Goal: Task Accomplishment & Management: Manage account settings

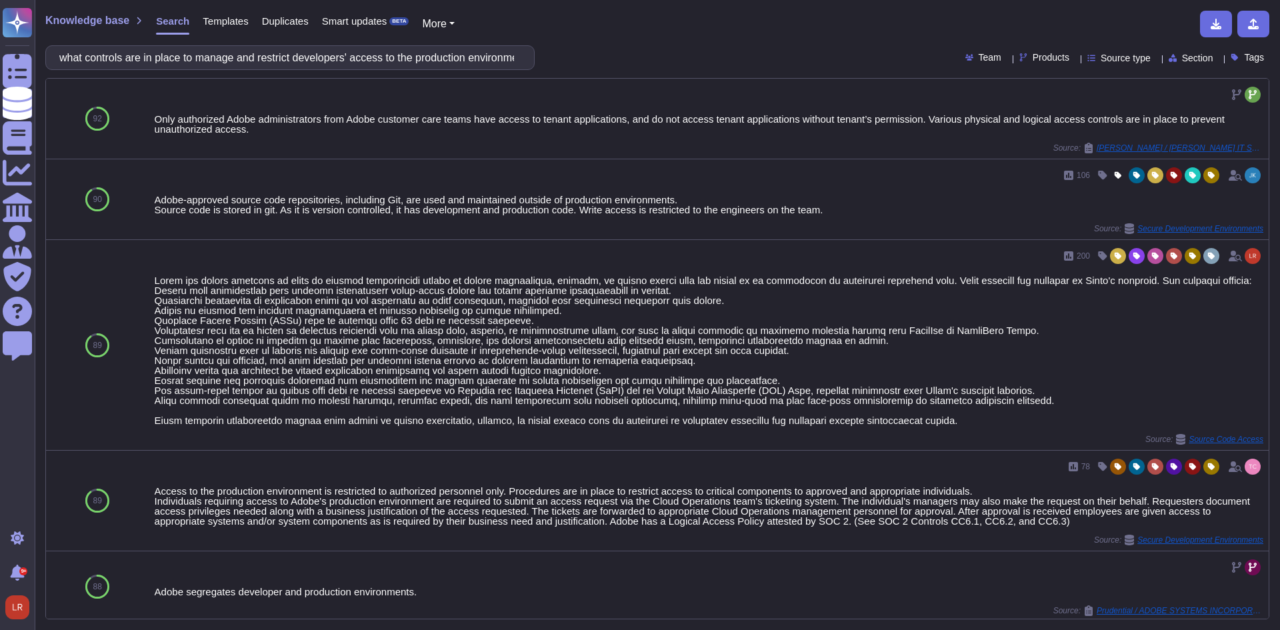
click at [228, 21] on span "Templates" at bounding box center [225, 21] width 45 height 10
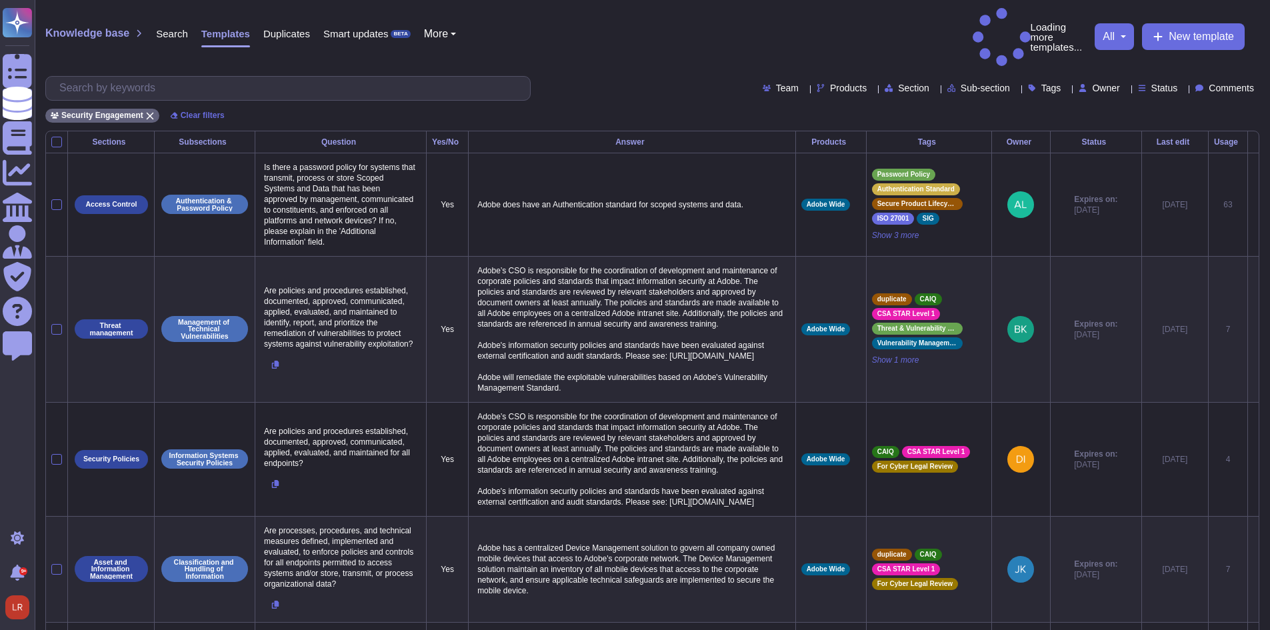
click at [1100, 83] on div "Owner" at bounding box center [1101, 88] width 46 height 10
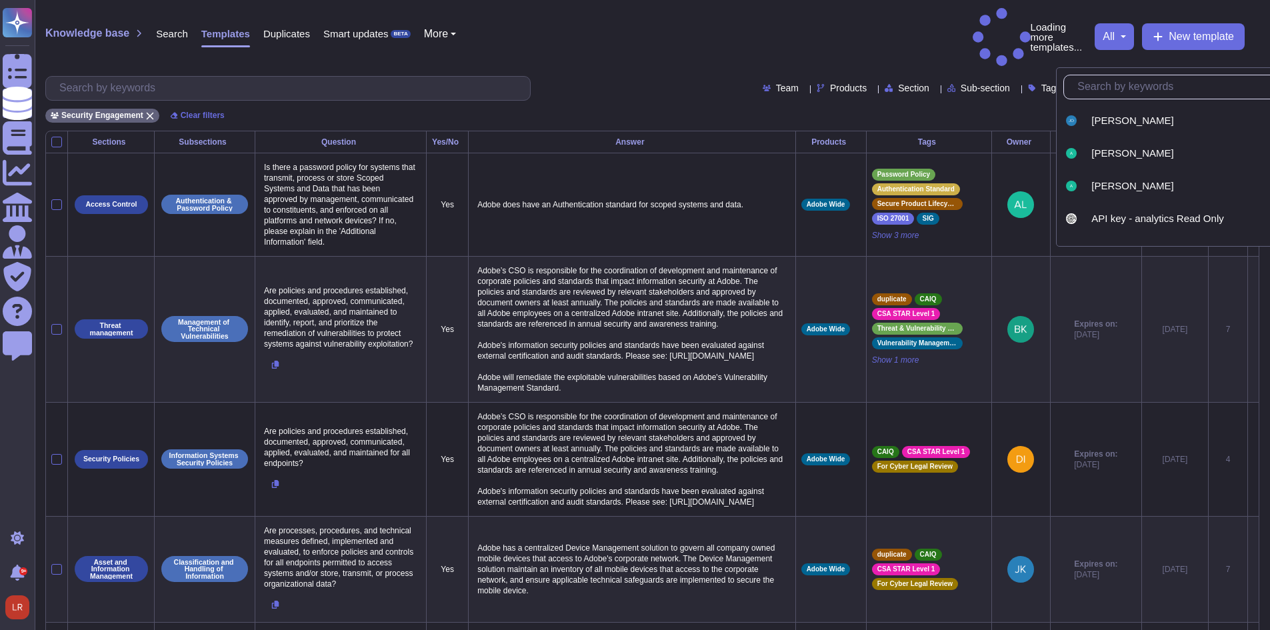
click at [1114, 91] on input "text" at bounding box center [1196, 86] width 252 height 23
type input "louis"
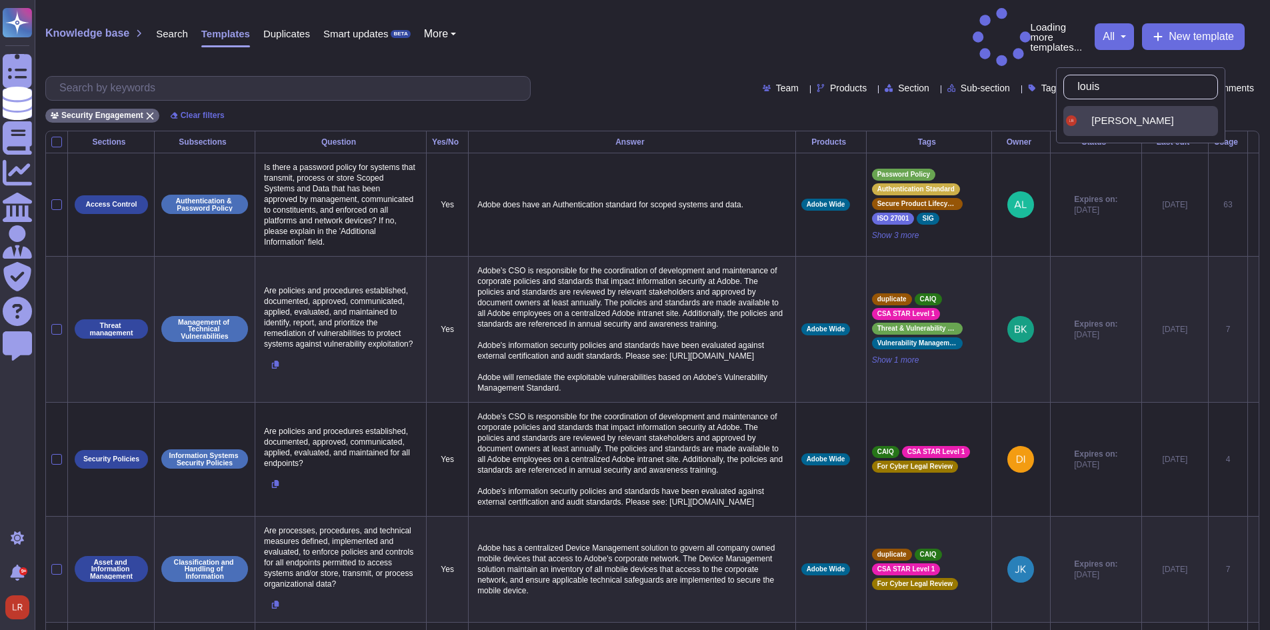
click at [1128, 129] on div "[PERSON_NAME]" at bounding box center [1140, 121] width 155 height 30
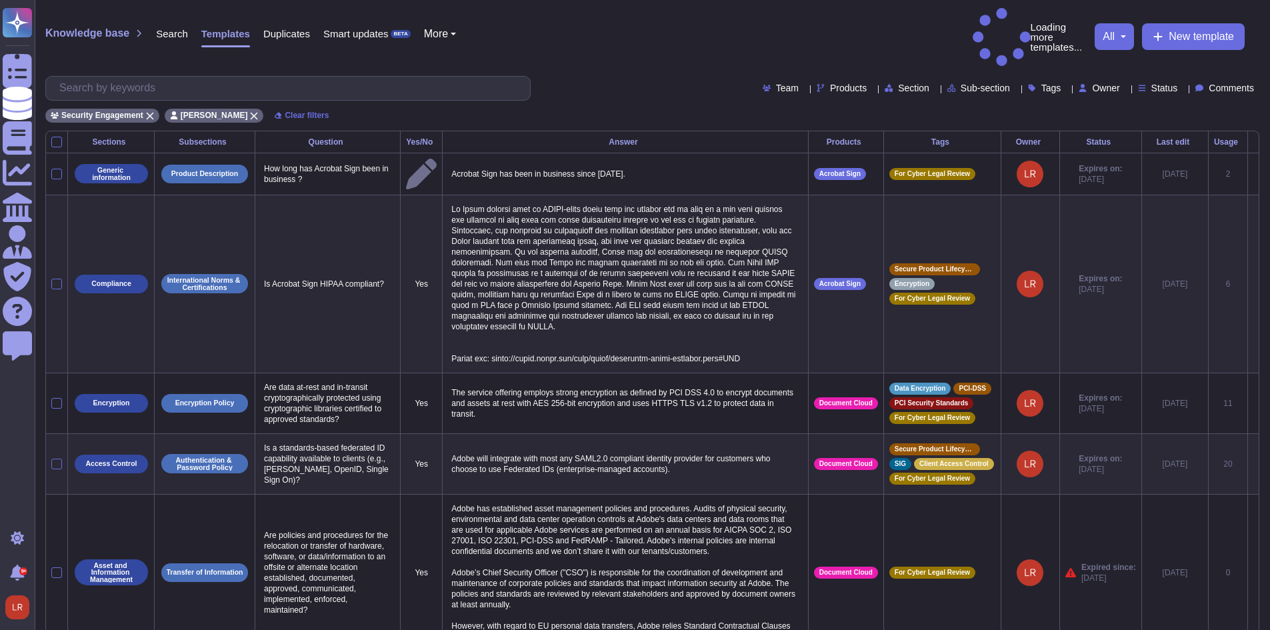
click at [1164, 101] on div "Security Engagement Louis Rush Clear filters" at bounding box center [652, 112] width 1214 height 22
click at [1182, 89] on icon at bounding box center [1182, 89] width 0 height 0
click at [1187, 155] on span "Expired" at bounding box center [1178, 156] width 34 height 12
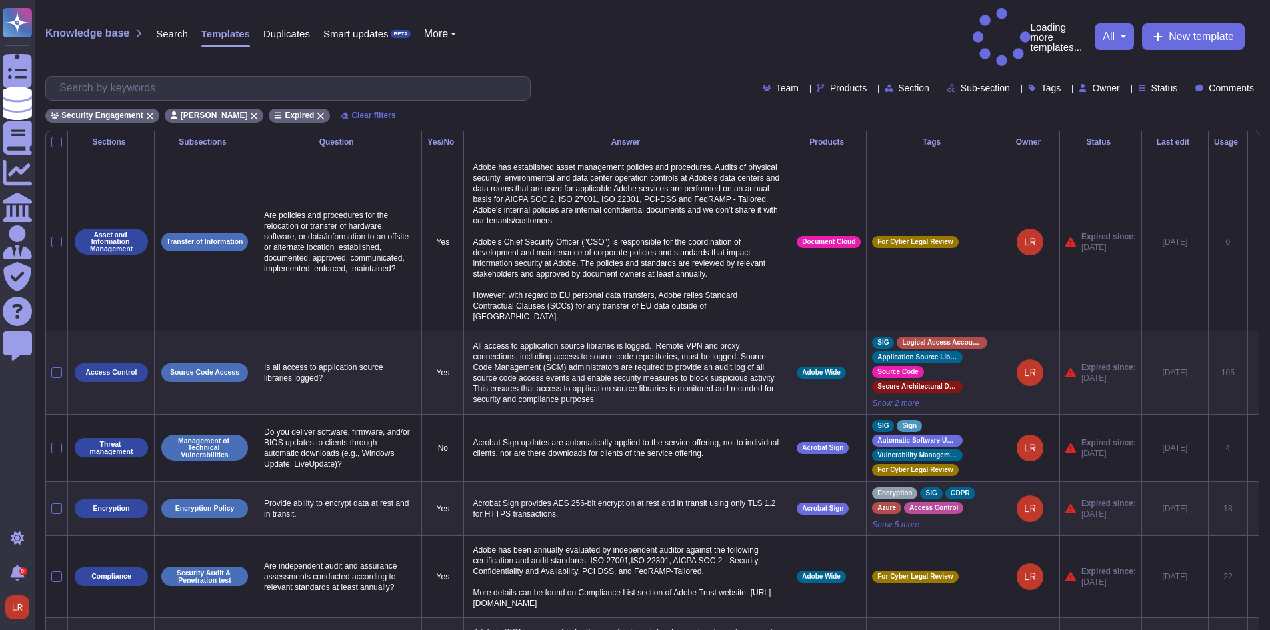
click at [595, 101] on div "Security Engagement Louis Rush Expired Clear filters" at bounding box center [652, 112] width 1214 height 22
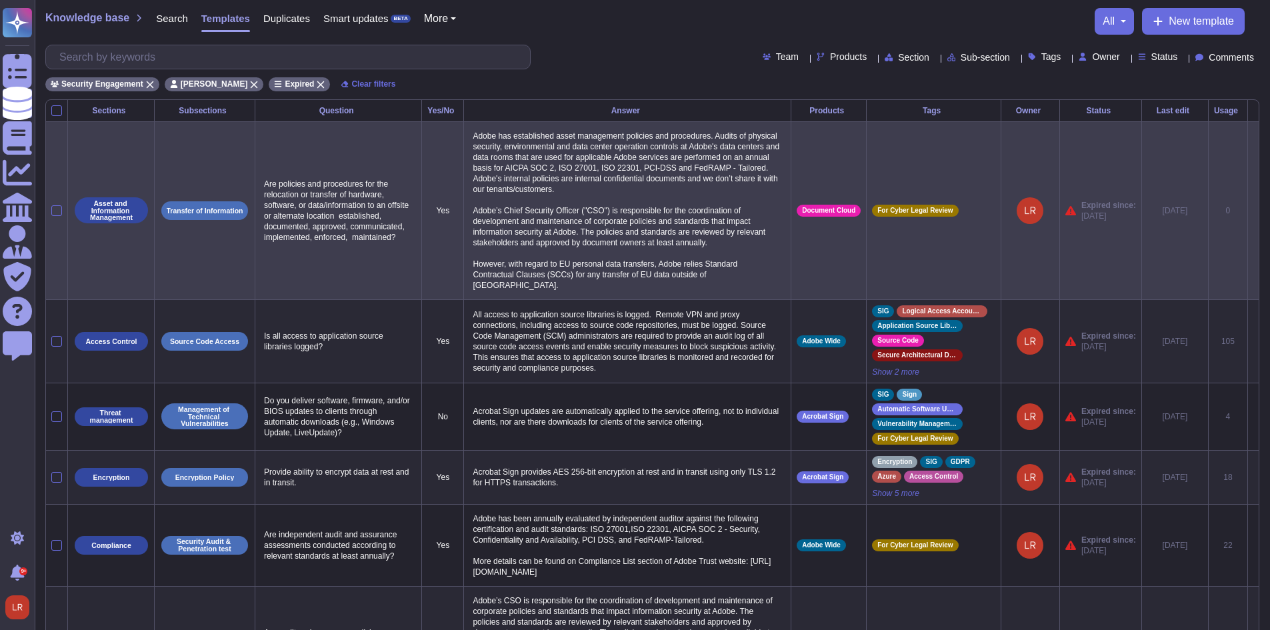
click at [1253, 211] on icon at bounding box center [1253, 211] width 0 height 0
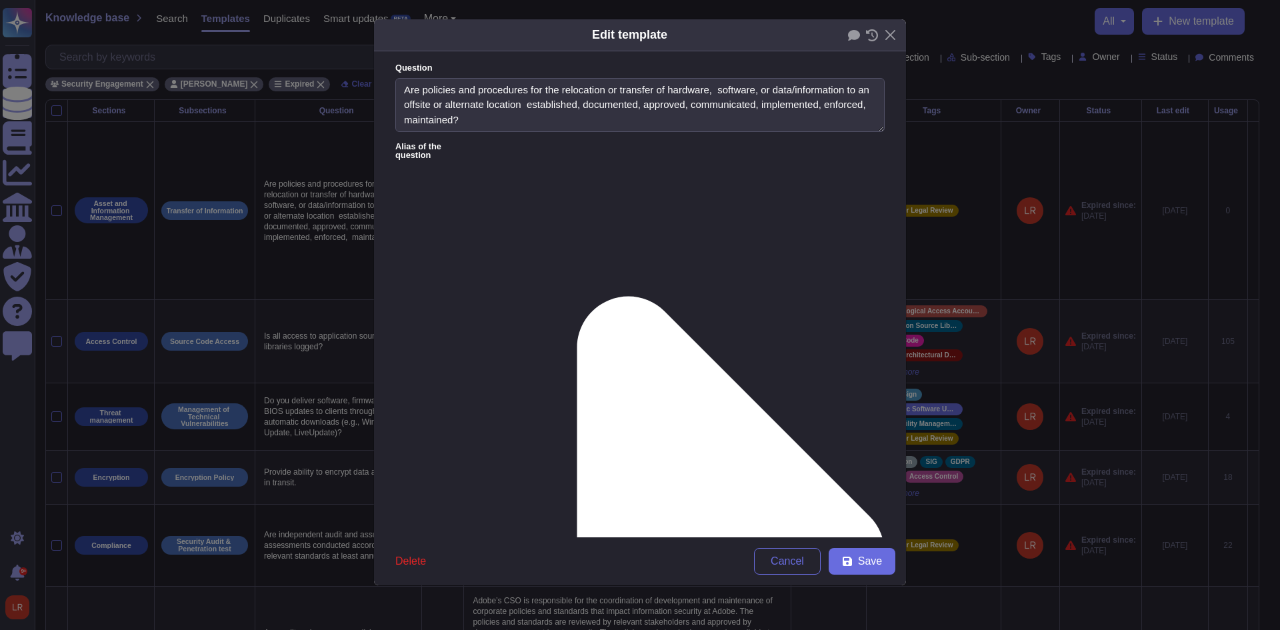
type textarea "Are policies and procedures for the relocation or transfer of hardware, softwar…"
type textarea "Adobe has established asset management policies and procedures. Audits of physi…"
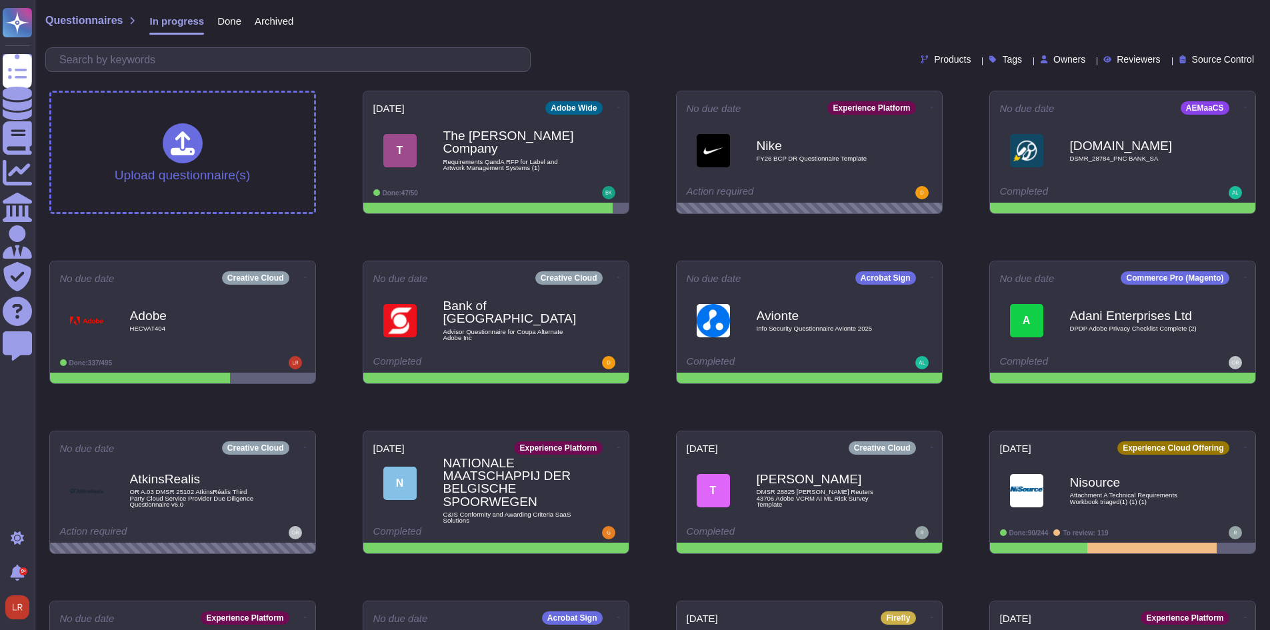
click at [1056, 57] on span "Owners" at bounding box center [1069, 59] width 32 height 9
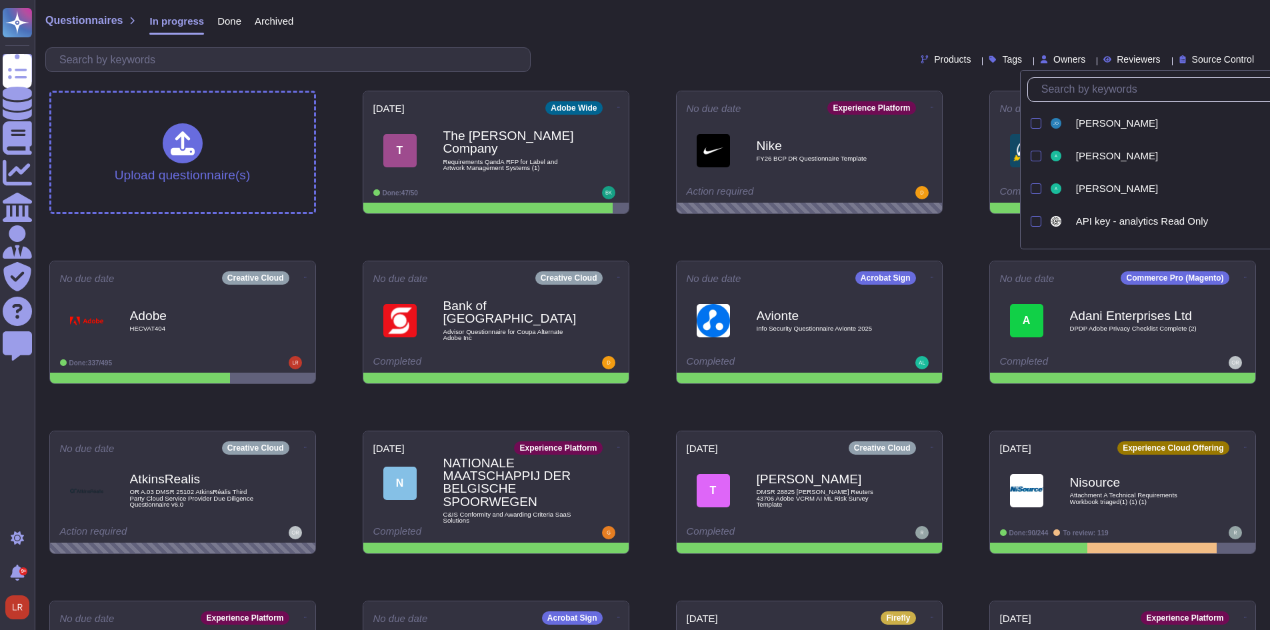
click at [1078, 97] on input "text" at bounding box center [1170, 89] width 273 height 23
type input "lo"
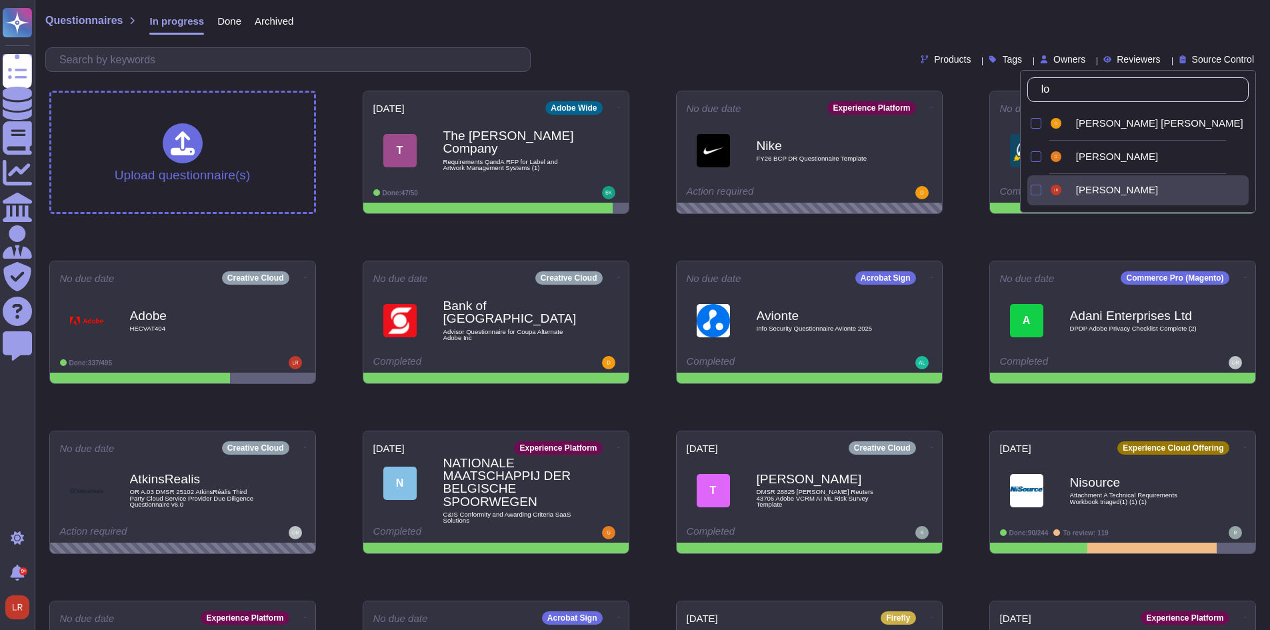
click at [1076, 183] on div "[PERSON_NAME]" at bounding box center [1148, 190] width 201 height 30
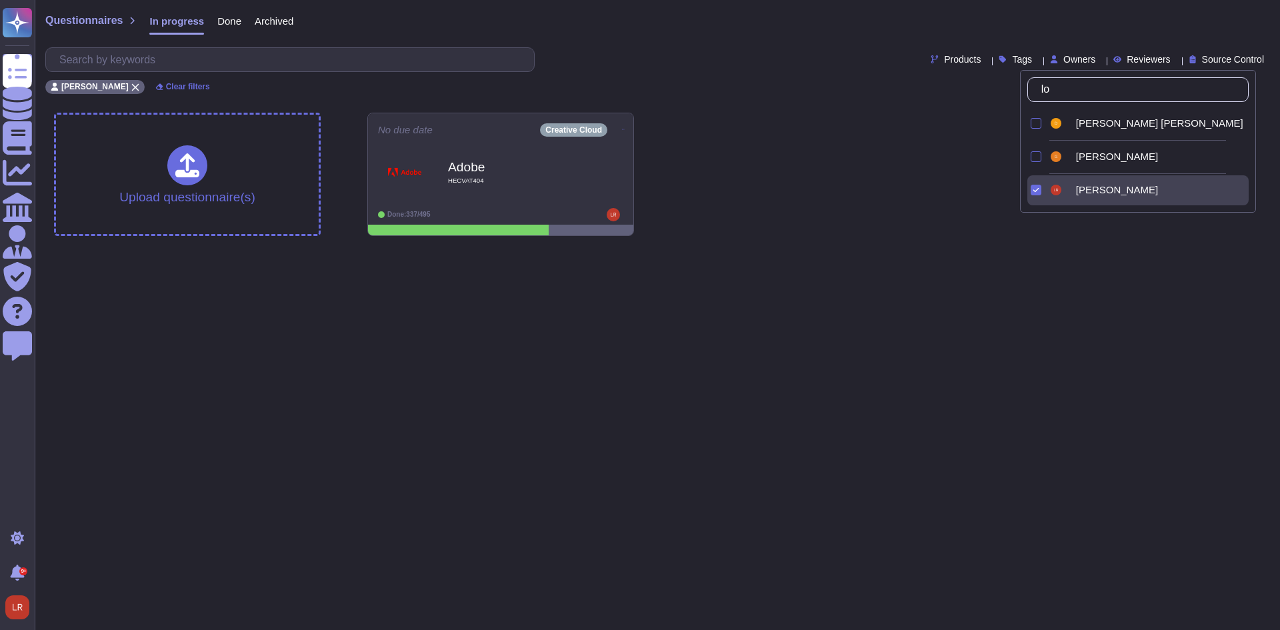
click at [754, 171] on div "Upload questionnaire(s) No due date Creative Cloud Adobe HECVAT404 Done: 337/495" at bounding box center [657, 174] width 1228 height 145
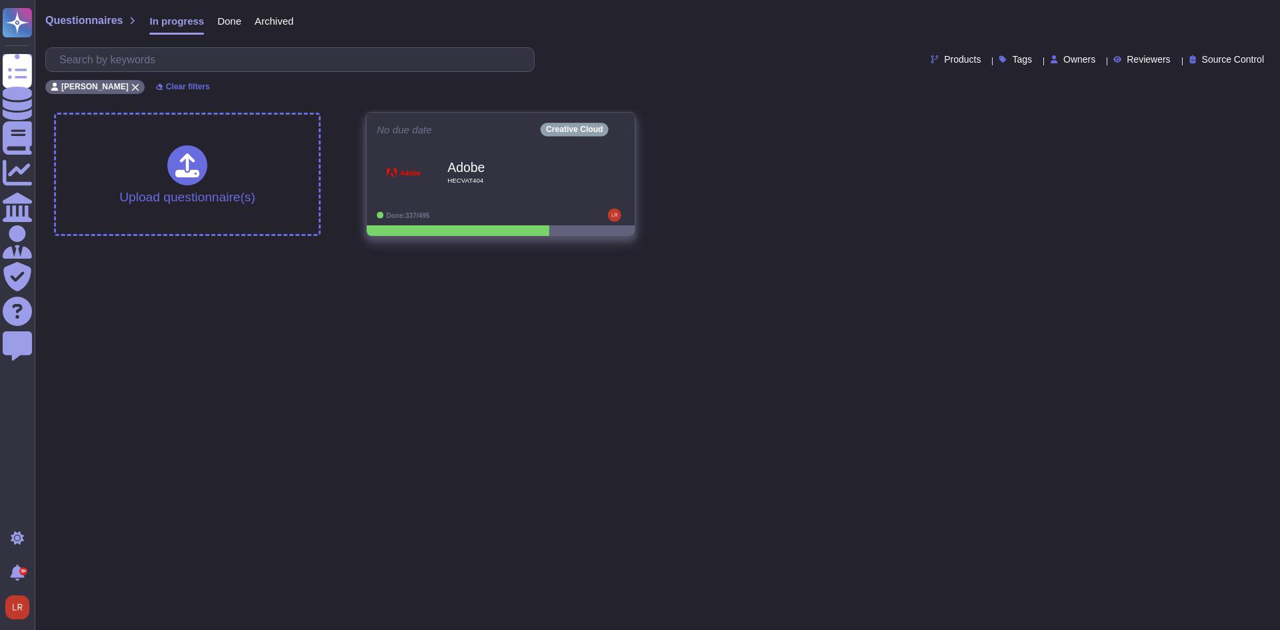
click at [496, 200] on div "Adobe HECVAT404" at bounding box center [501, 172] width 248 height 67
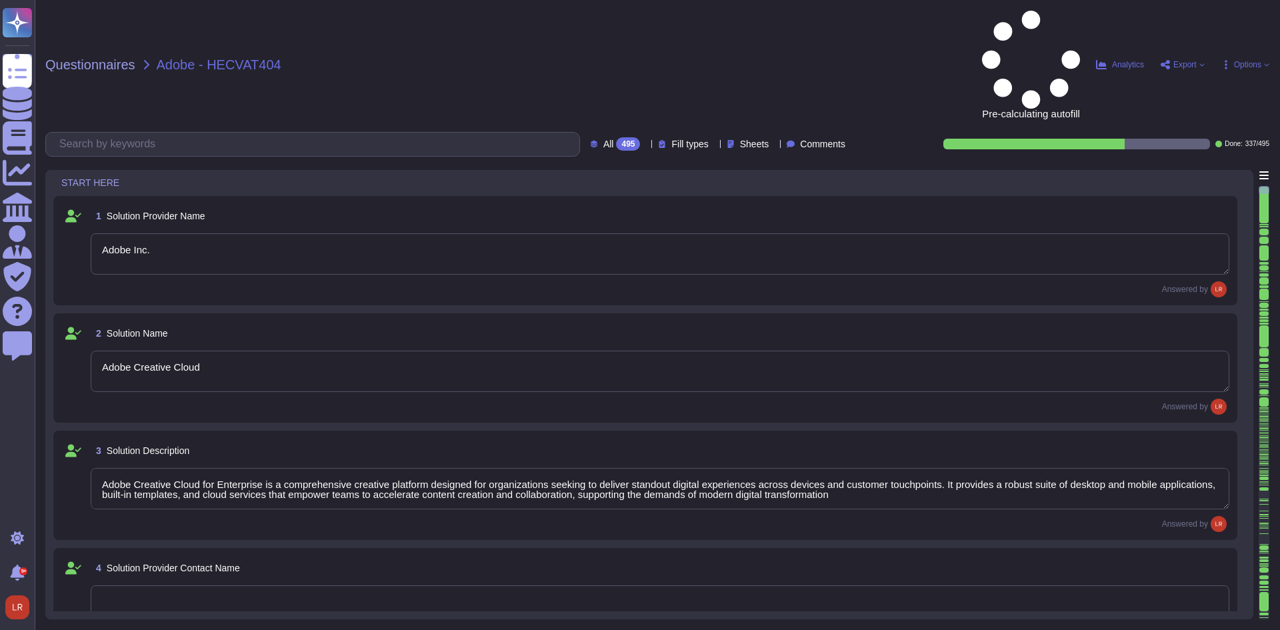
type textarea "Adobe Inc."
type textarea "Adobe Creative Cloud"
type textarea "Adobe Creative Cloud for Enterprise is a comprehensive creative platform design…"
type textarea "Yes"
type textarea "345 Park Ave. San Jose, CA 95110"
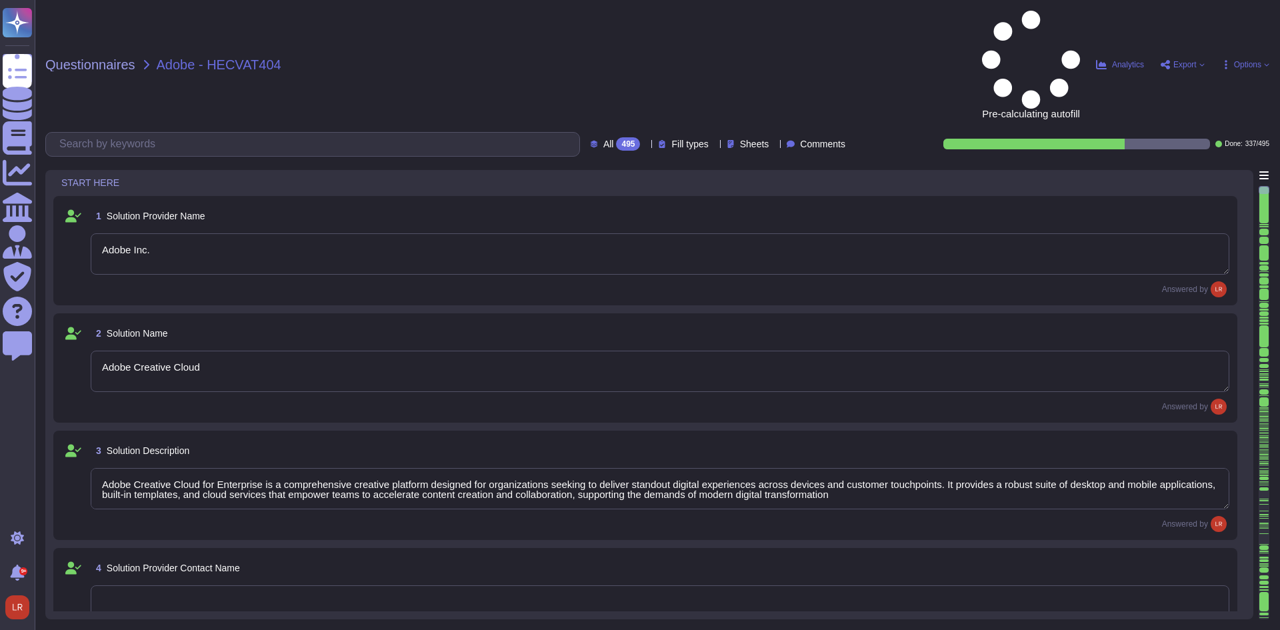
click at [666, 252] on icon at bounding box center [815, 337] width 299 height 171
click at [616, 120] on div "To do 158" at bounding box center [626, 117] width 108 height 15
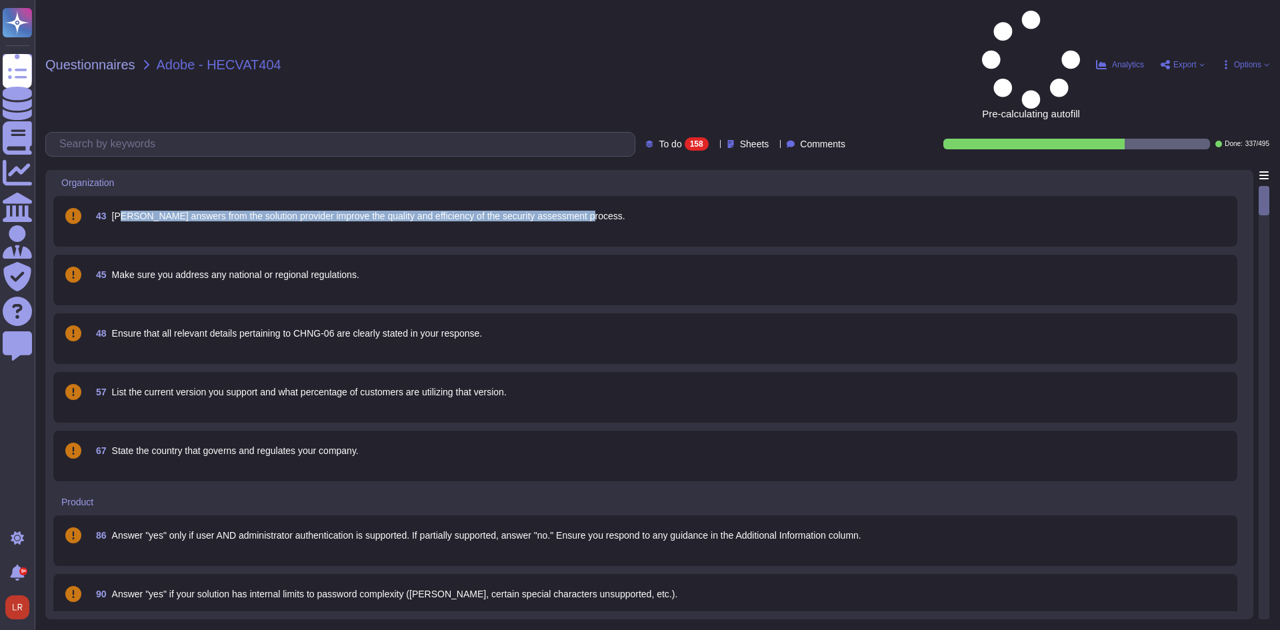
drag, startPoint x: 123, startPoint y: 119, endPoint x: 600, endPoint y: 131, distance: 477.4
click at [600, 204] on div "43 Robust answers from the solution provider improve the quality and efficiency…" at bounding box center [660, 216] width 1138 height 24
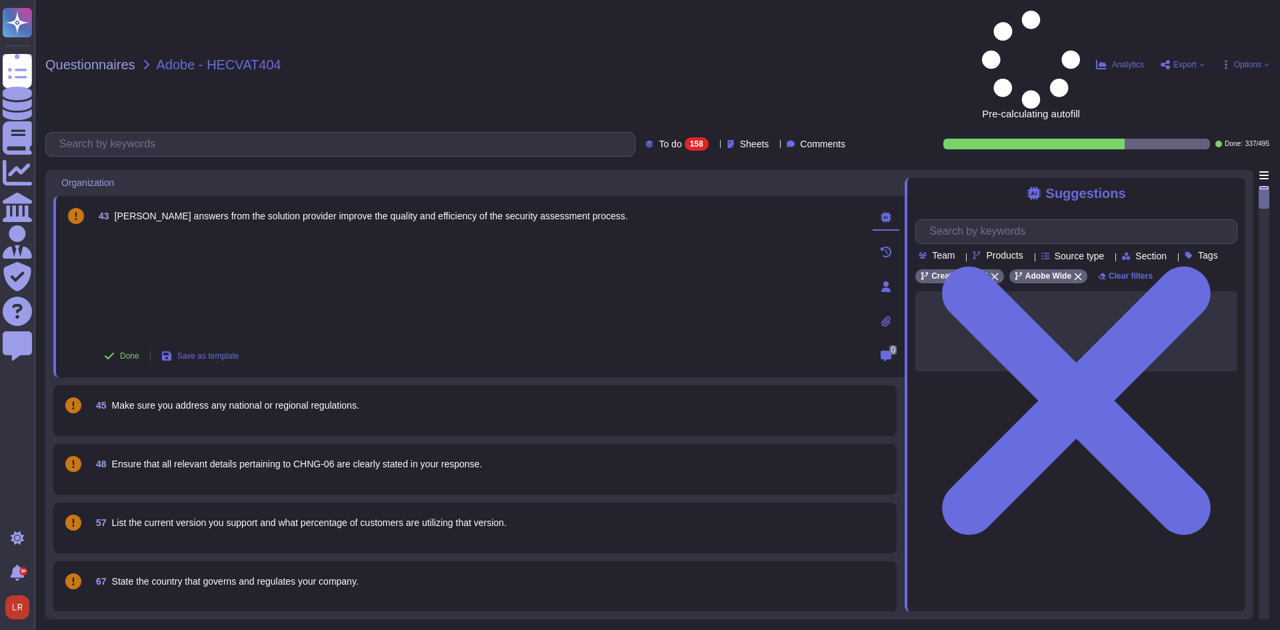
click at [658, 139] on span "To do" at bounding box center [669, 143] width 23 height 9
click at [658, 85] on div "All 495" at bounding box center [690, 84] width 108 height 15
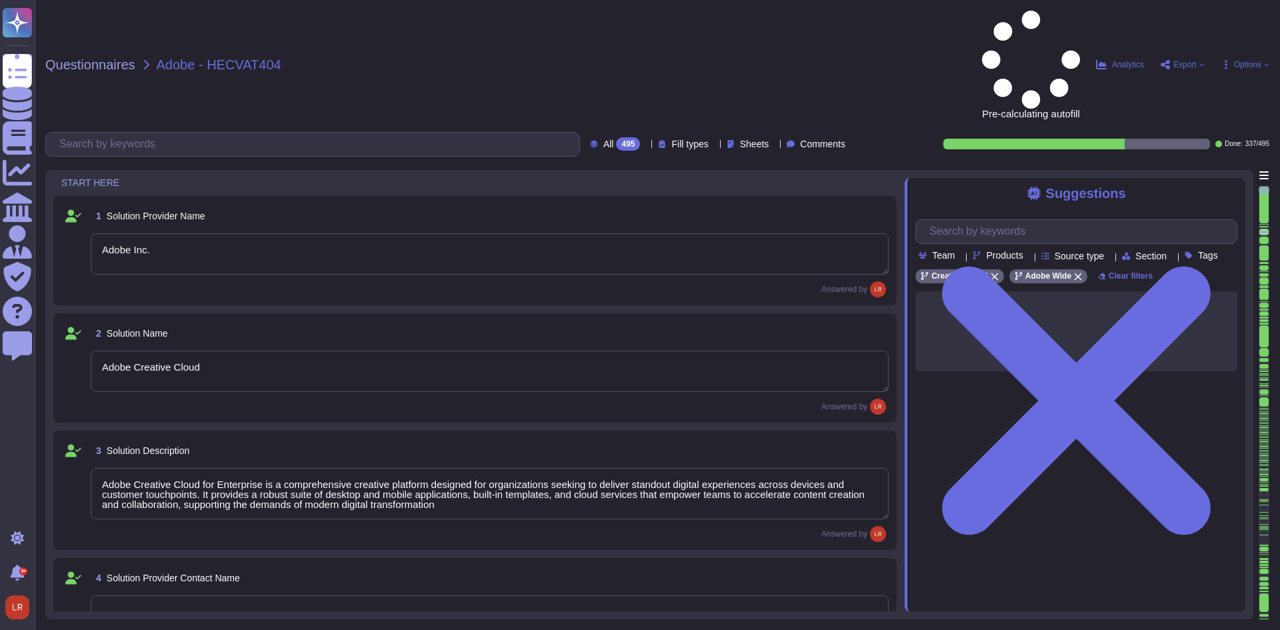
type textarea "Adobe Inc."
type textarea "Adobe Creative Cloud"
type textarea "Adobe Creative Cloud for Enterprise is a comprehensive creative platform design…"
type textarea "Yes"
type textarea "345 Park Ave. San Jose, CA 95110"
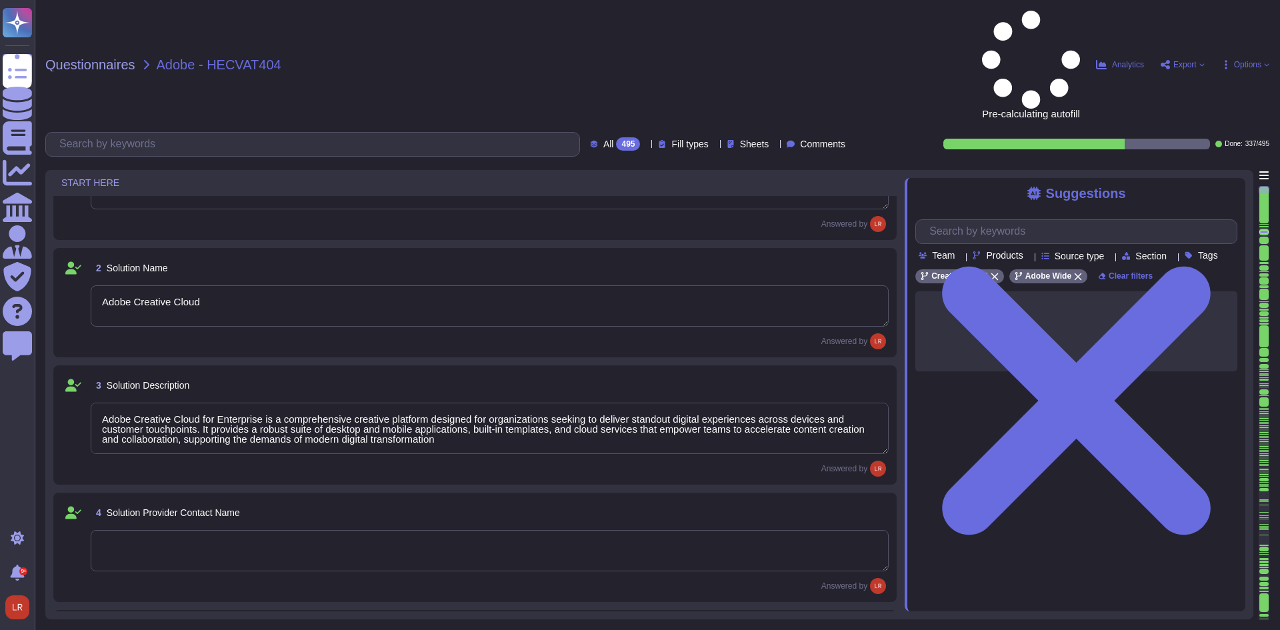
scroll to position [111, 0]
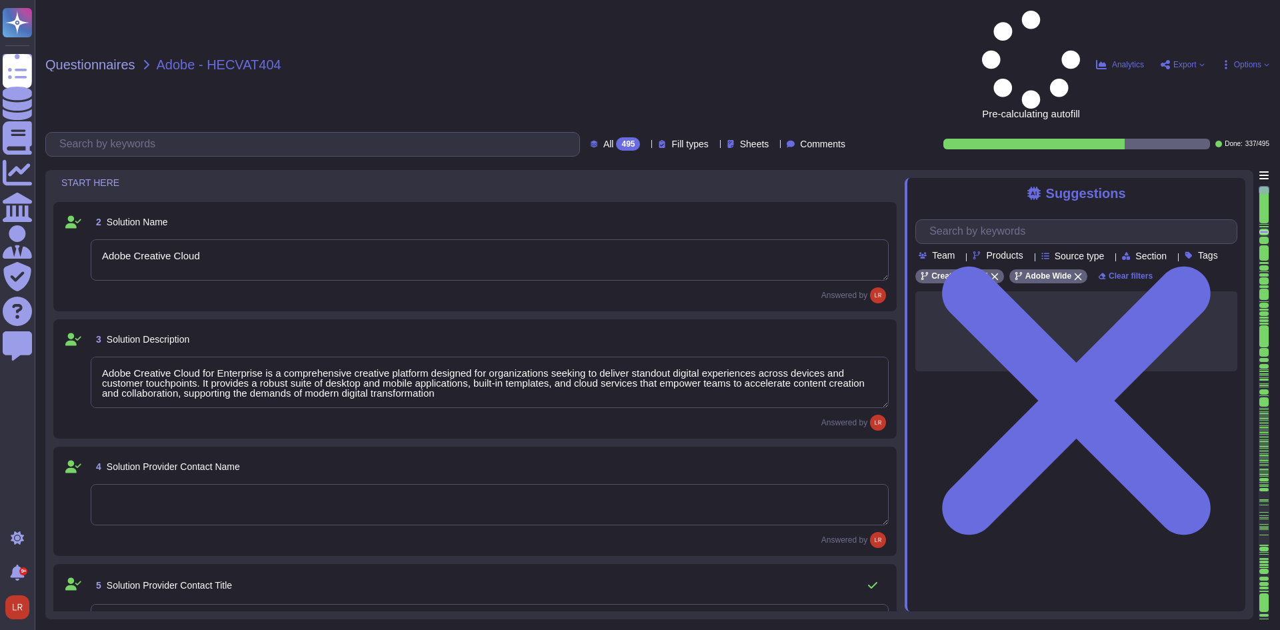
type textarea "Adobe is a multi-national company. Its additional office locations are availabl…"
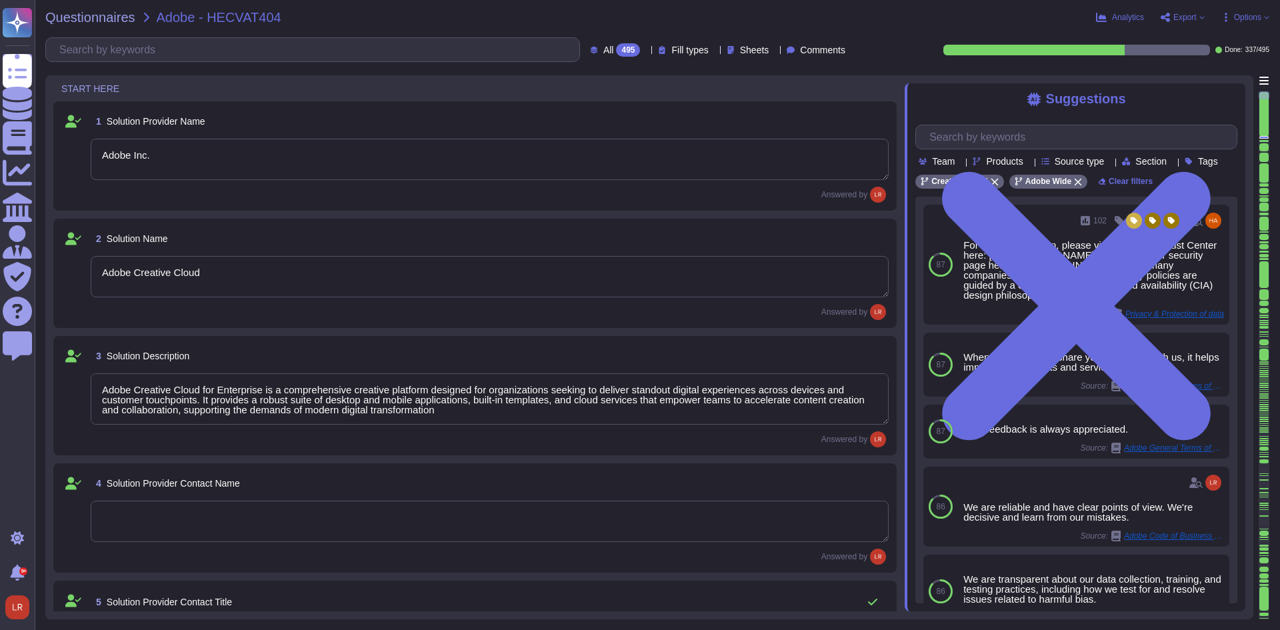
type textarea "Adobe Inc."
type textarea "Adobe Creative Cloud"
type textarea "Adobe Creative Cloud for Enterprise is a comprehensive creative platform design…"
type textarea "Yes"
type textarea "345 Park Ave. San Jose, CA 95110"
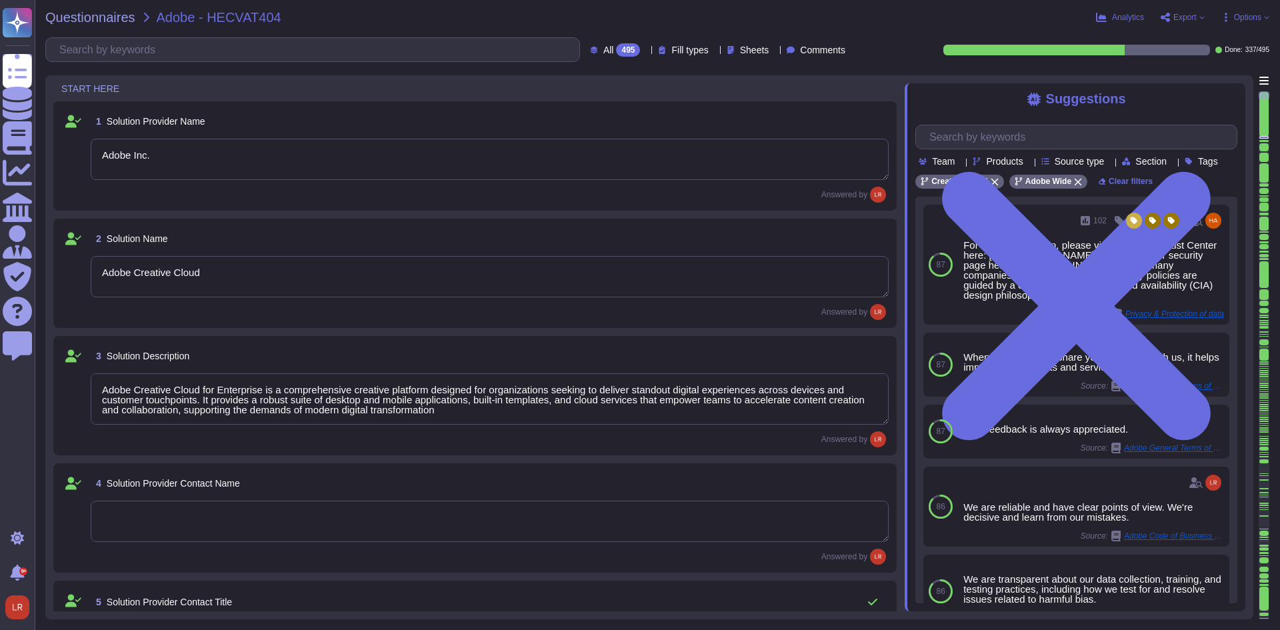
type textarea "Adobe is a multi-national company. Its additional office locations are availabl…"
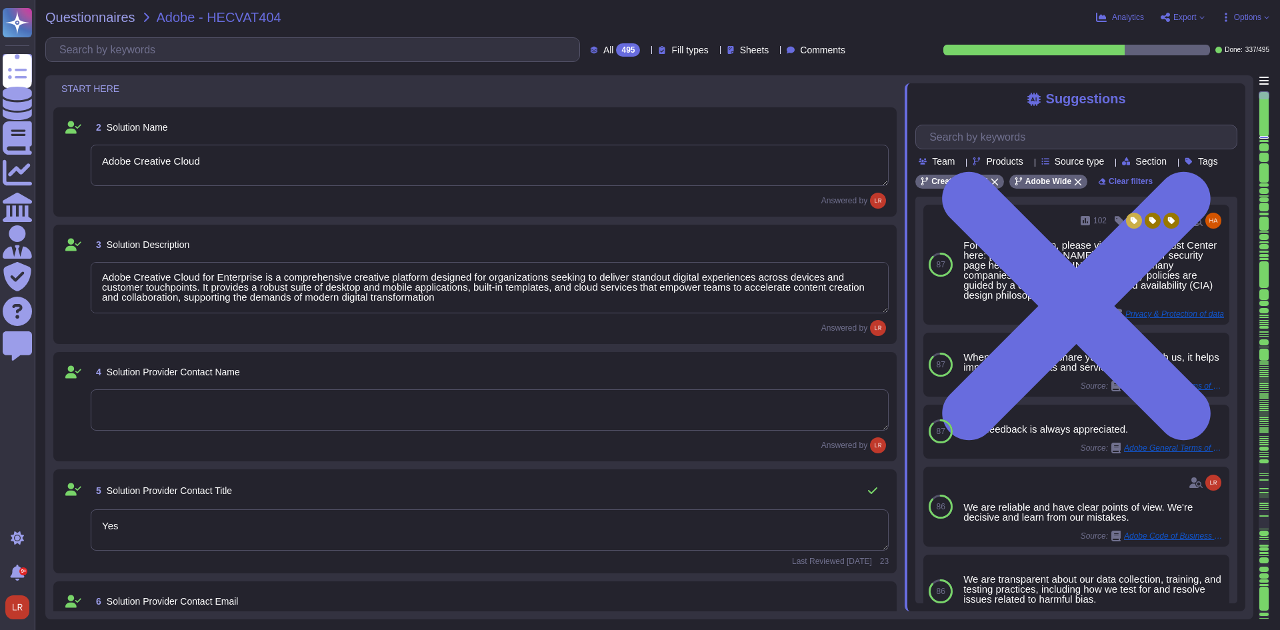
click at [439, 330] on div "Answered by" at bounding box center [490, 328] width 798 height 16
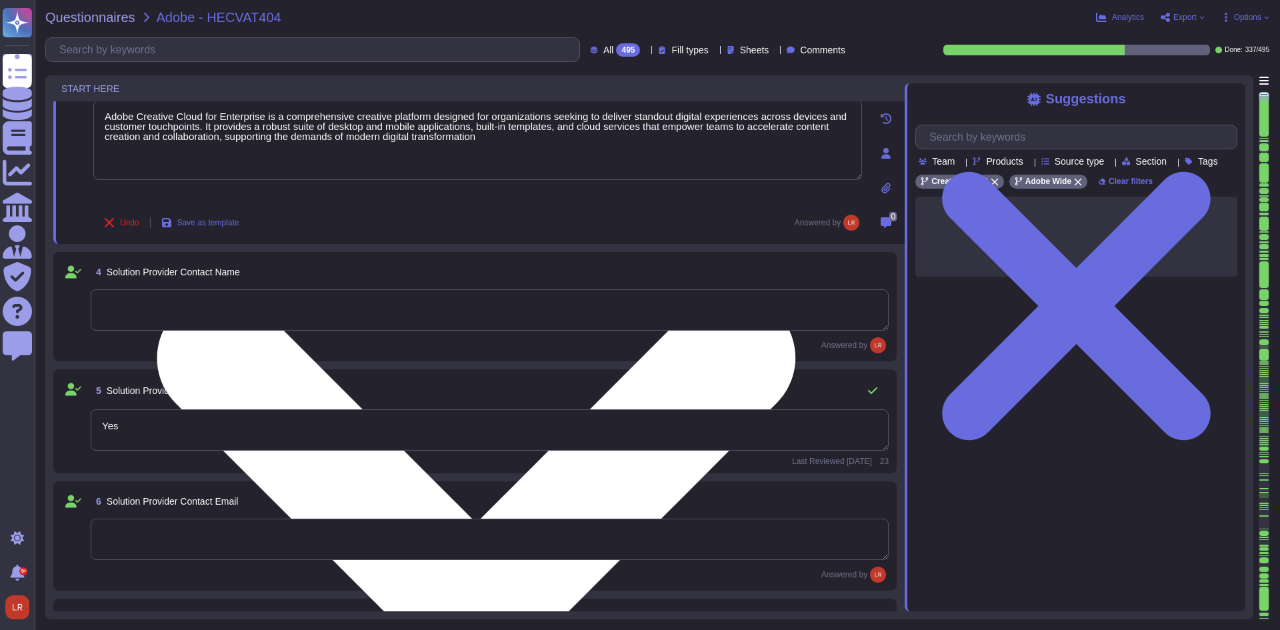
type textarea "Adobe is a multi-national company. Its additional office locations are availabl…"
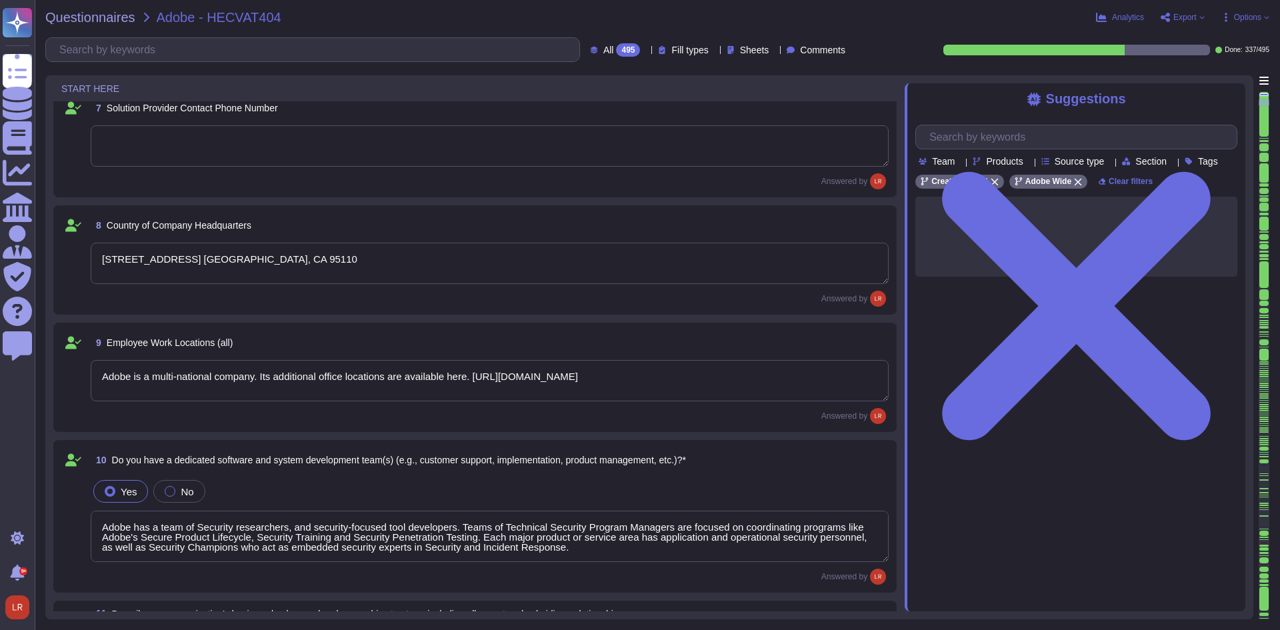
type textarea "Adobe has a team of Security researchers, and security-focused tool developers.…"
type textarea "Founded in 1982, Adobe Inc. is one of the largest and most diversified software…"
type textarea "Yes. The Adobe services technical operations team provides transparent unplanne…"
type textarea "Adobe coordinates all security efforts under the CSO. Adobe has a Chief Securit…"
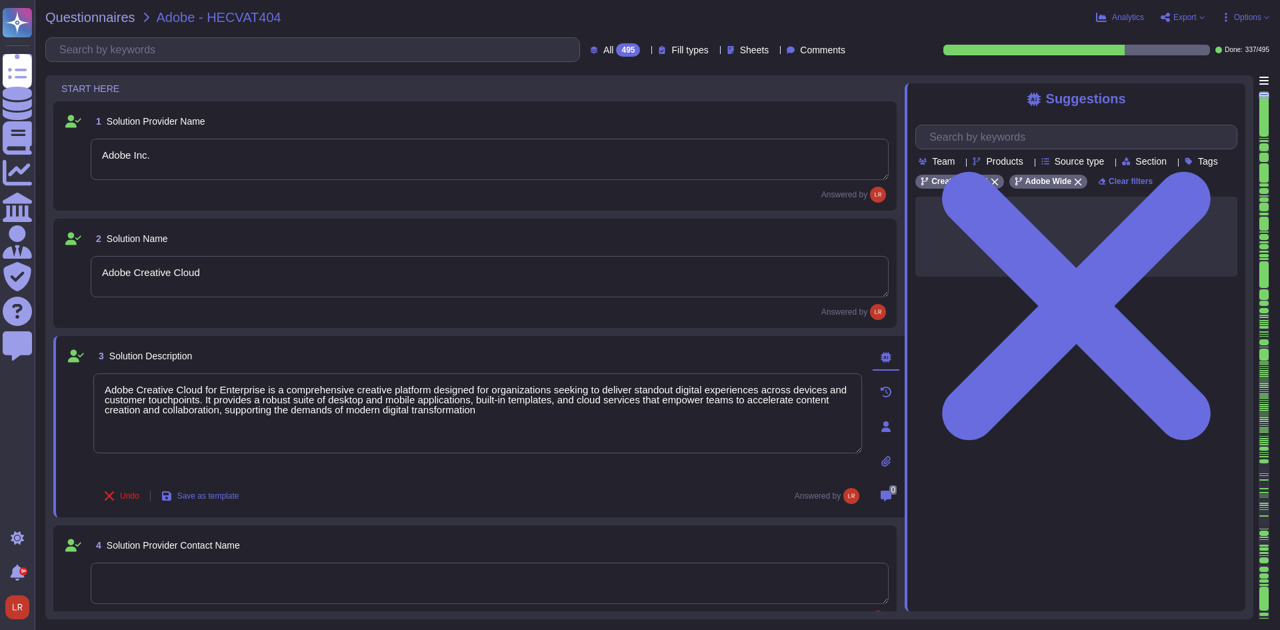
type textarea "Adobe Inc."
type textarea "Adobe Creative Cloud"
type textarea "Adobe Creative Cloud for Enterprise is a comprehensive creative platform design…"
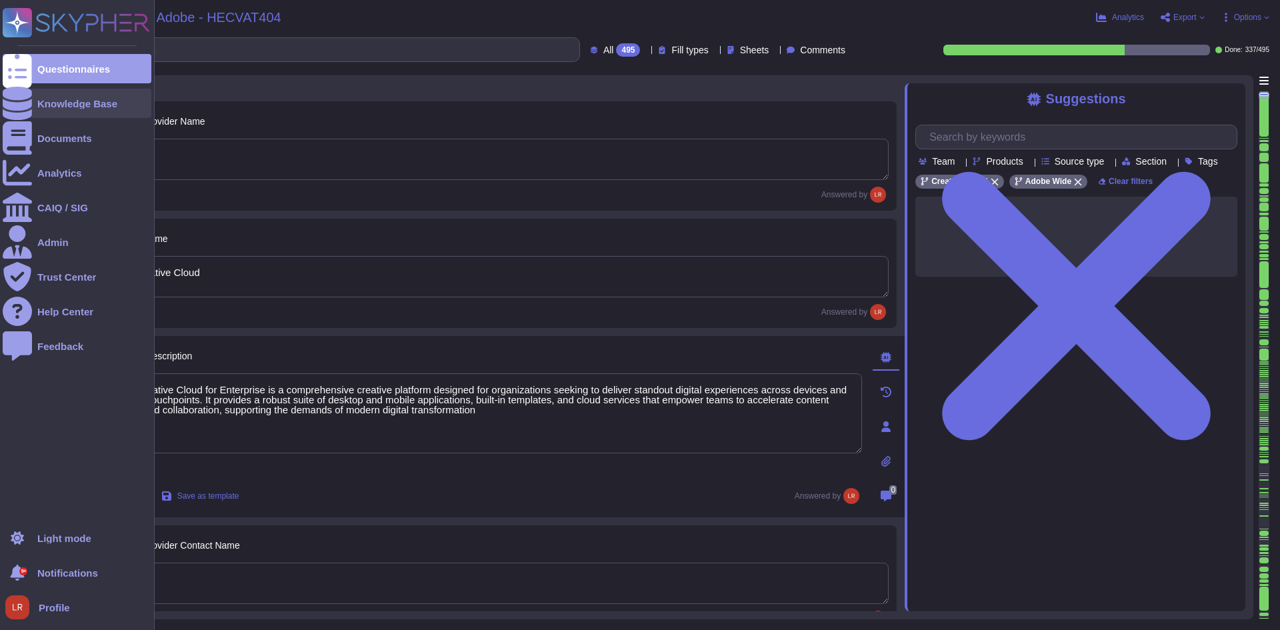
click at [87, 113] on div "Knowledge Base" at bounding box center [77, 103] width 149 height 29
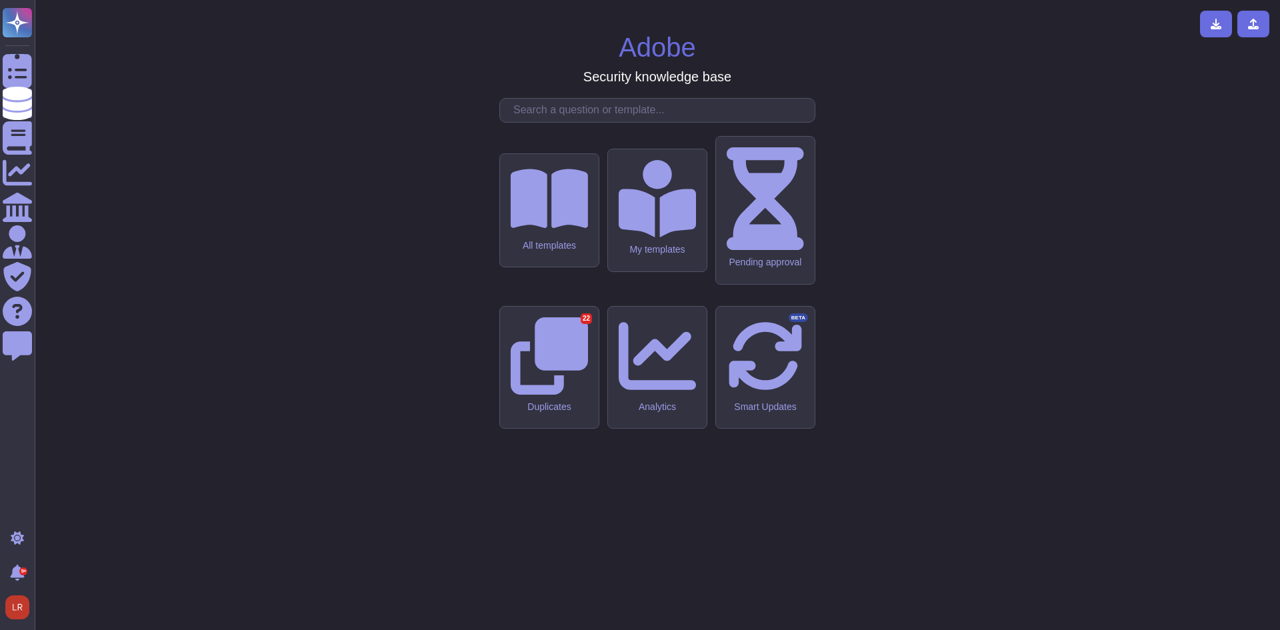
click at [547, 122] on input "text" at bounding box center [661, 110] width 308 height 23
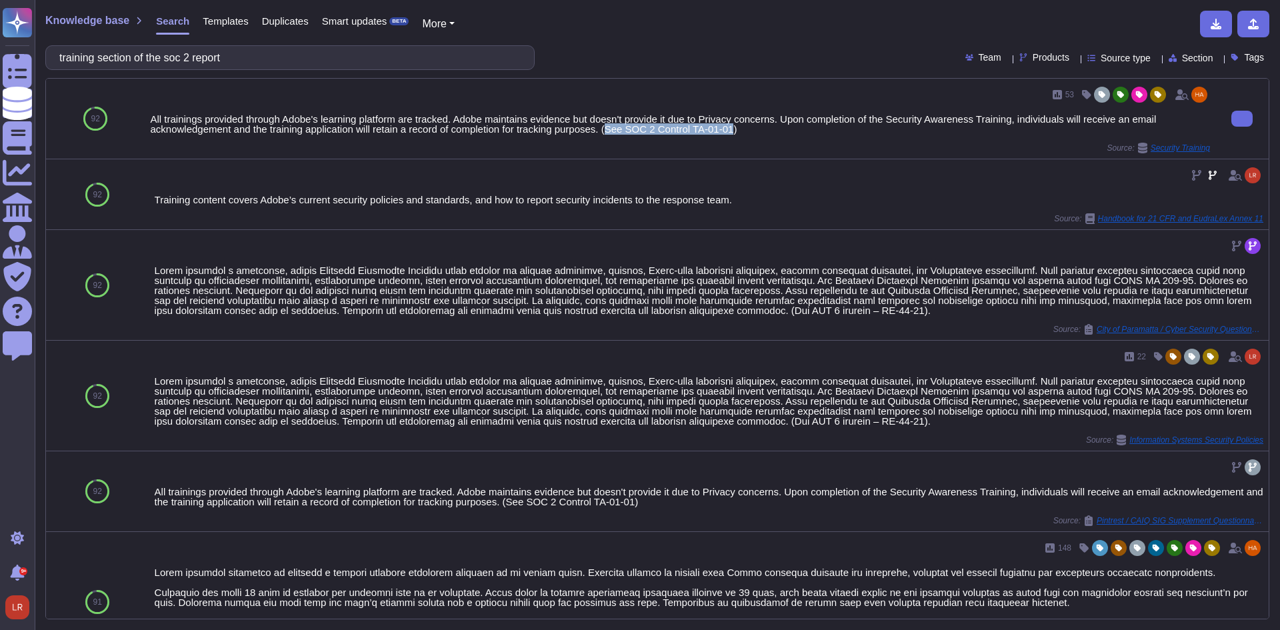
drag, startPoint x: 608, startPoint y: 128, endPoint x: 732, endPoint y: 131, distance: 123.3
click at [732, 131] on div "All trainings provided through Adobe's learning platform are tracked. Adobe mai…" at bounding box center [680, 124] width 1060 height 20
copy div "See SOC 2 Control TA-01-01"
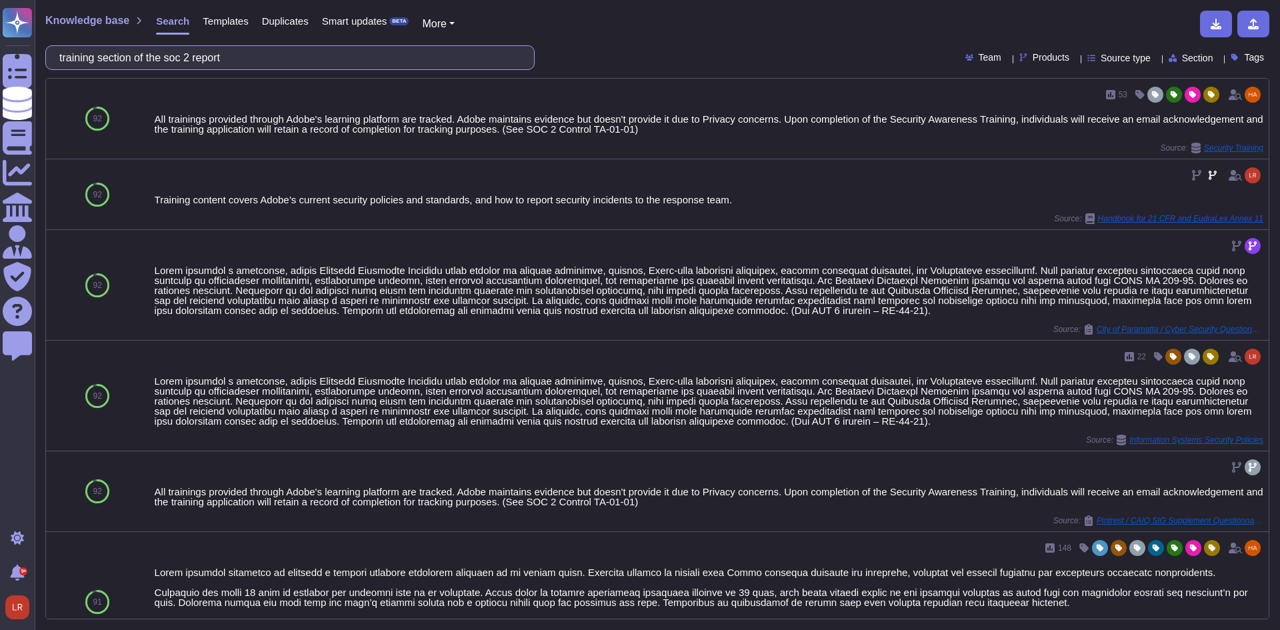
drag, startPoint x: 256, startPoint y: 62, endPoint x: -110, endPoint y: 63, distance: 365.9
click at [0, 63] on html "Questionnaires Knowledge Base Documents Analytics CAIQ / SIG Admin Trust Center…" at bounding box center [640, 315] width 1280 height 630
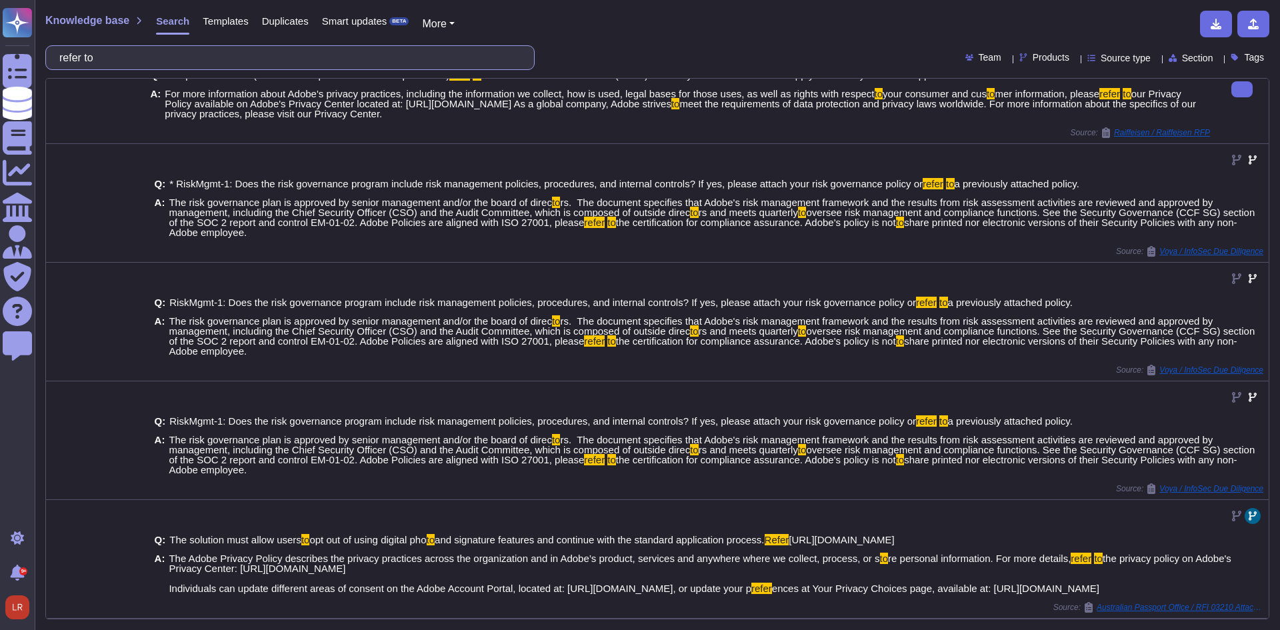
scroll to position [225, 0]
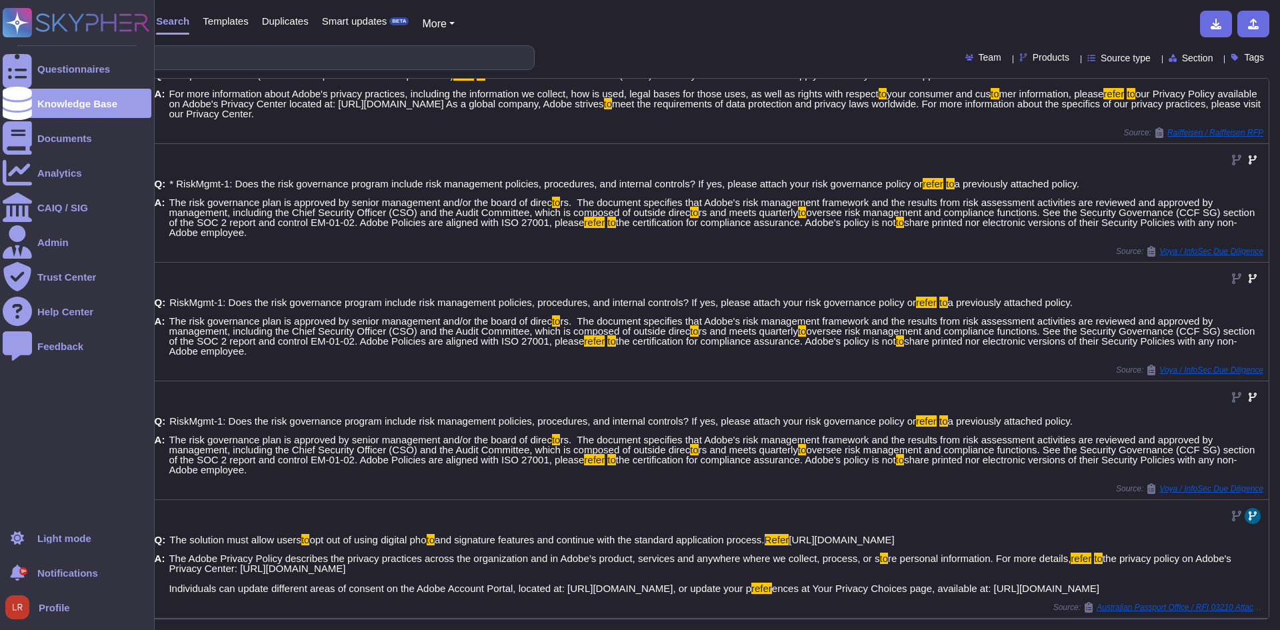
type input "refer to"
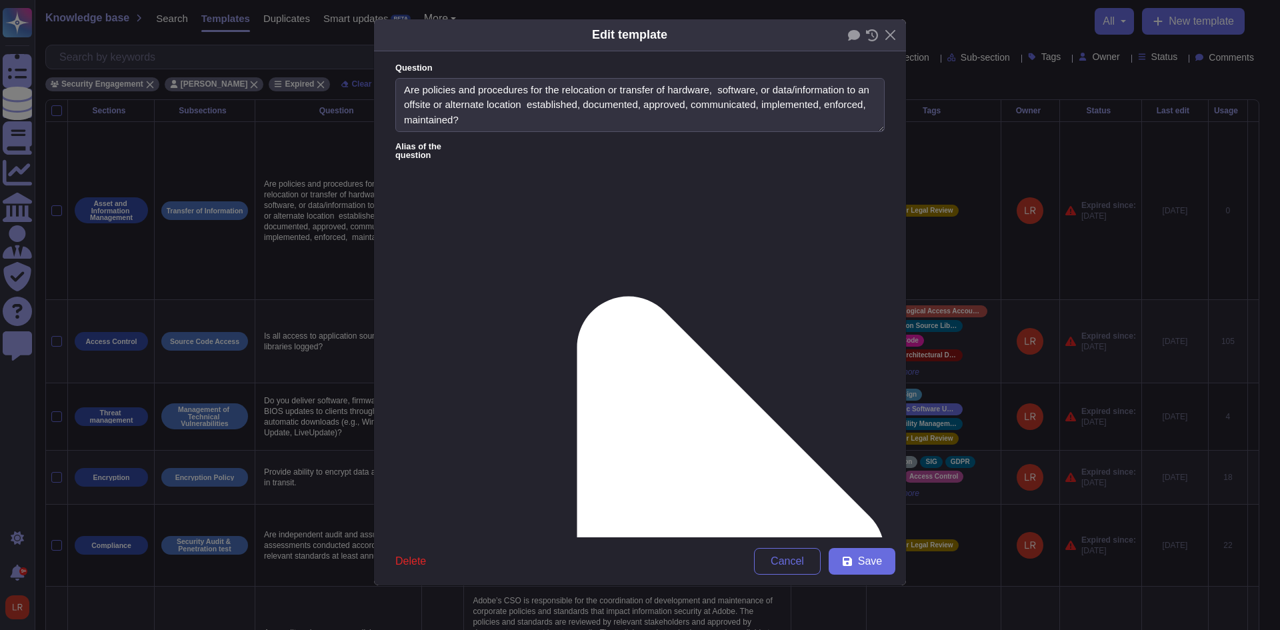
type textarea "Are policies and procedures for the relocation or transfer of hardware, softwar…"
type textarea "Adobe has established asset management policies and procedures. Audits of physi…"
click at [559, 95] on textarea "Are policies and procedures for the relocation or transfer of hardware, softwar…" at bounding box center [639, 105] width 489 height 55
click at [559, 93] on textarea "Are policies and procedures for the relocation or transfer of hardware, softwar…" at bounding box center [639, 105] width 489 height 55
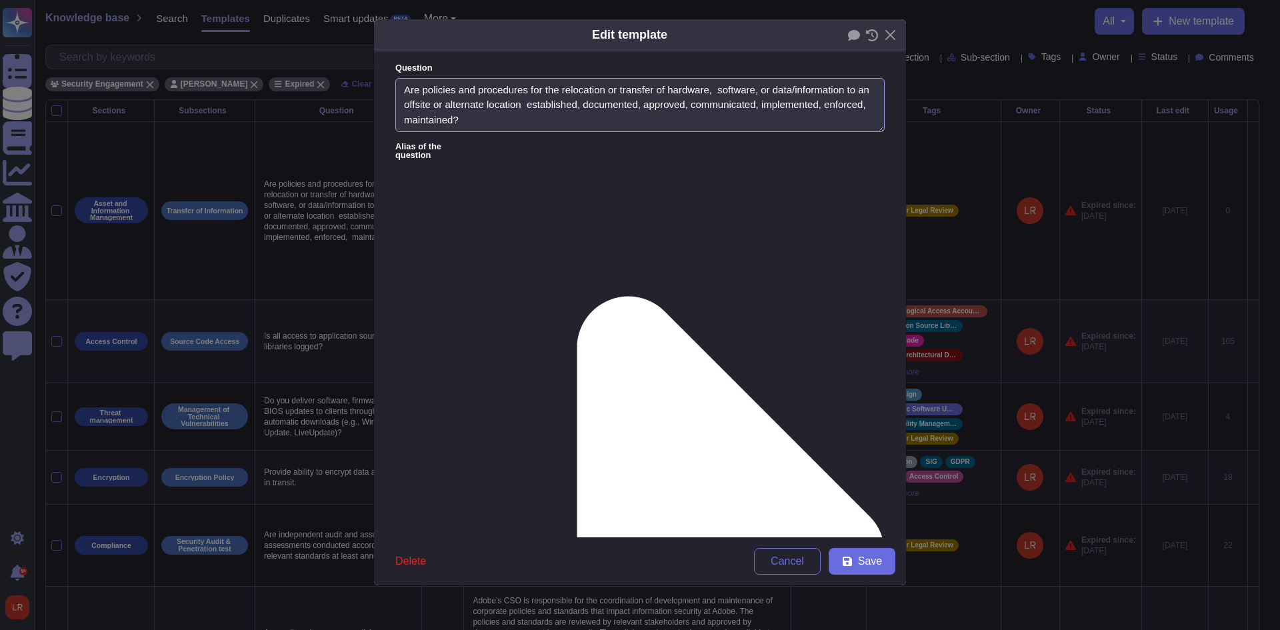
drag, startPoint x: 526, startPoint y: 123, endPoint x: 269, endPoint y: 90, distance: 258.8
click at [269, 90] on div "Edit template Question Are policies and procedures for the relocation or transf…" at bounding box center [640, 315] width 1280 height 630
drag, startPoint x: 870, startPoint y: 243, endPoint x: 852, endPoint y: 384, distance: 141.7
click at [785, 560] on span "Cancel" at bounding box center [786, 561] width 33 height 11
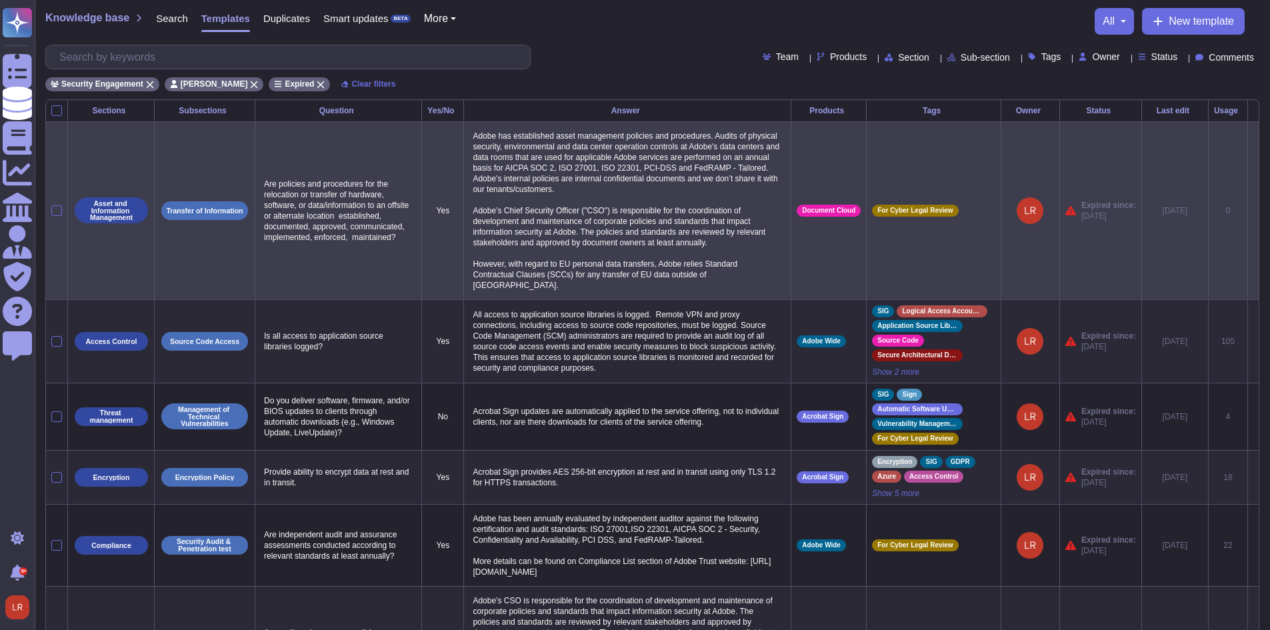
click at [1253, 211] on icon at bounding box center [1253, 211] width 0 height 0
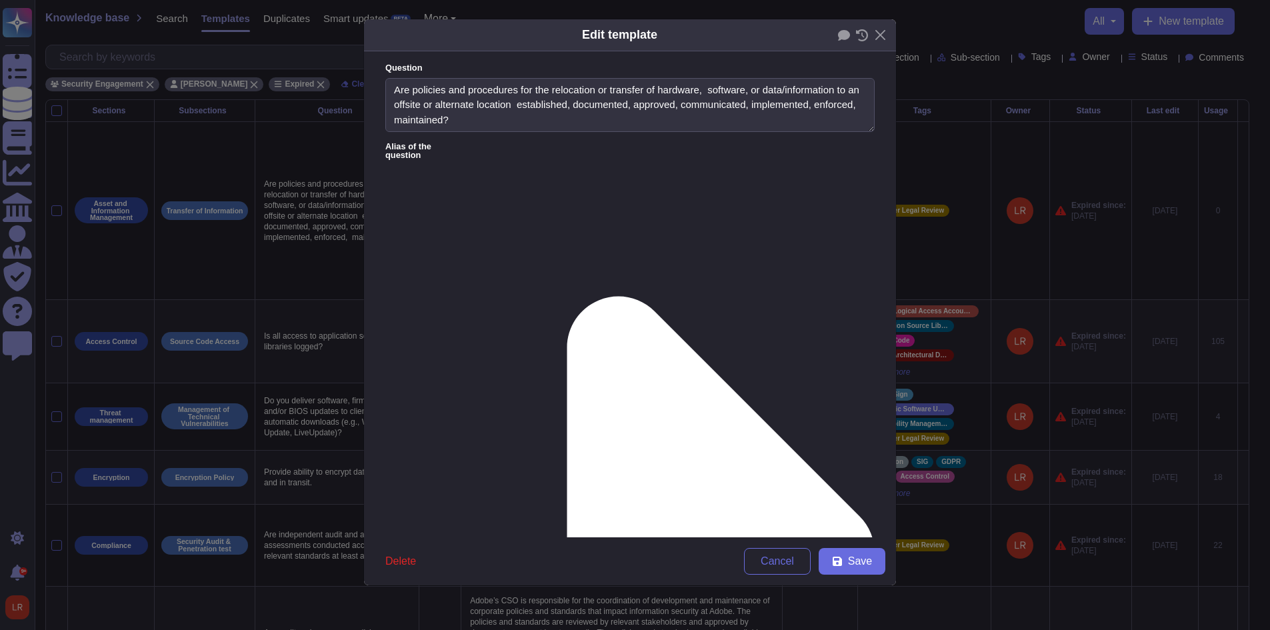
type textarea "Are policies and procedures for the relocation or transfer of hardware, softwar…"
type textarea "Adobe has established asset management policies and procedures. Audits of physi…"
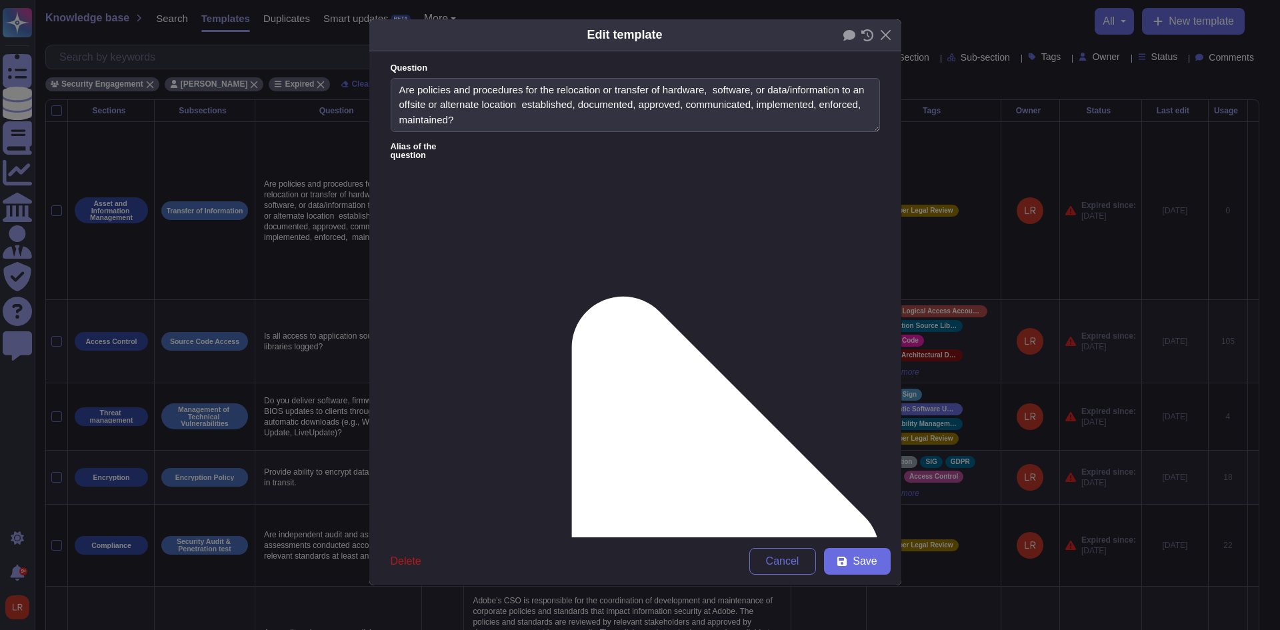
click at [404, 556] on span "Delete" at bounding box center [406, 561] width 31 height 11
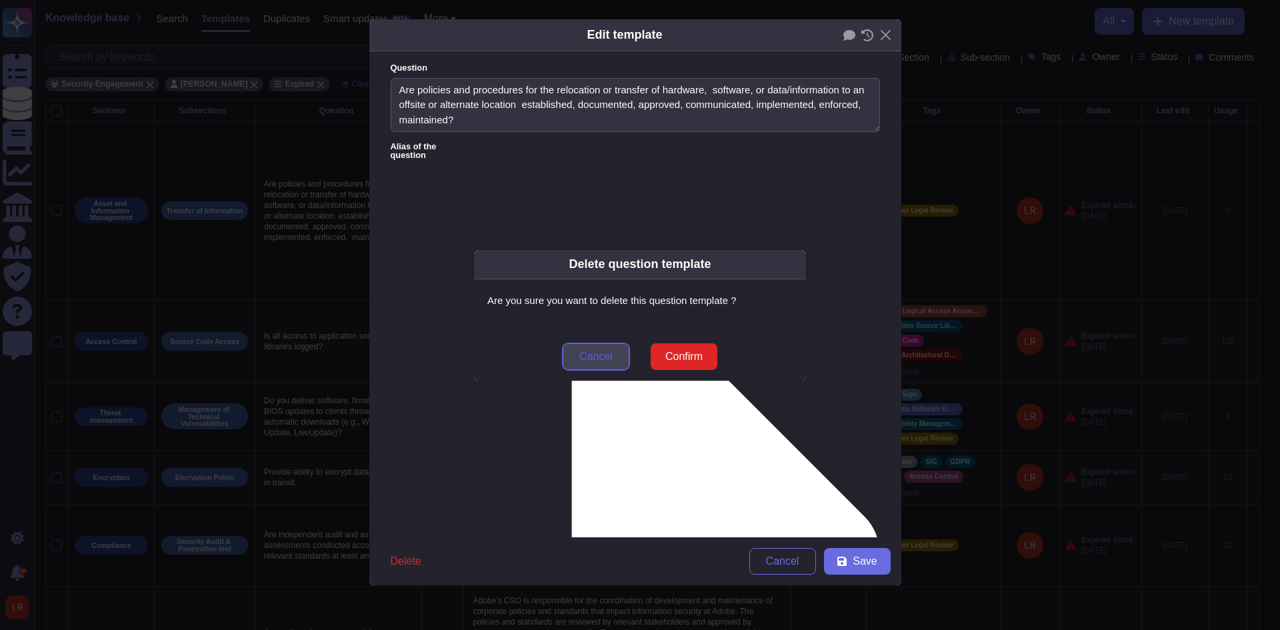
click at [589, 356] on span "Cancel" at bounding box center [595, 356] width 33 height 11
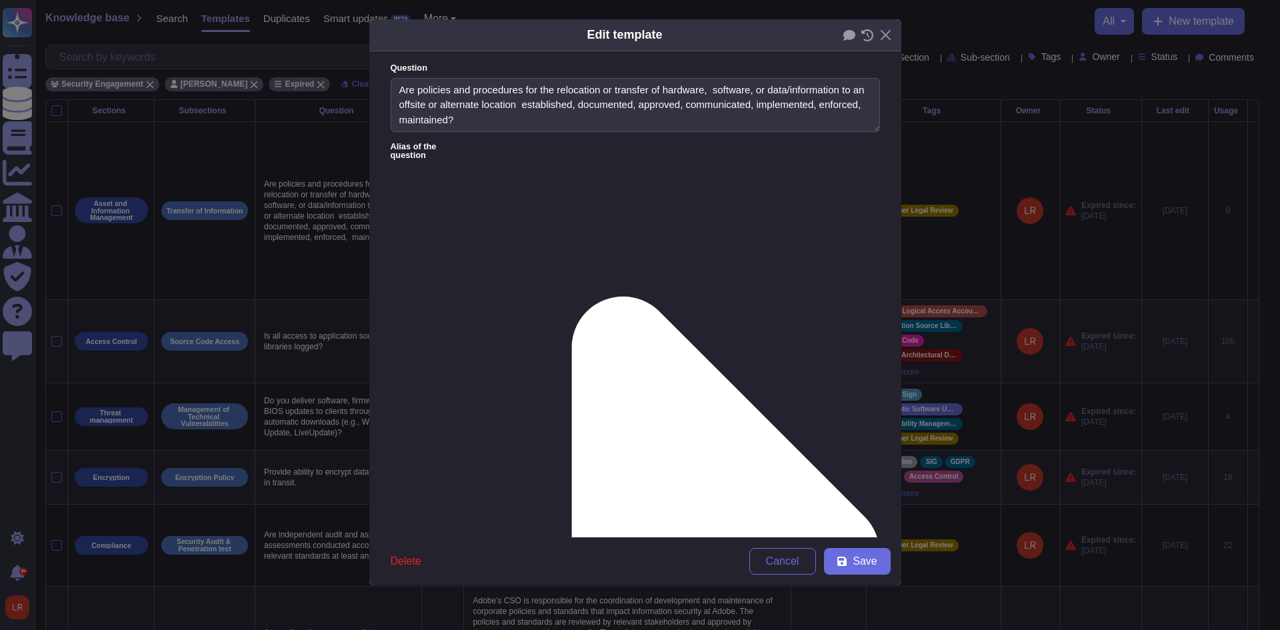
click at [869, 34] on icon at bounding box center [867, 35] width 12 height 12
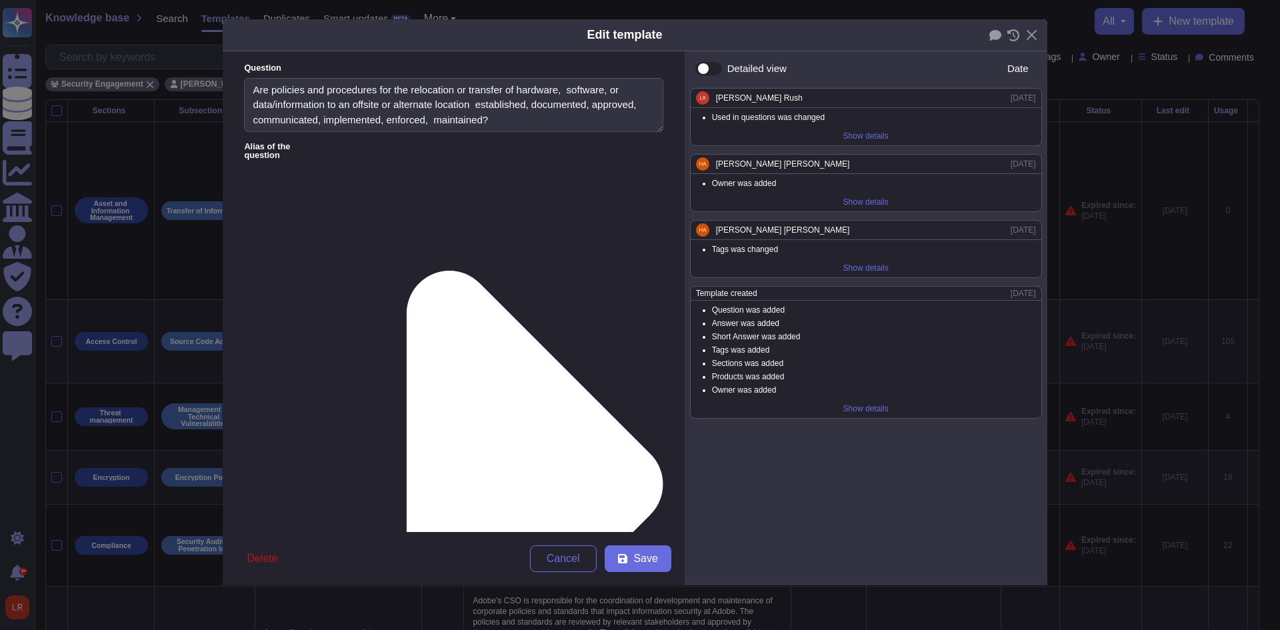
click at [260, 555] on span "Delete" at bounding box center [262, 558] width 31 height 11
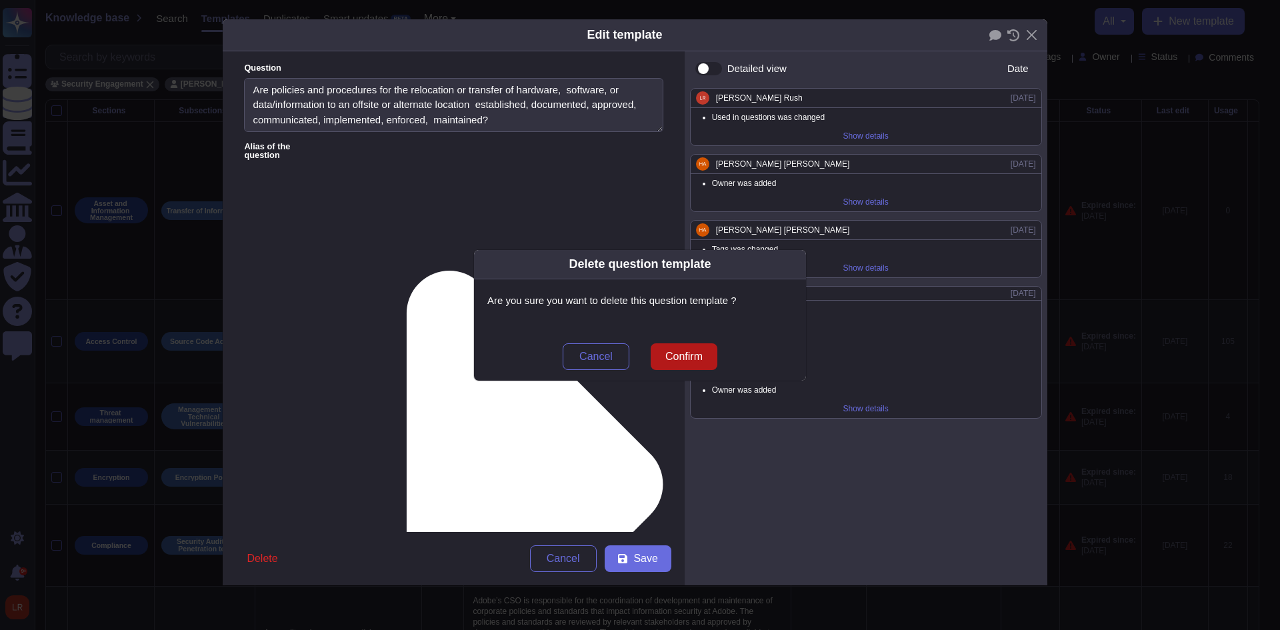
click at [684, 353] on span "Confirm" at bounding box center [683, 356] width 37 height 11
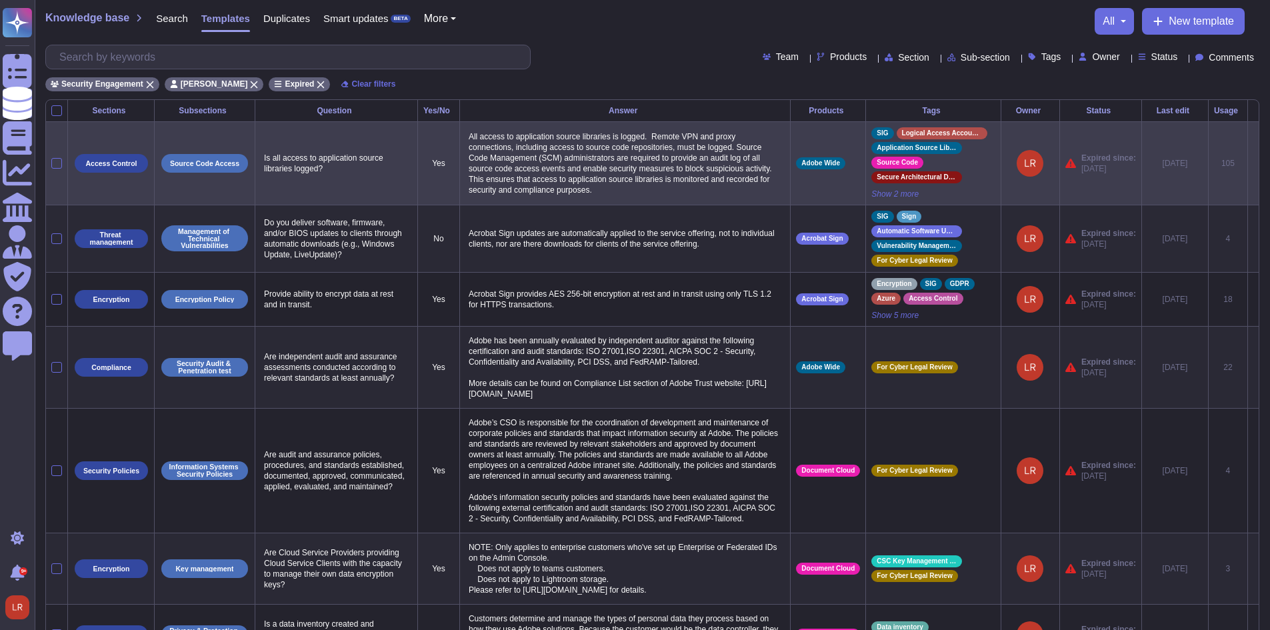
click at [1253, 164] on icon at bounding box center [1253, 164] width 0 height 0
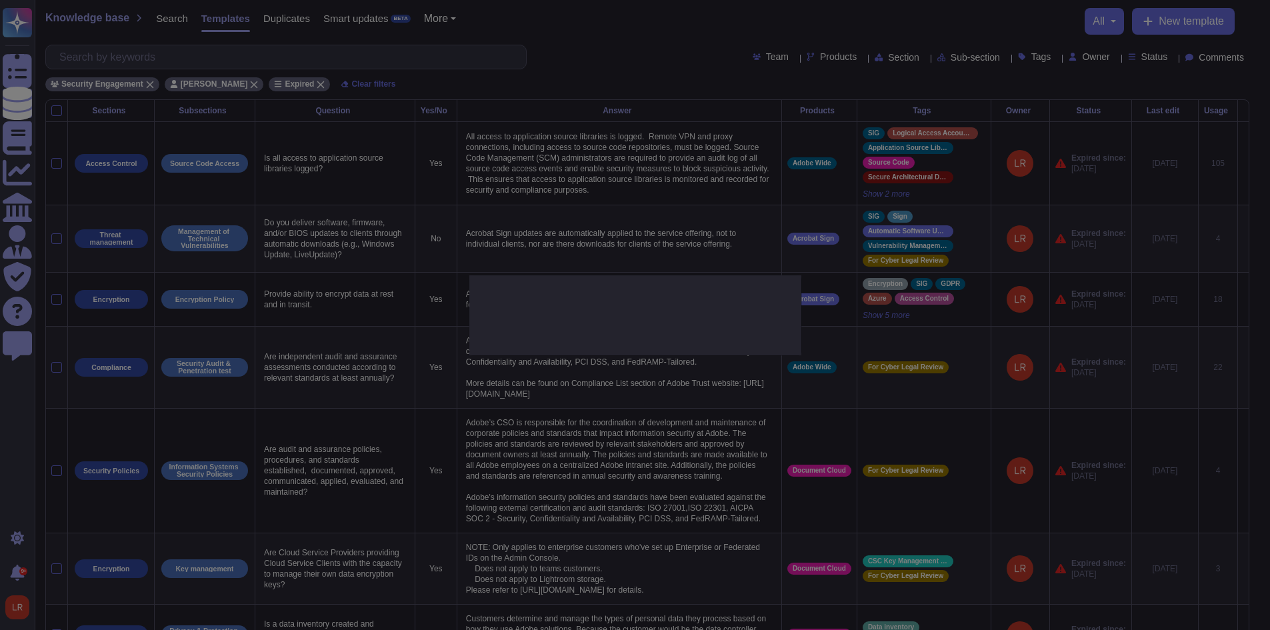
type textarea "Is all access to application source libraries logged?"
type textarea "All access to application source libraries is logged. ​​ Remote VPN and proxy c…"
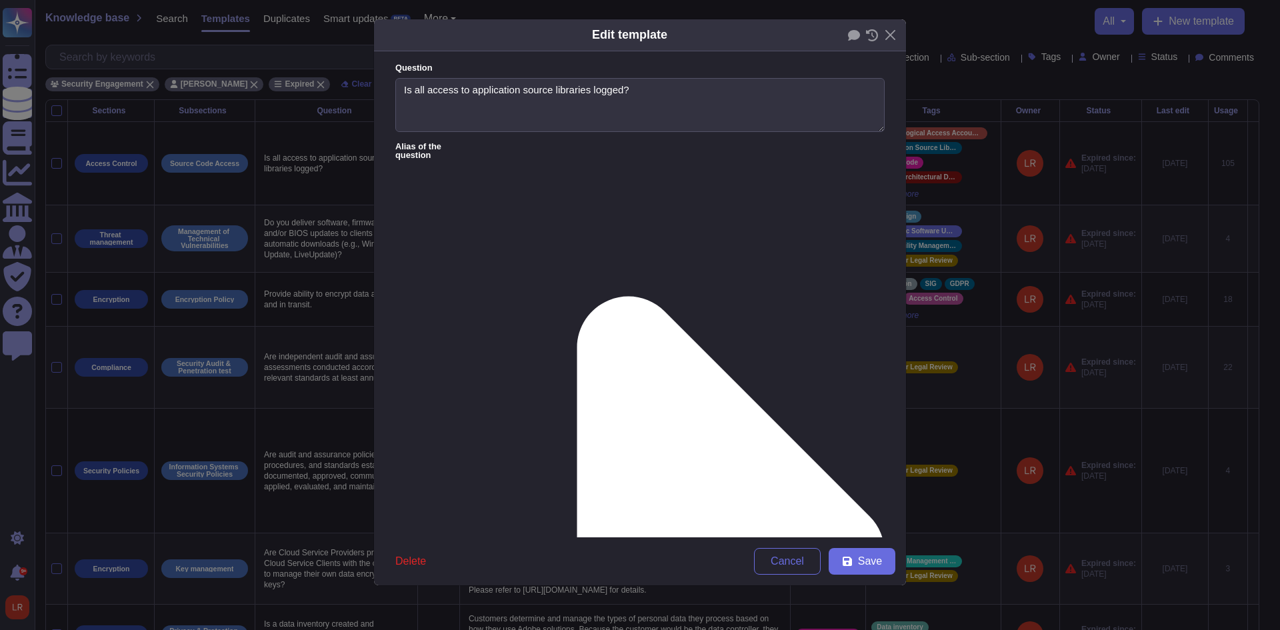
type textarea "Is all access to application source libraries logged?"
type textarea "All access to application source libraries is logged. ​​ Remote VPN and proxy c…"
click at [559, 85] on textarea "Is all access to application source libraries logged?" at bounding box center [639, 105] width 489 height 55
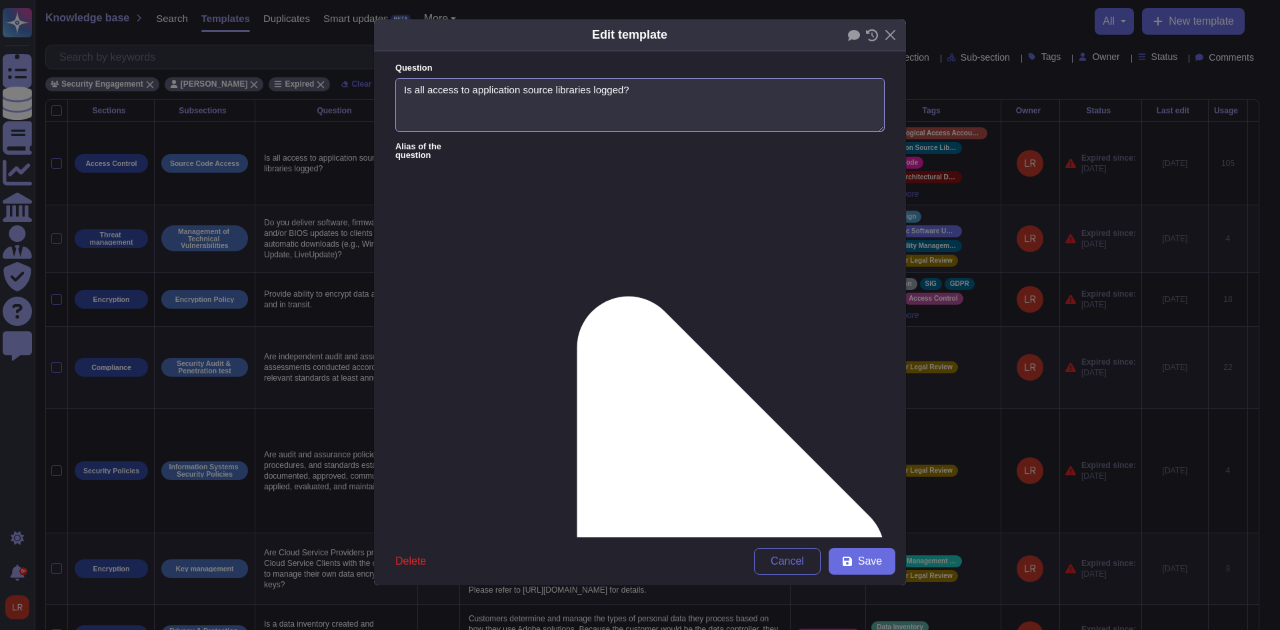
drag, startPoint x: 867, startPoint y: 240, endPoint x: 862, endPoint y: 297, distance: 57.6
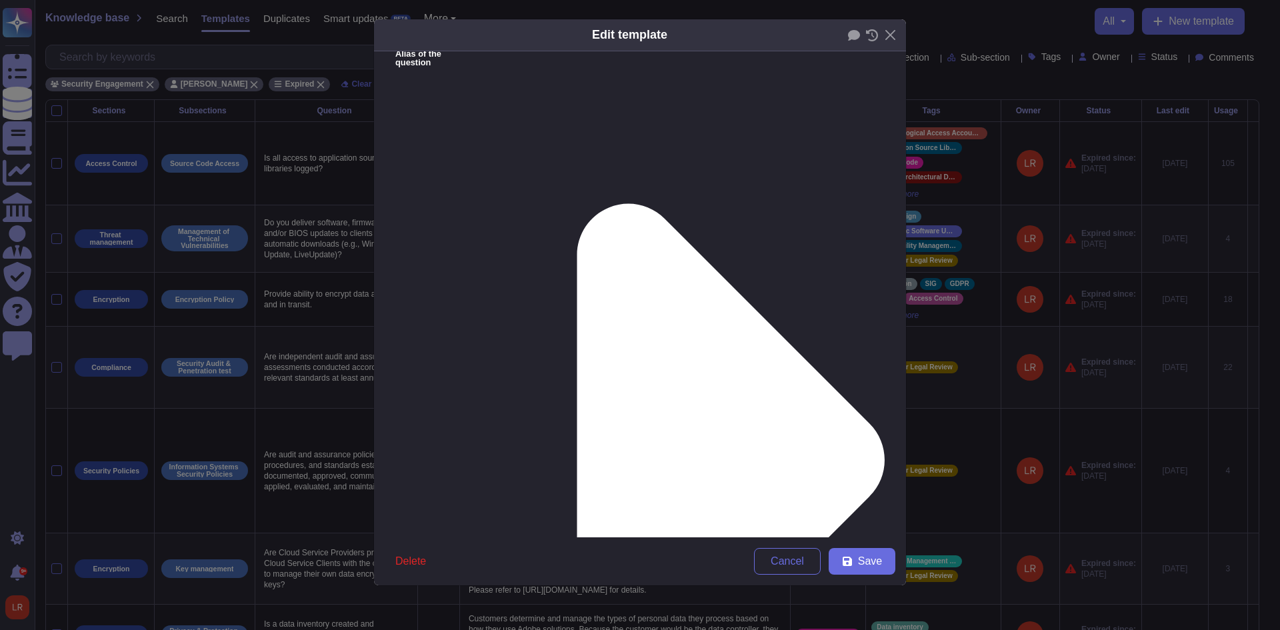
scroll to position [111, 0]
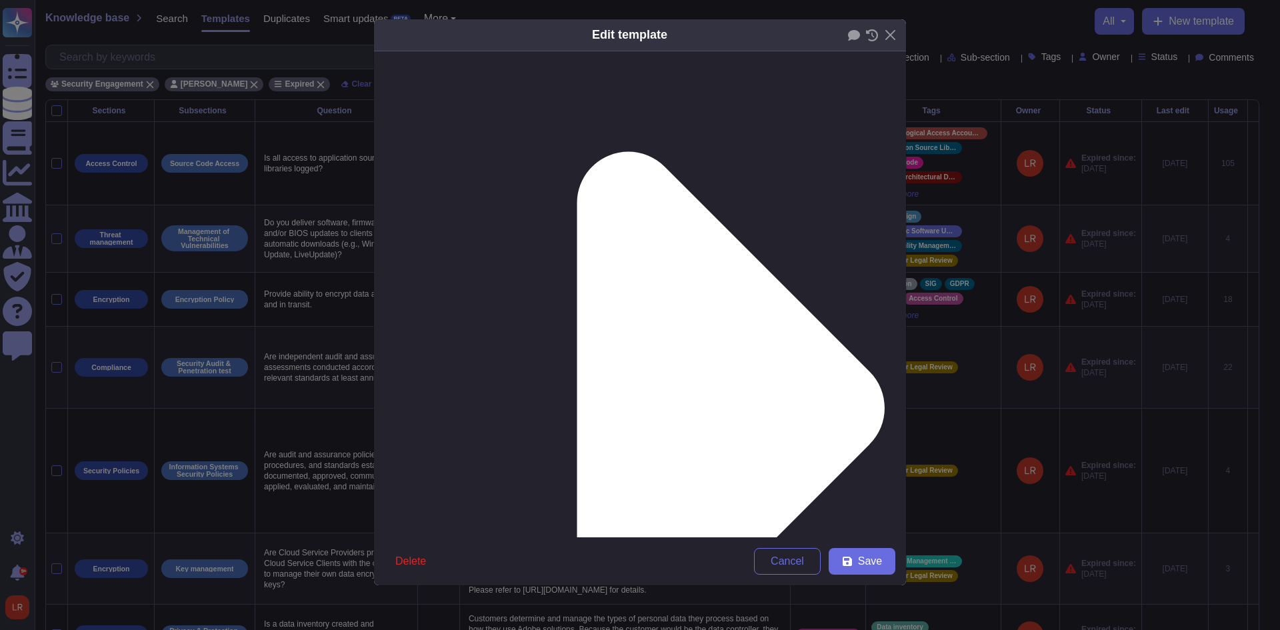
scroll to position [161, 0]
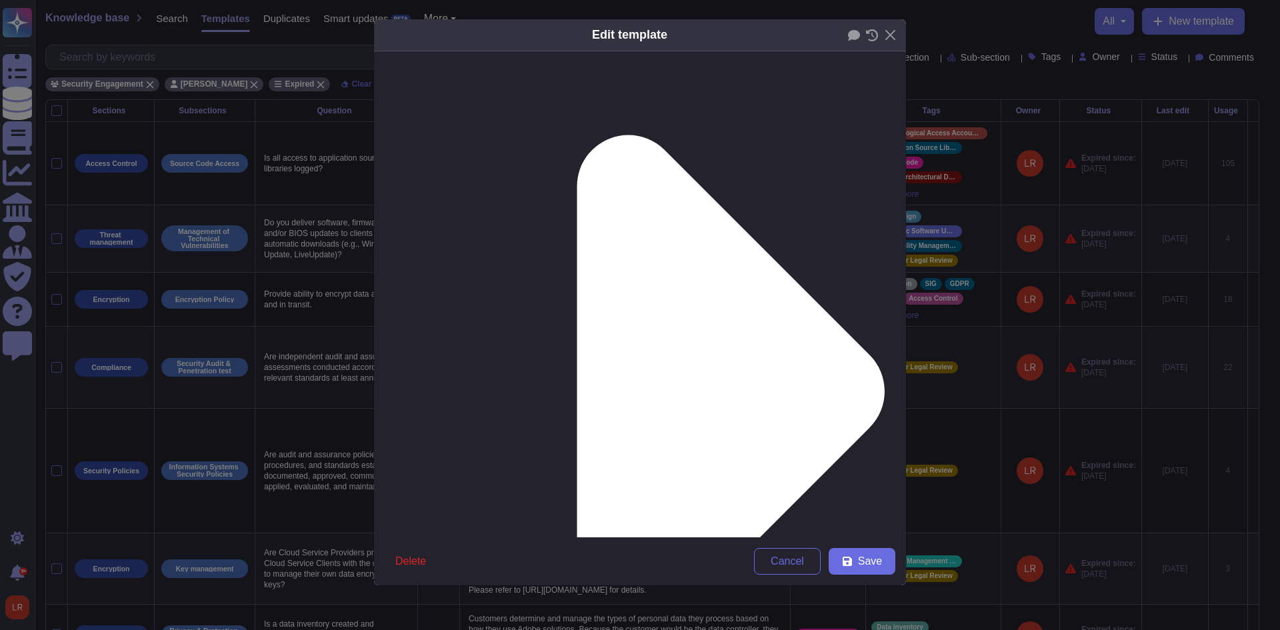
click at [871, 560] on span "Save" at bounding box center [870, 561] width 24 height 11
type input "[DATE]"
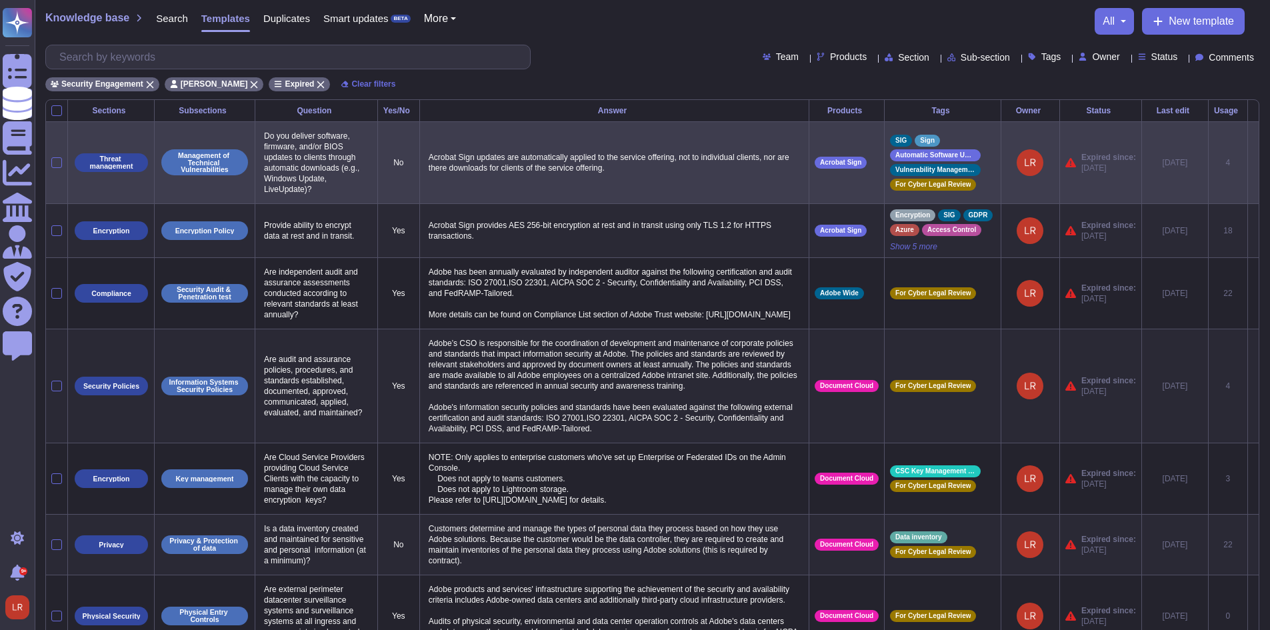
click at [1253, 163] on icon at bounding box center [1253, 163] width 0 height 0
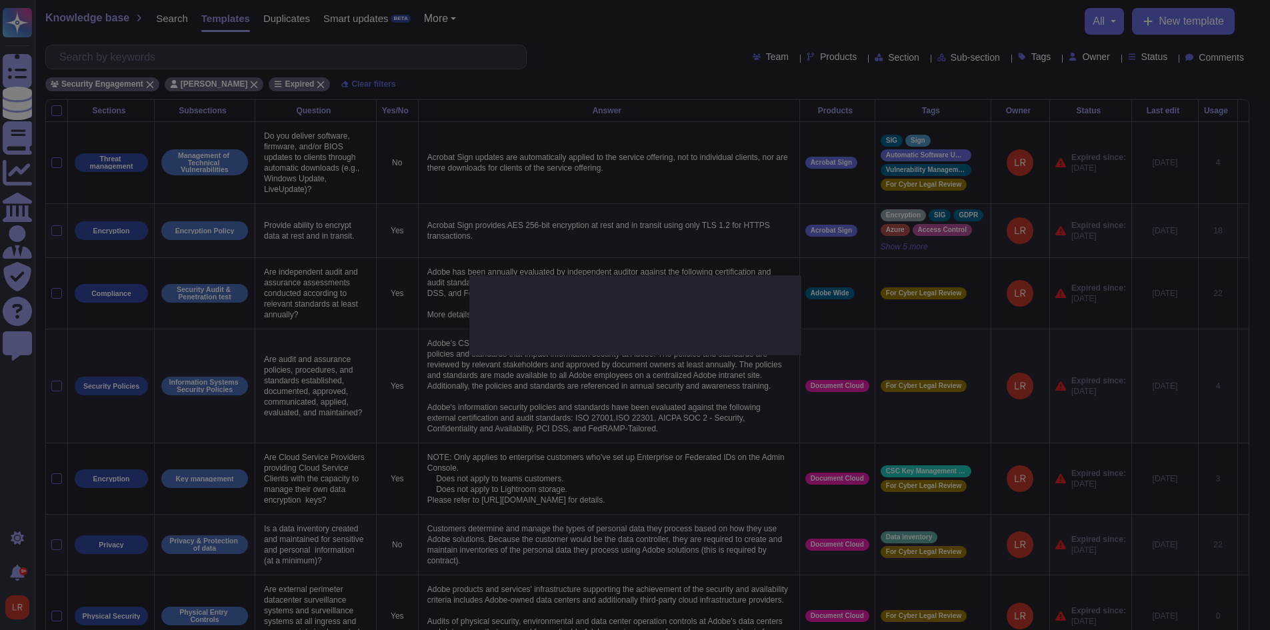
type textarea "Do you deliver software, firmware, and/or BIOS updates to clients through autom…"
type textarea "Acrobat Sign updates are automatically applied to the service offering, not to …"
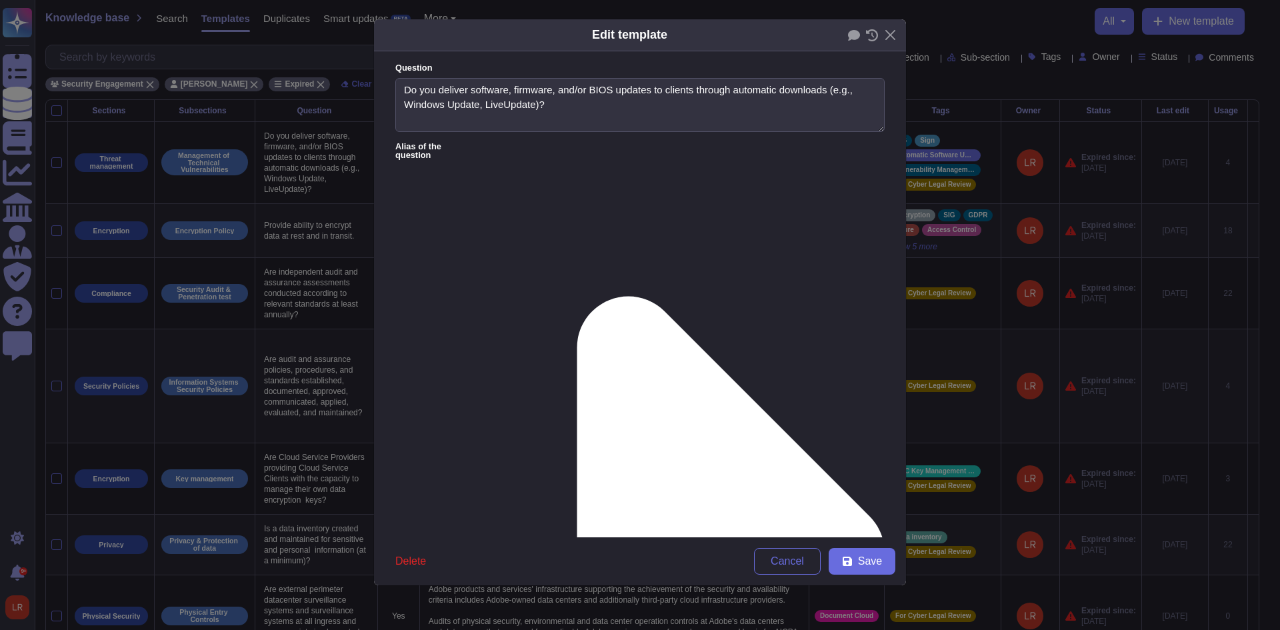
type textarea "Do you deliver software, firmware, and/or BIOS updates to clients through autom…"
type textarea "Acrobat Sign updates are automatically applied to the service offering, not to …"
click at [488, 89] on textarea "Do you deliver software, firmware, and/or BIOS updates to clients through autom…" at bounding box center [639, 105] width 489 height 55
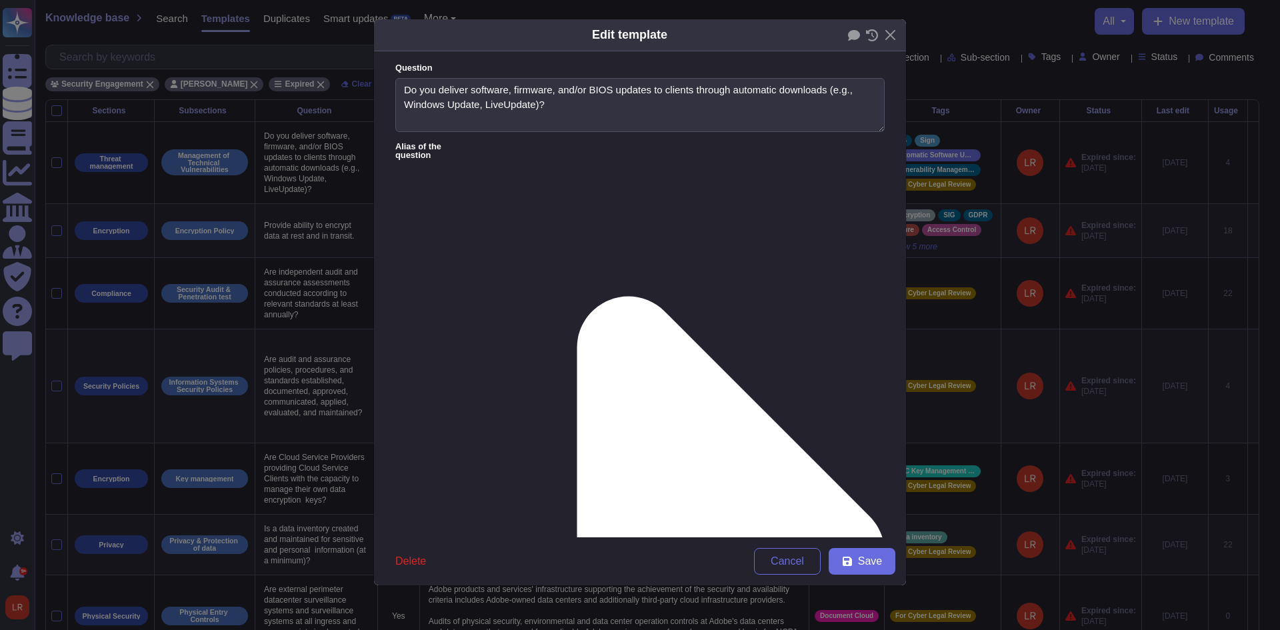
click at [598, 160] on form "Question Do you deliver software, firmware, and/or BIOS updates to clients thro…" at bounding box center [640, 294] width 532 height 486
click at [860, 562] on button "Save" at bounding box center [861, 561] width 67 height 27
type input "2024-08-12"
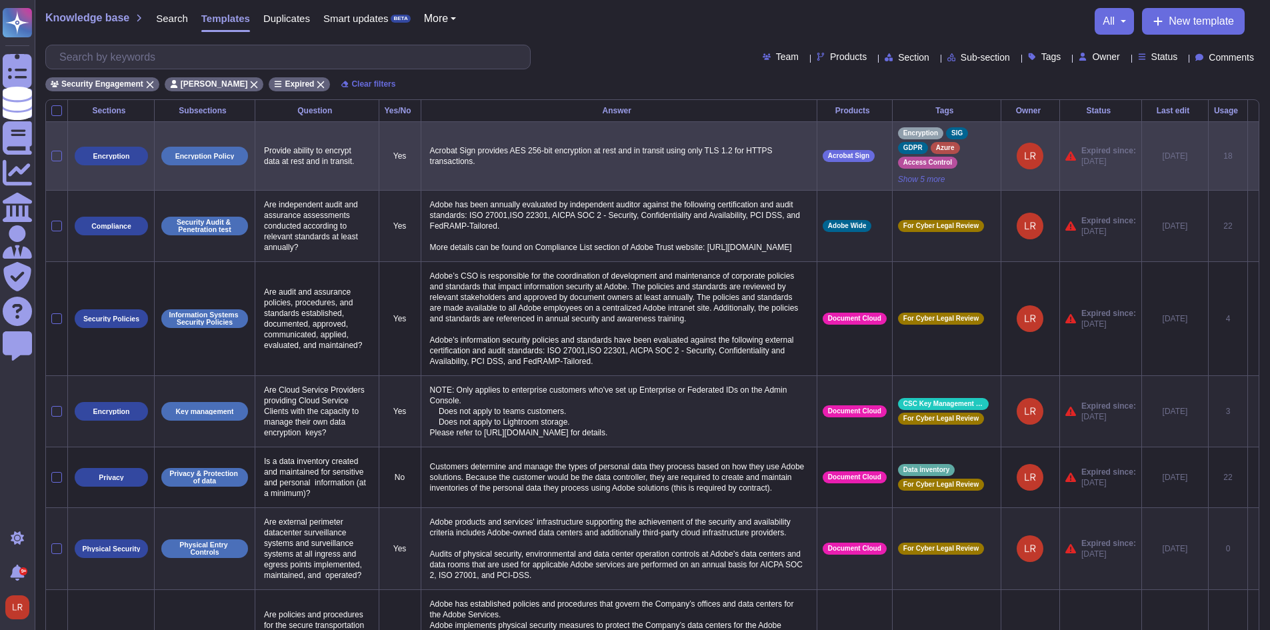
click at [1253, 157] on icon at bounding box center [1253, 157] width 0 height 0
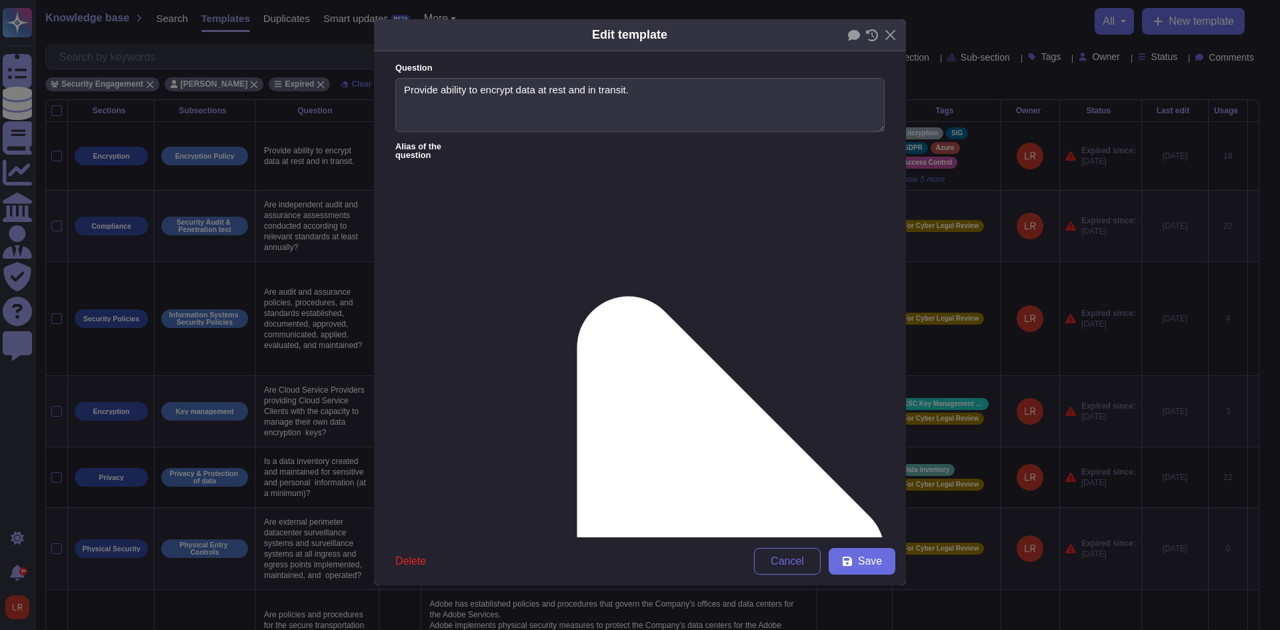
type textarea "Provide ability to encrypt data at rest and in transit."
type textarea "Acrobat Sign provides AES 256-bit encryption at rest and in transit using only …"
click at [856, 565] on button "Save" at bounding box center [861, 561] width 67 height 27
type input "2024-08-12"
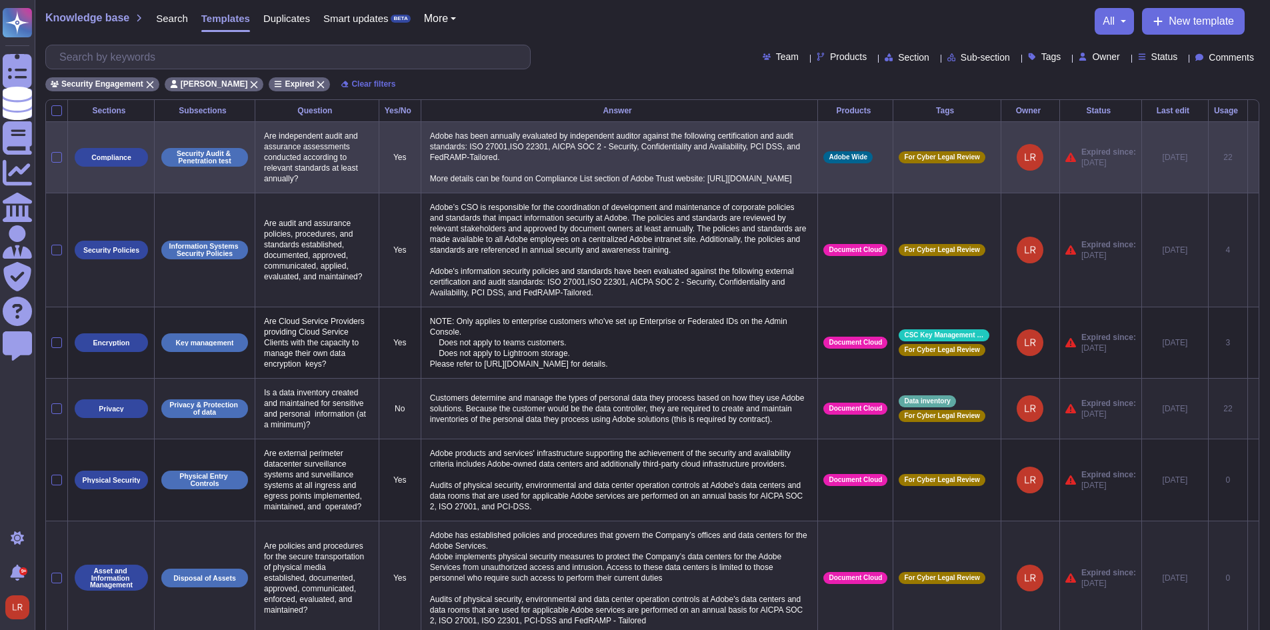
click at [312, 172] on p "Are independent audit and assurance assessments conducted according to relevant…" at bounding box center [317, 157] width 113 height 60
copy p "Are independent audit and assurance assessments conducted according to relevant…"
click at [1253, 158] on icon at bounding box center [1253, 158] width 0 height 0
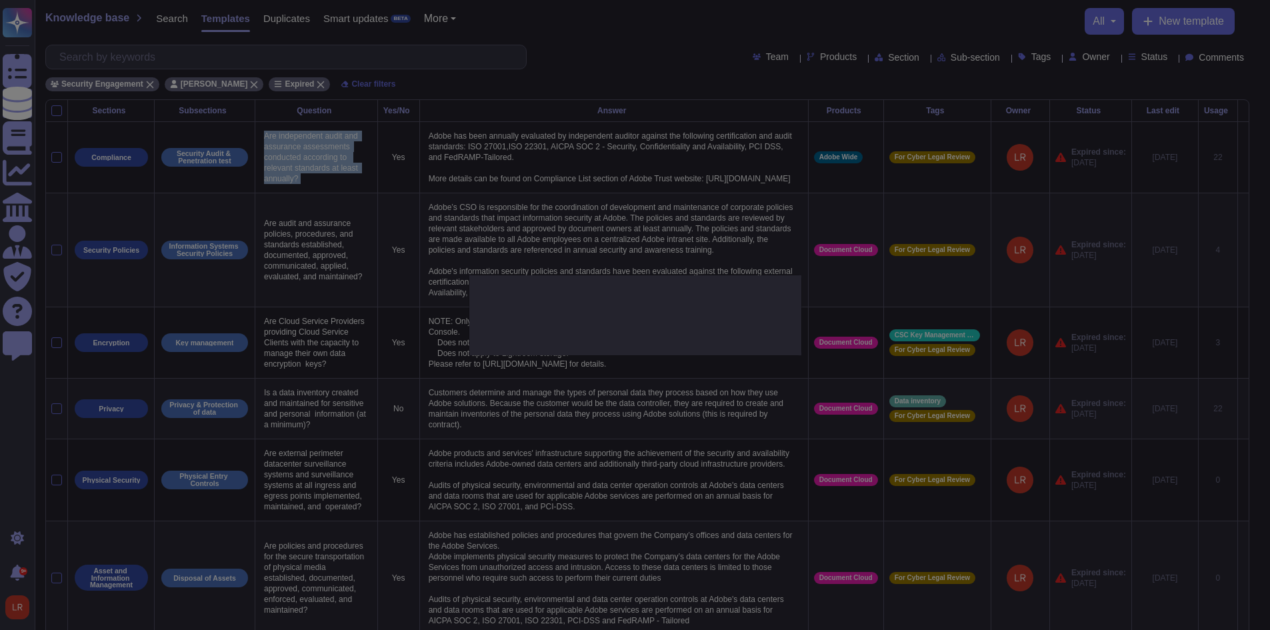
type textarea "Are independent audit and assurance assessments conducted according to relevant…"
type textarea "Adobe has been annually evaluated by independent auditor against the following …"
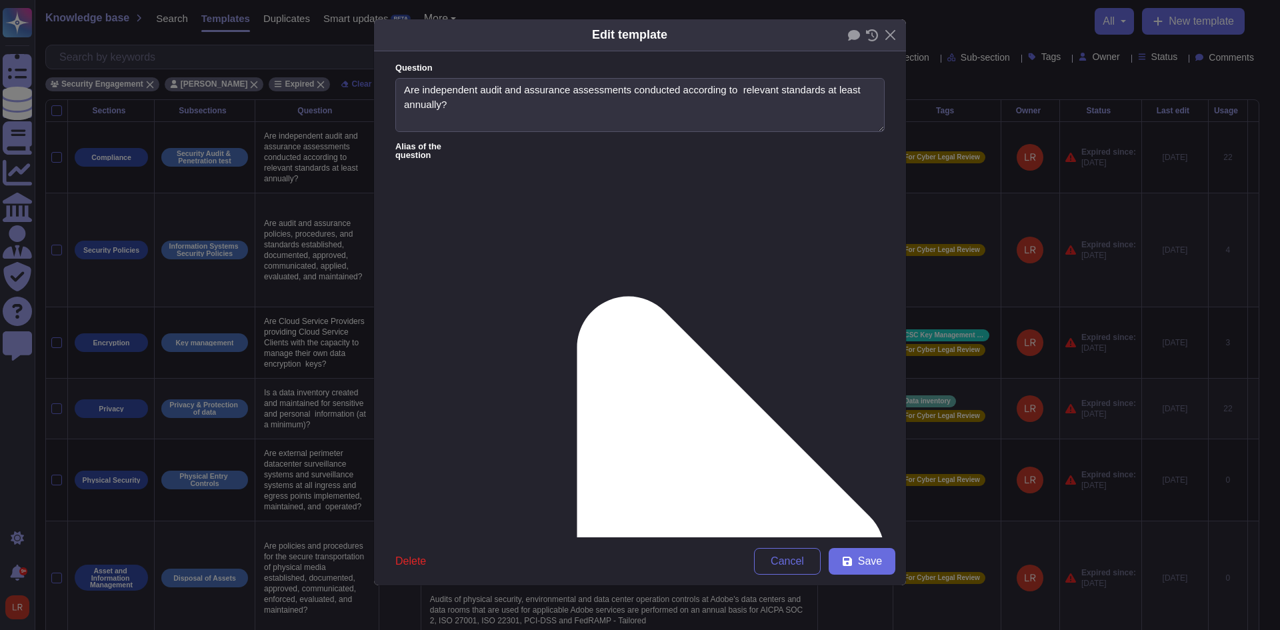
type textarea "Are independent audit and assurance assessments conducted according to relevant…"
type textarea "Adobe has been annually evaluated by independent auditor against the following …"
click at [866, 563] on span "Save" at bounding box center [870, 561] width 24 height 11
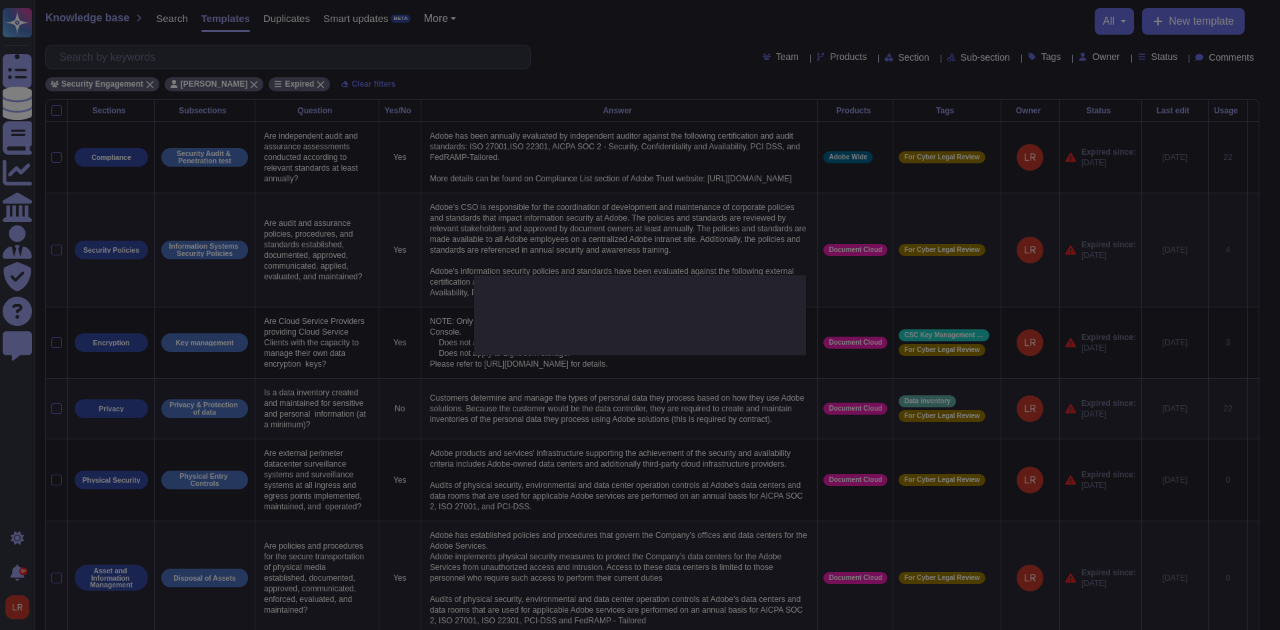
type input "[DATE]"
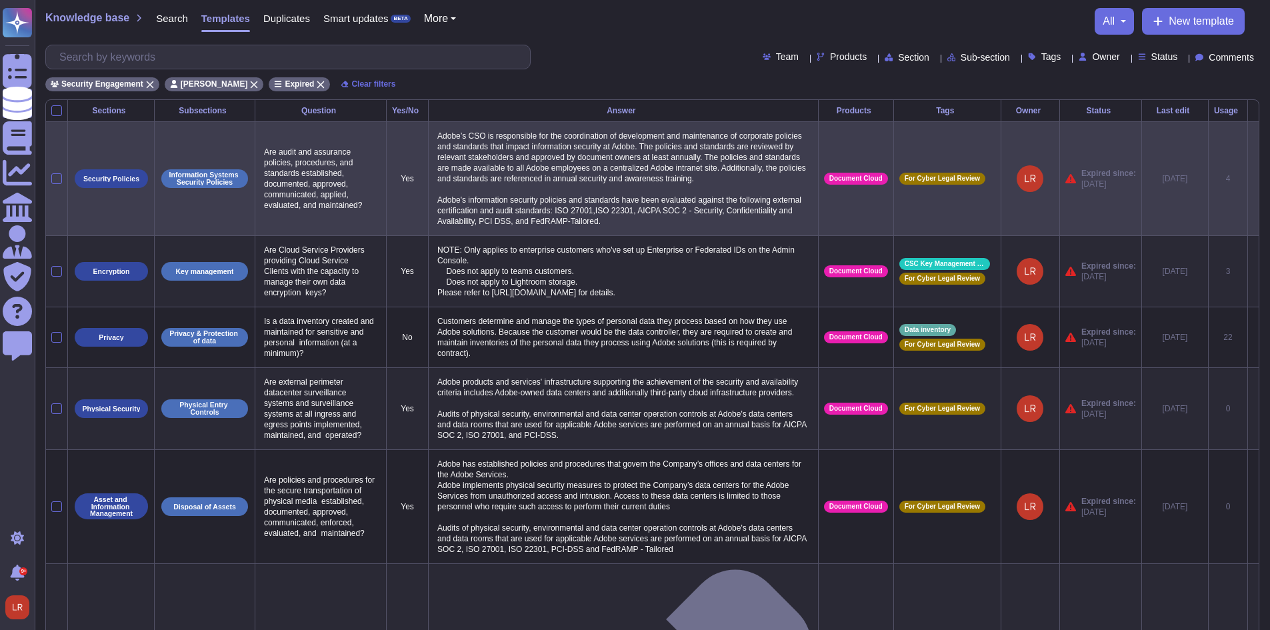
click at [317, 175] on p "Are audit and assurance policies, procedures, and standards established, docume…" at bounding box center [321, 178] width 120 height 71
click at [1253, 179] on icon at bounding box center [1253, 179] width 0 height 0
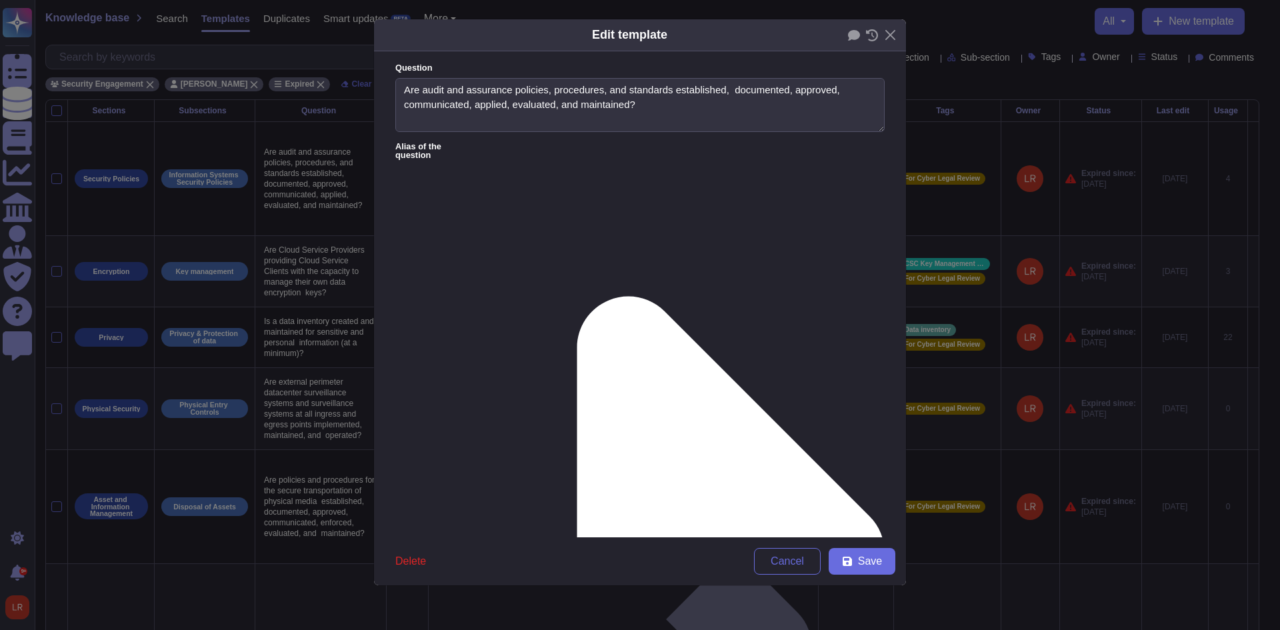
type textarea "Are audit and assurance policies, procedures, and standards established, docume…"
click at [592, 94] on textarea "Are audit and assurance policies, procedures, and standards established, docume…" at bounding box center [639, 105] width 489 height 55
drag, startPoint x: 868, startPoint y: 243, endPoint x: 860, endPoint y: 326, distance: 83.8
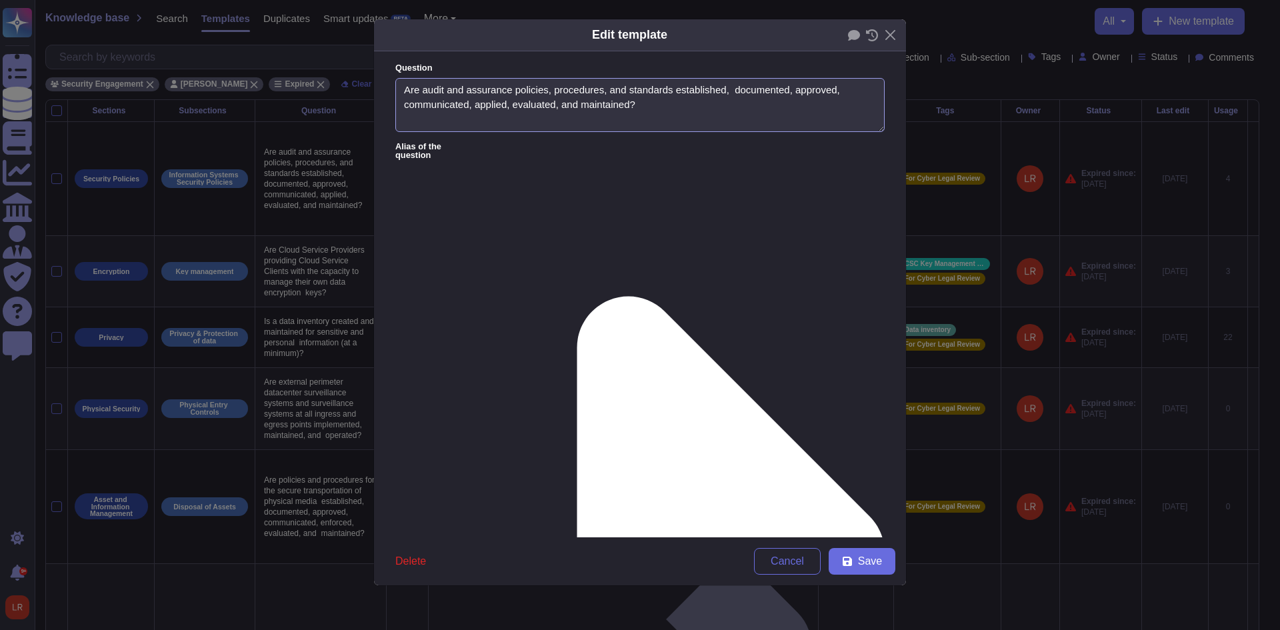
drag, startPoint x: 627, startPoint y: 314, endPoint x: 365, endPoint y: 185, distance: 291.8
click at [365, 185] on div "Edit template Question Are audit and assurance policies, procedures, and standa…" at bounding box center [640, 315] width 1280 height 630
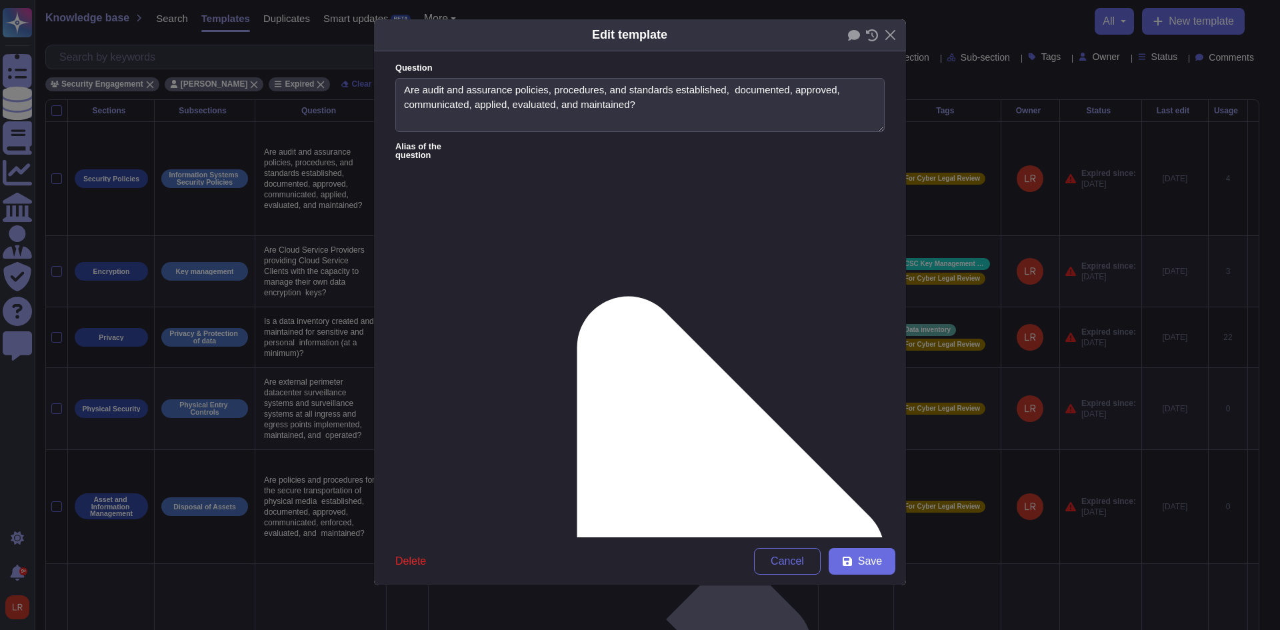
paste textarea "has audit and assurance policies, procedures, and standards that are establishe…"
drag, startPoint x: 870, startPoint y: 325, endPoint x: 869, endPoint y: 463, distance: 138.0
drag, startPoint x: 681, startPoint y: 203, endPoint x: 708, endPoint y: 266, distance: 68.1
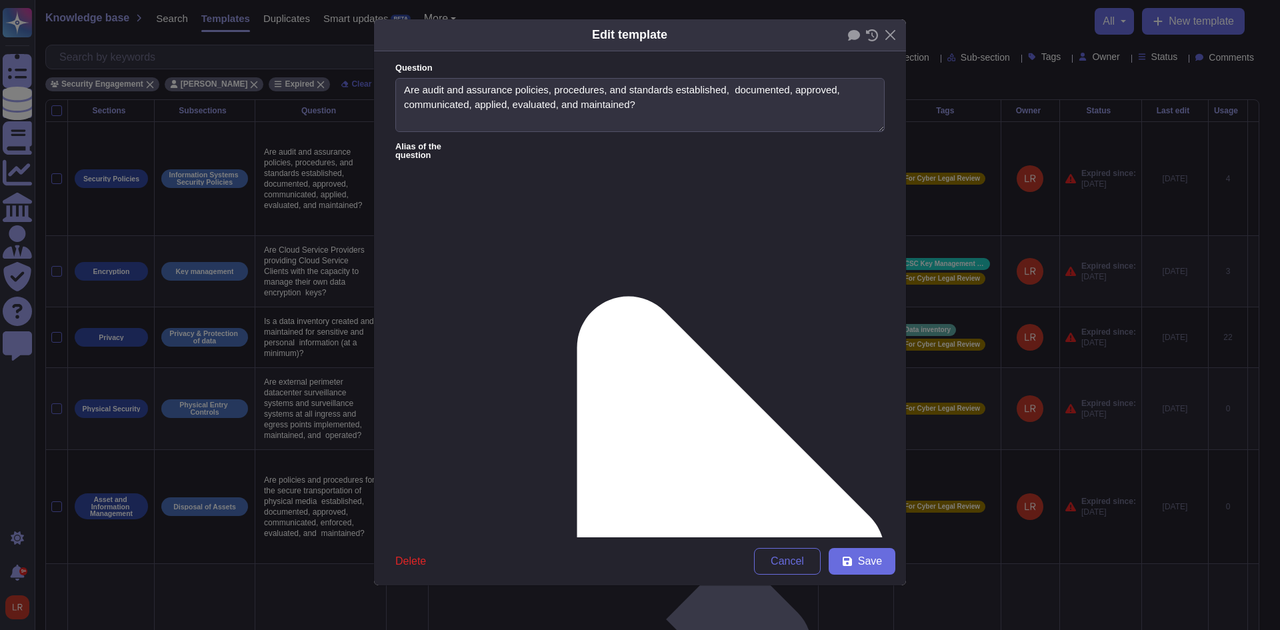
drag, startPoint x: 709, startPoint y: 203, endPoint x: 401, endPoint y: 185, distance: 308.4
drag, startPoint x: 766, startPoint y: 308, endPoint x: 820, endPoint y: 310, distance: 53.4
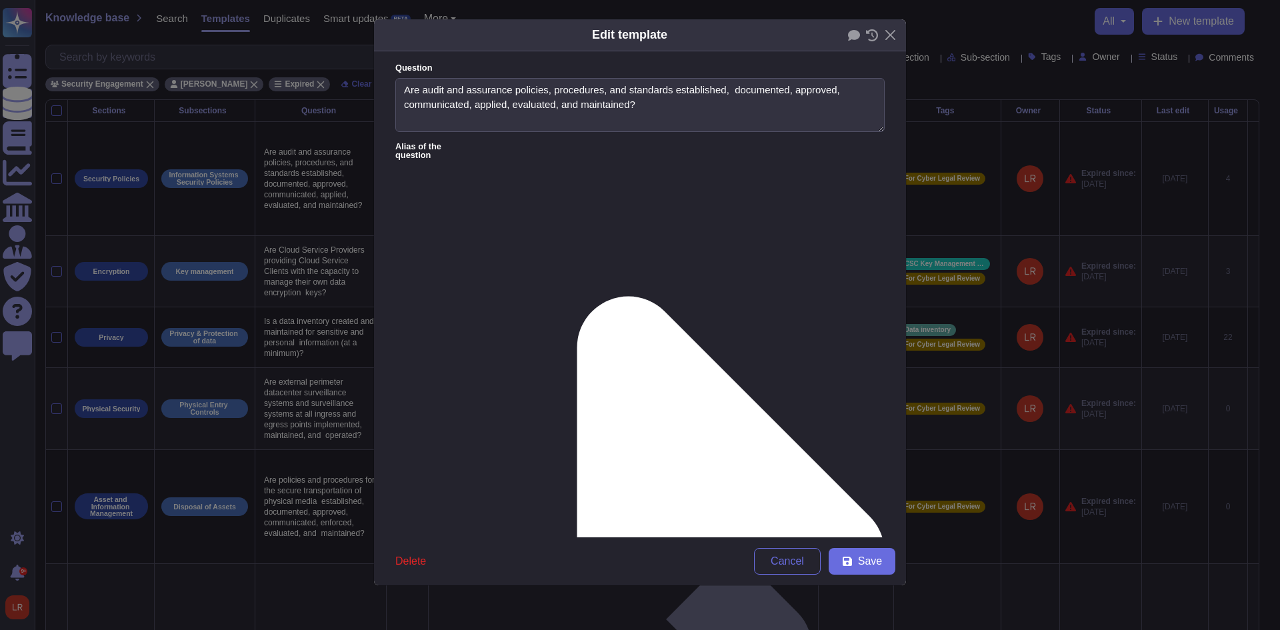
paste textarea "For further reference, see the https://www.adobe.com/trust.html."
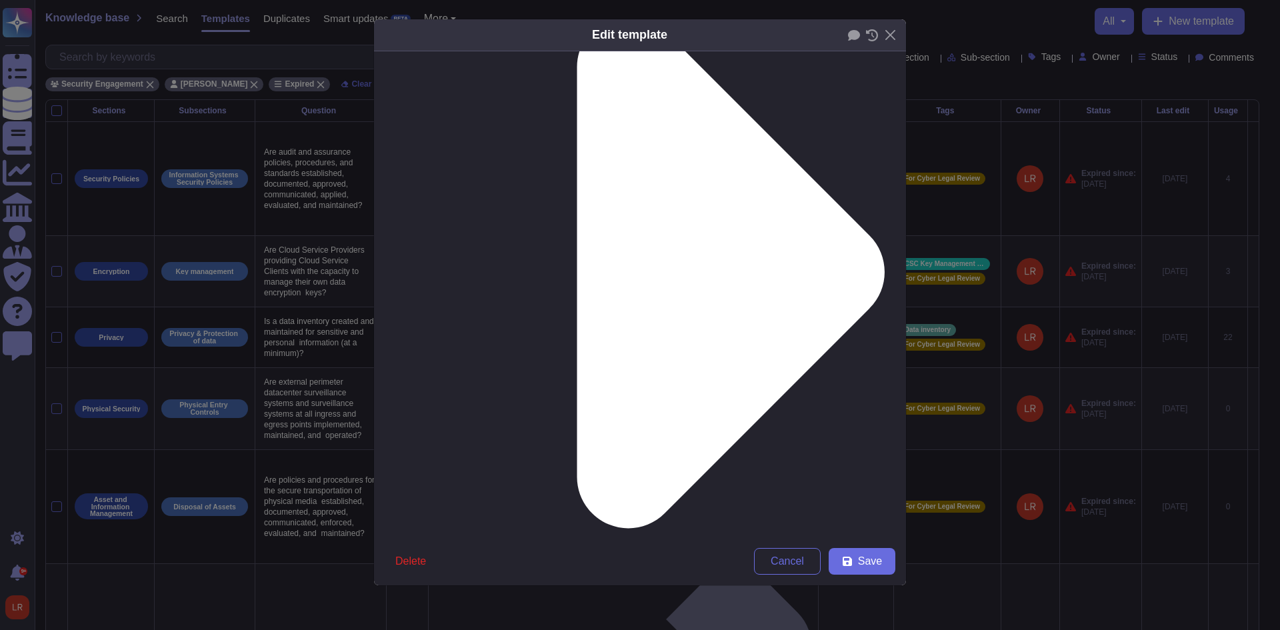
scroll to position [325, 0]
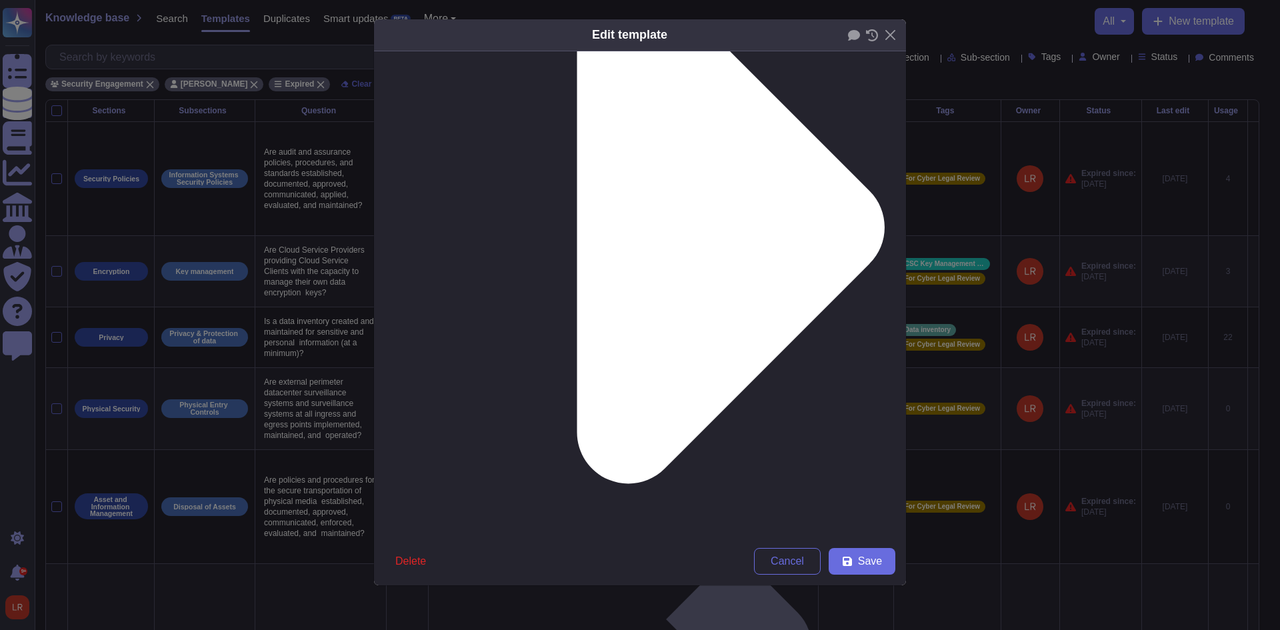
type textarea "The policies are part of Adobe's comprehensive governance framework and are rev…"
type input "2025-08-19"
click at [864, 562] on span "Save" at bounding box center [870, 561] width 24 height 11
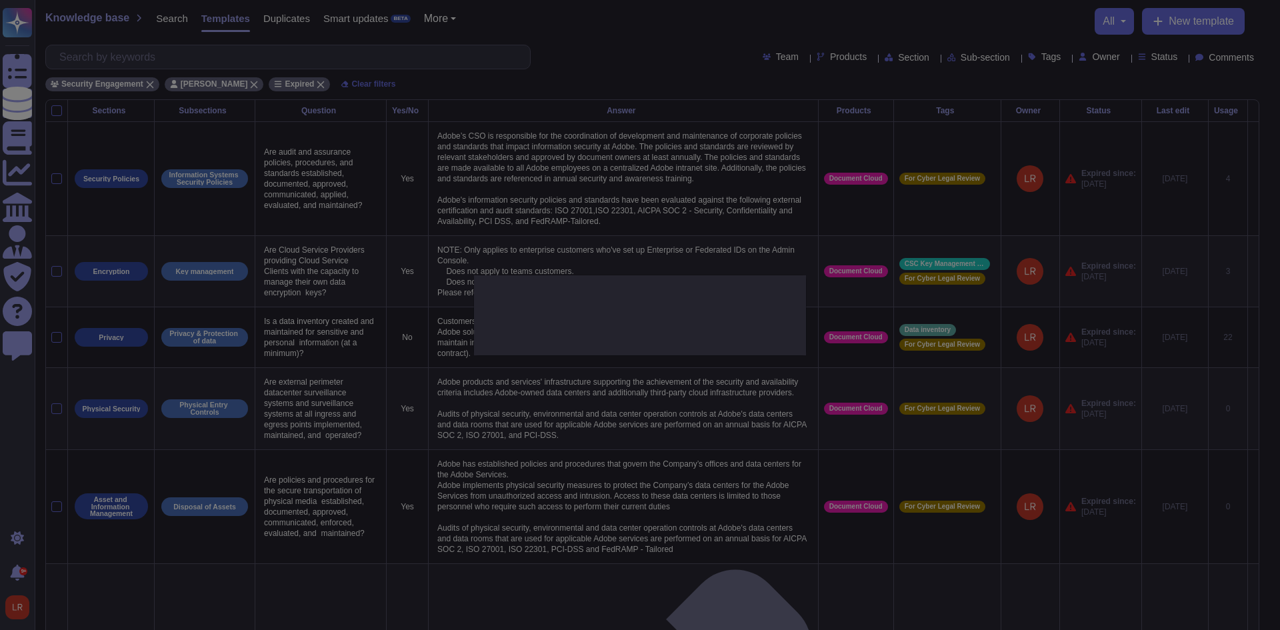
type textarea "Adobe’s CSO is responsible for the coordination of development and maintenance …"
type input "[DATE]"
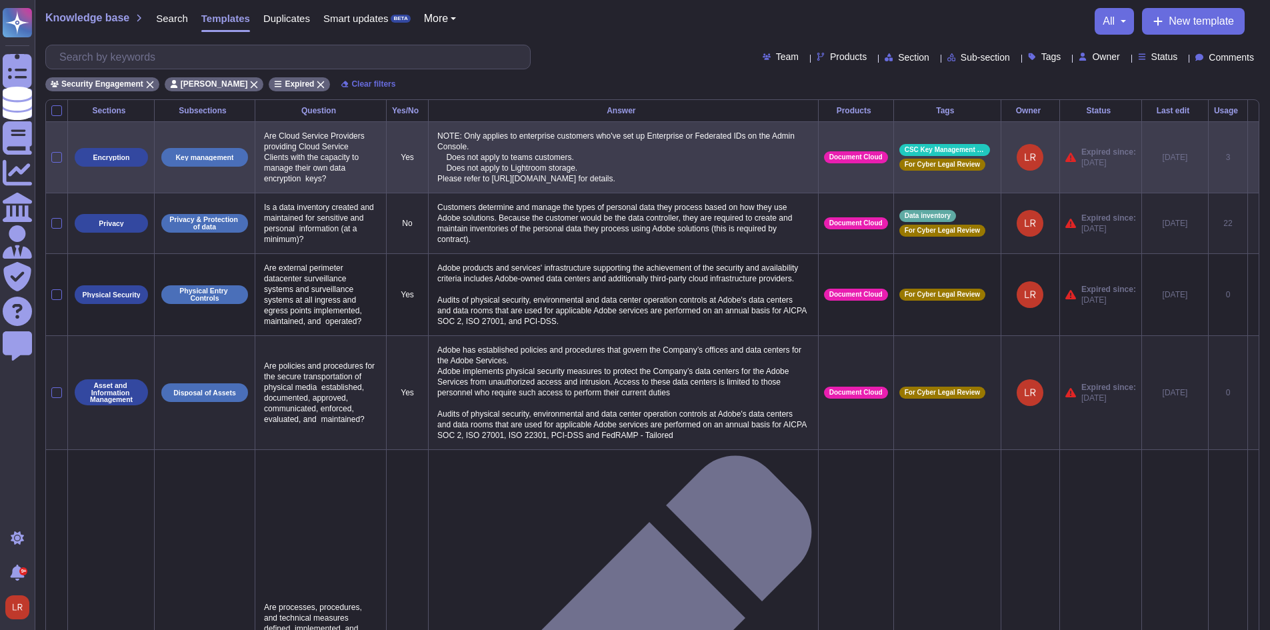
click at [306, 161] on p "Are Cloud Service Providers providing Cloud Service Clients with the capacity t…" at bounding box center [321, 157] width 120 height 60
copy p "Are Cloud Service Providers providing Cloud Service Clients with the capacity t…"
click at [1253, 158] on icon at bounding box center [1253, 158] width 0 height 0
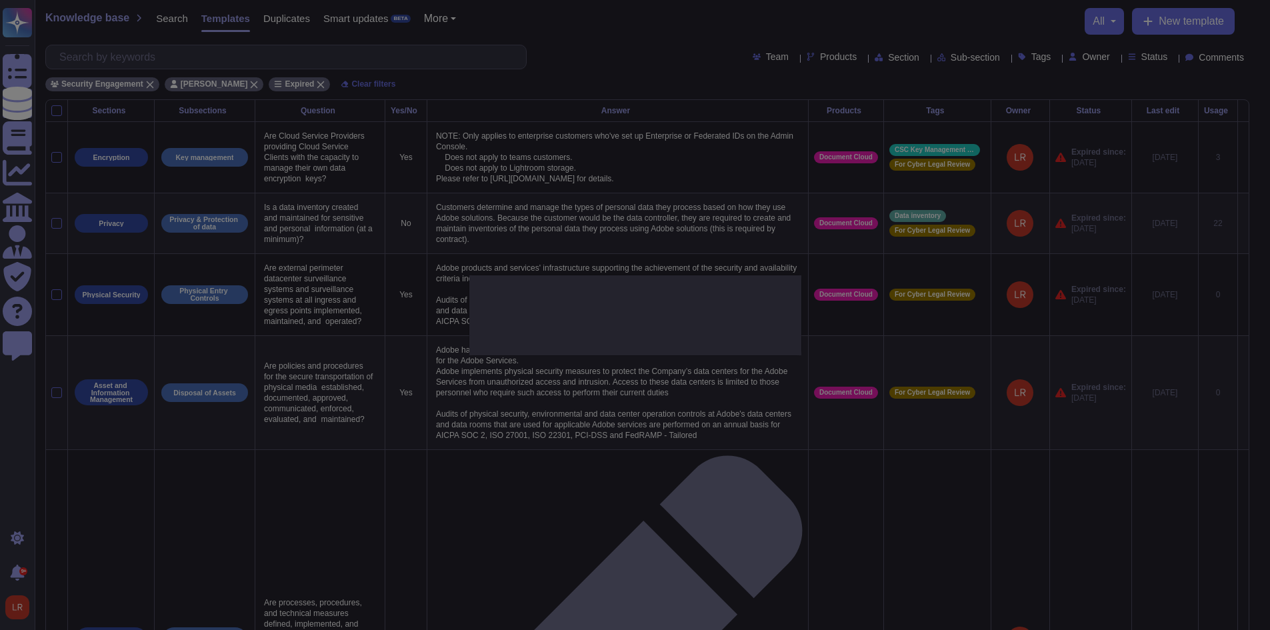
type textarea "Are Cloud Service Providers providing Cloud Service Clients with the capacity t…"
type textarea "NOTE: Only applies to enterprise customers who've set up Enterprise or Federate…"
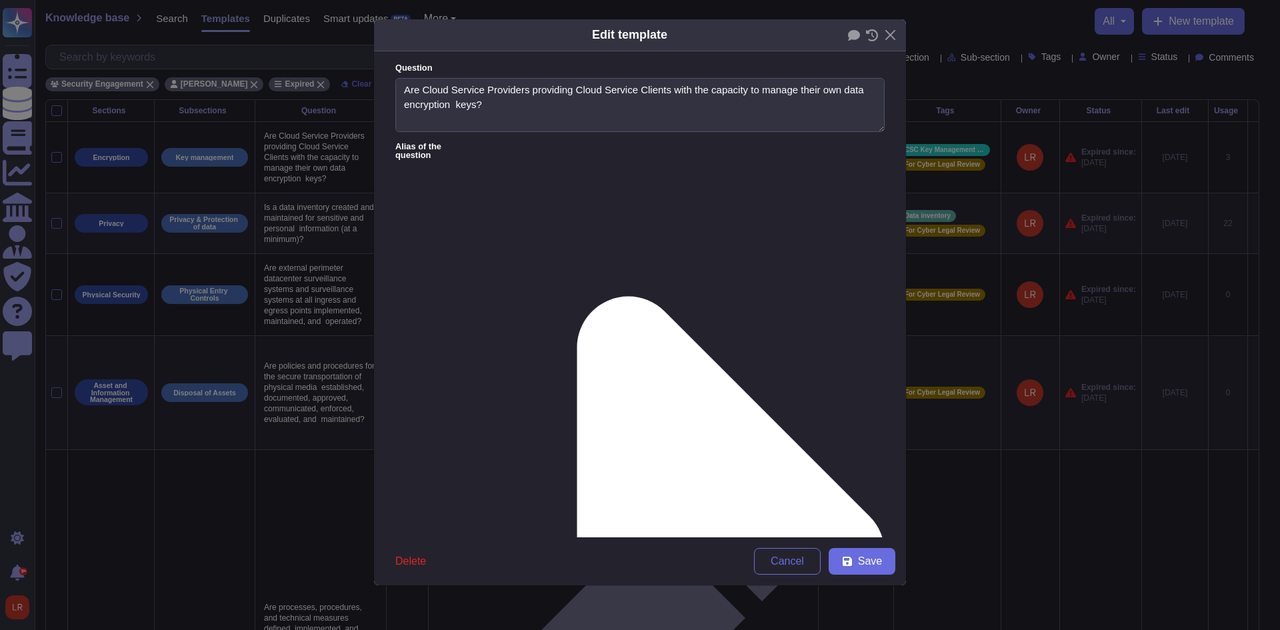
type textarea "Are Cloud Service Providers providing Cloud Service Clients with the capacity t…"
type textarea "NOTE: Only applies to enterprise customers who've set up Enterprise or Federate…"
drag, startPoint x: 727, startPoint y: 235, endPoint x: 465, endPoint y: 236, distance: 261.9
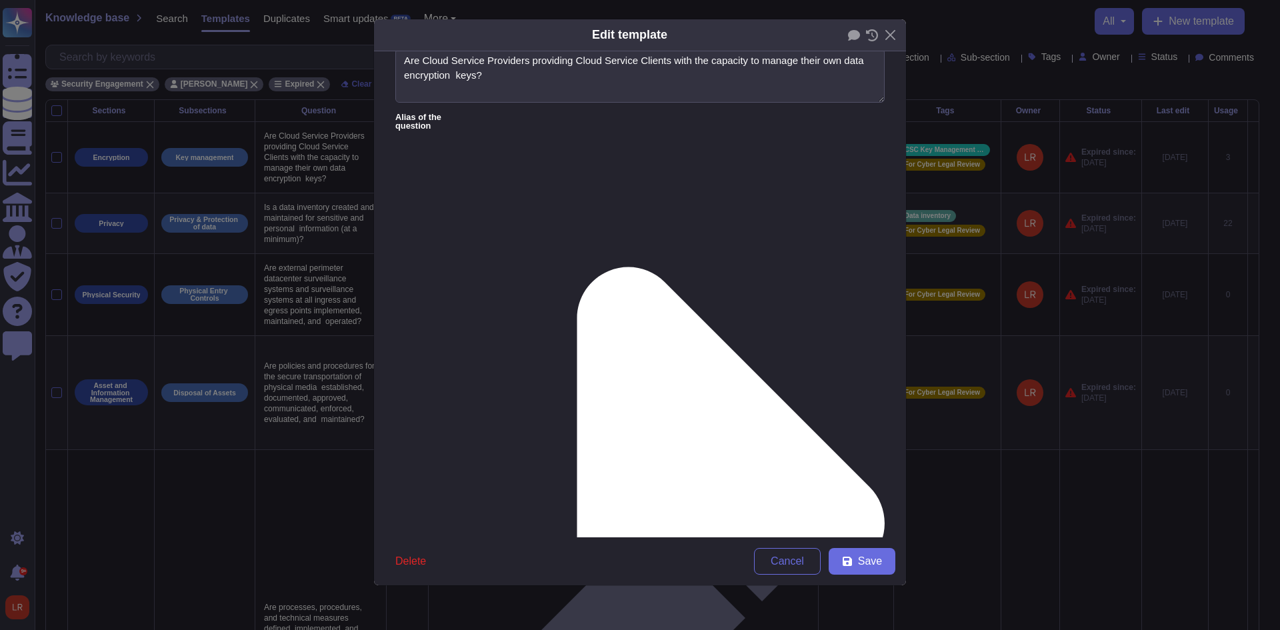
scroll to position [104, 0]
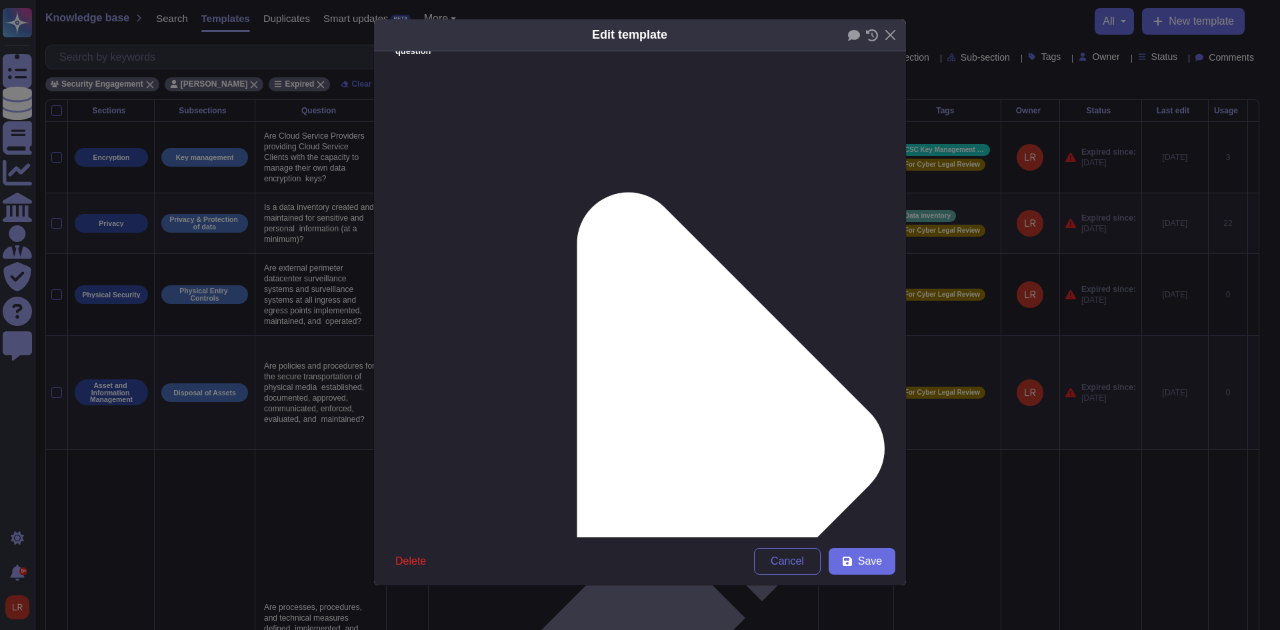
click at [856, 562] on button "Save" at bounding box center [861, 561] width 67 height 27
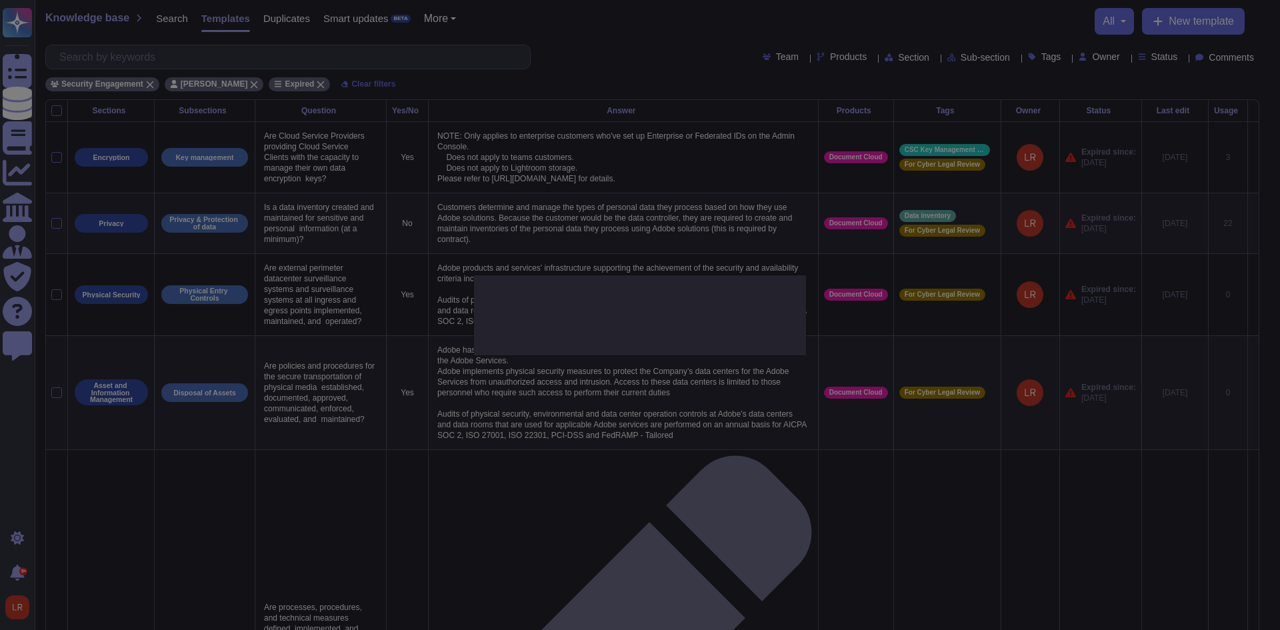
type input "[DATE]"
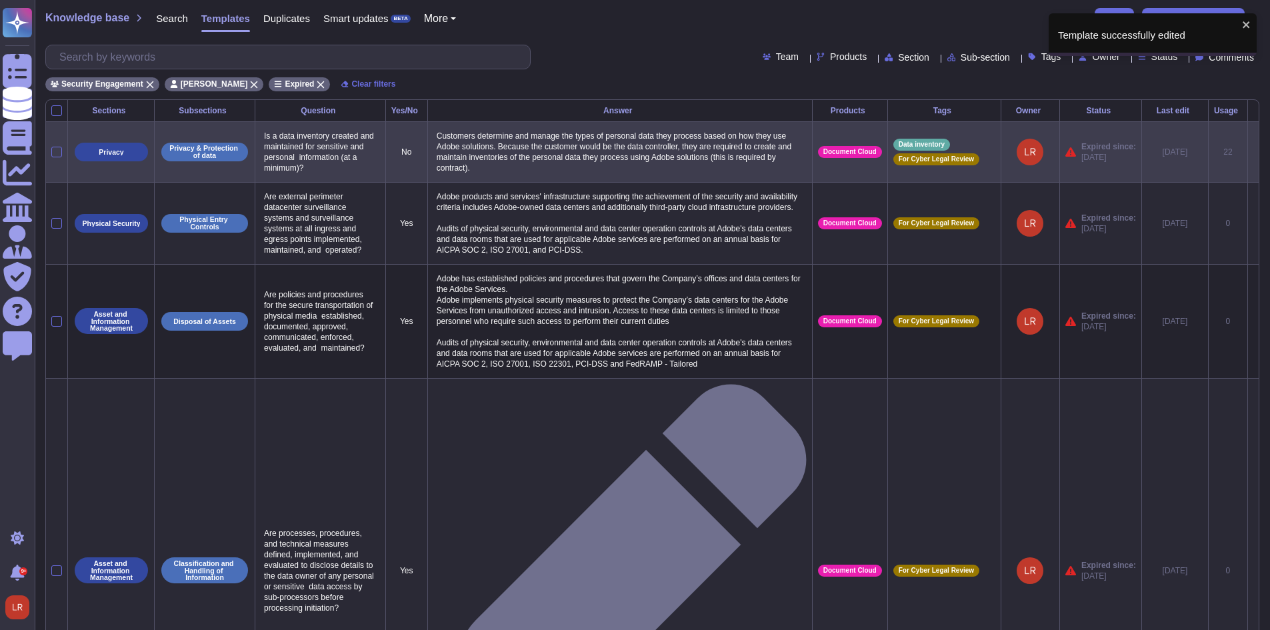
click at [304, 151] on p "Is a data inventory created and maintained for sensitive and personal informati…" at bounding box center [320, 151] width 119 height 49
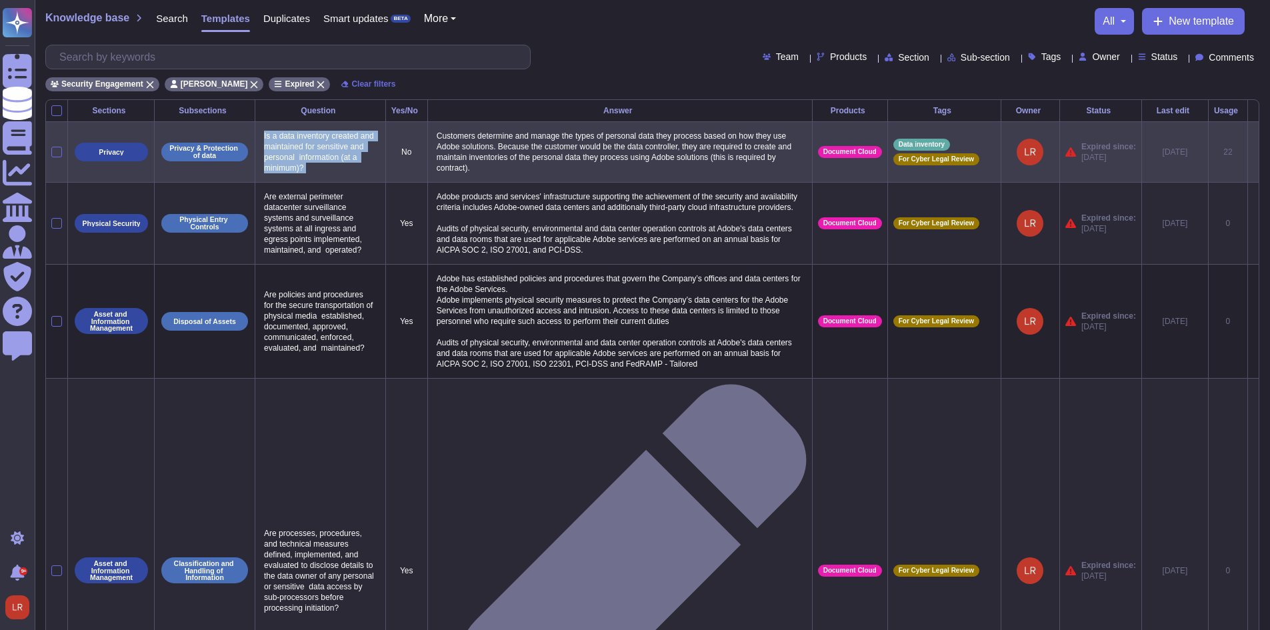
copy p "Is a data inventory created and maintained for sensitive and personal informati…"
click at [1253, 153] on icon at bounding box center [1253, 153] width 0 height 0
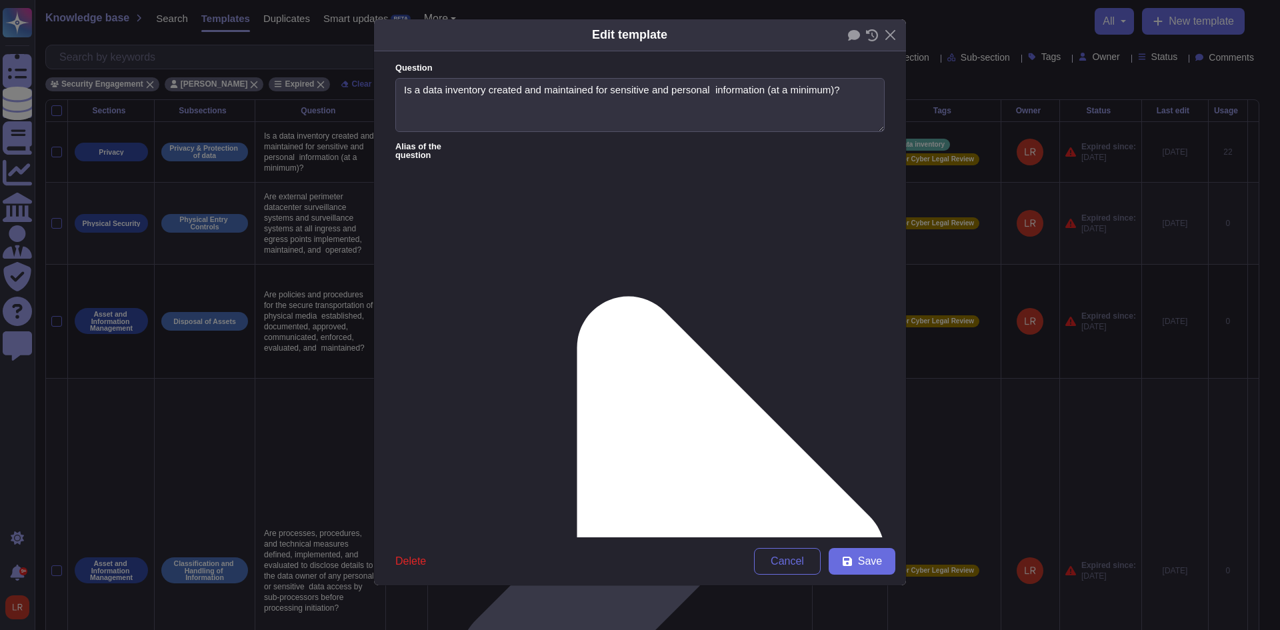
type textarea "Is a data inventory created and maintained for sensitive and personal informati…"
type textarea "Customers determine and manage the types of personal data they process based on…"
drag, startPoint x: 870, startPoint y: 243, endPoint x: 818, endPoint y: 329, distance: 100.5
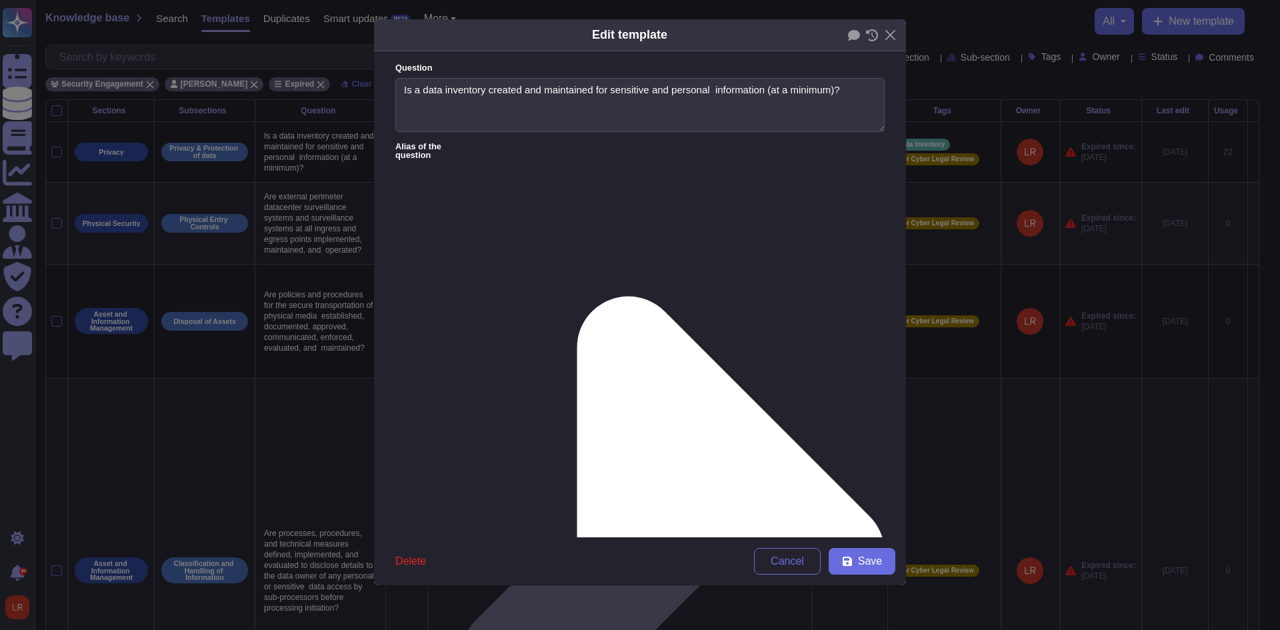
drag, startPoint x: 561, startPoint y: 248, endPoint x: 255, endPoint y: 134, distance: 327.1
click at [257, 135] on div "Edit template Question Is a data inventory created and maintained for sensitive…" at bounding box center [640, 315] width 1280 height 630
paste textarea "Adobe Document Cloud creates and maintains a data inventory for sensitive and p…"
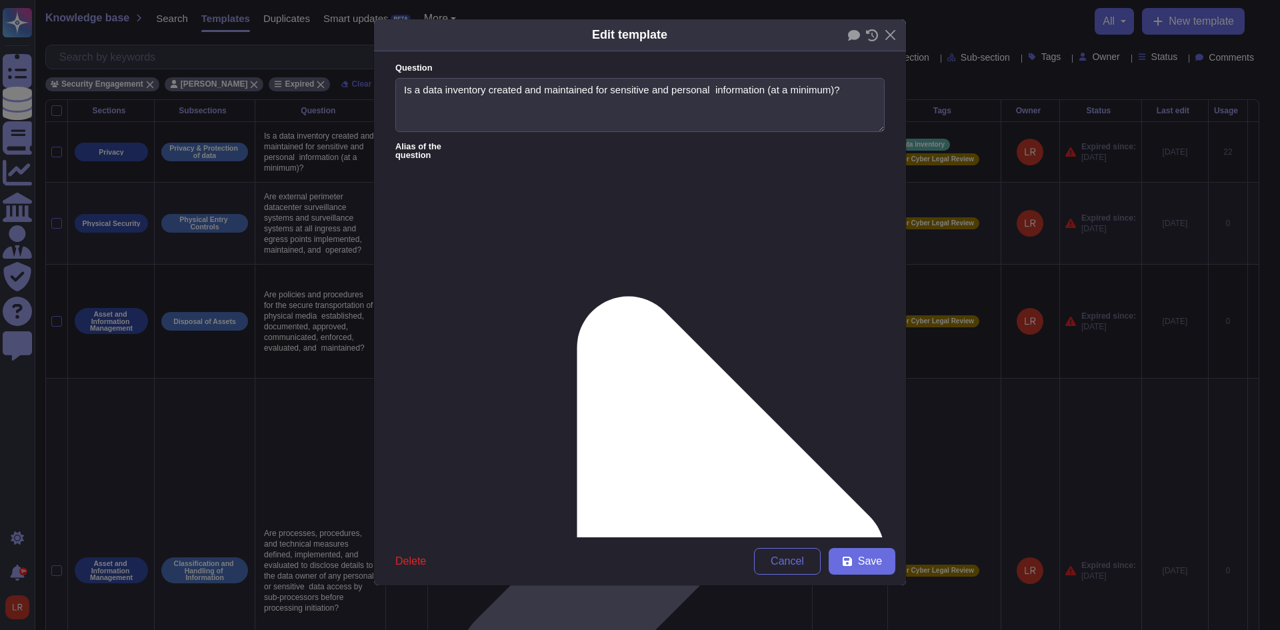
paste textarea "These practices are reinforced by Adobe’s defense-in-depth approach described i…"
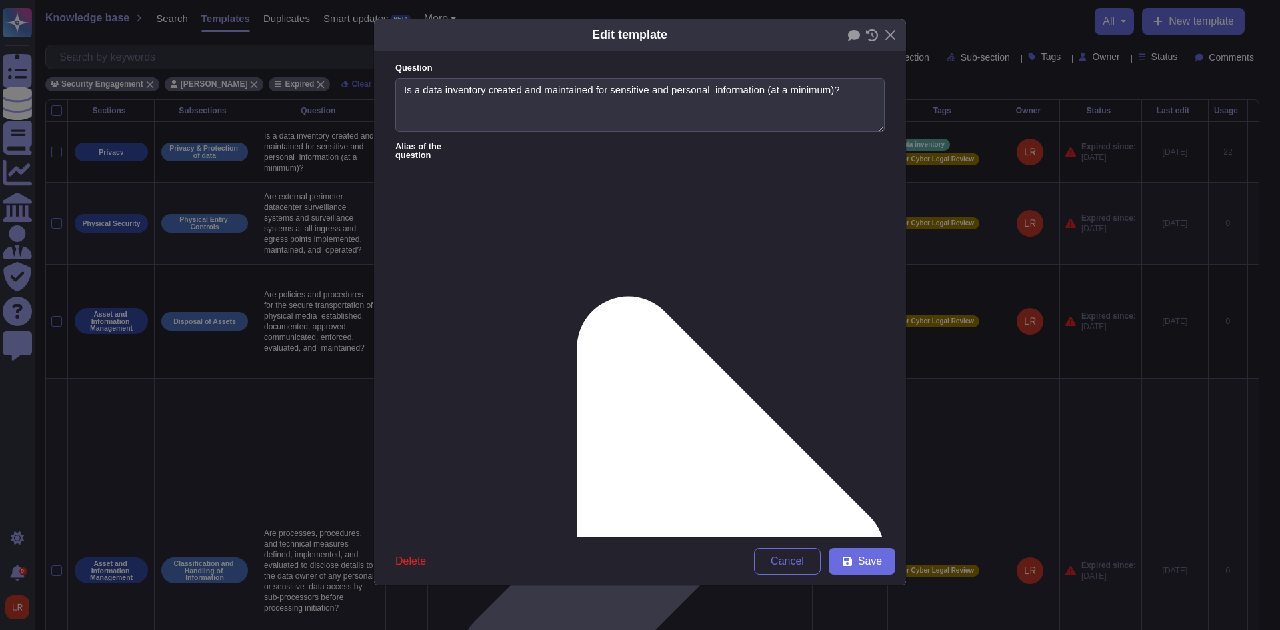
paste textarea "https://www.adobe.com/trust/document-cloud-security.html"
paste textarea "https://www.adobe.com/cc-shared/assets/pdf/trust-center/ungated/whitepapers/doc…"
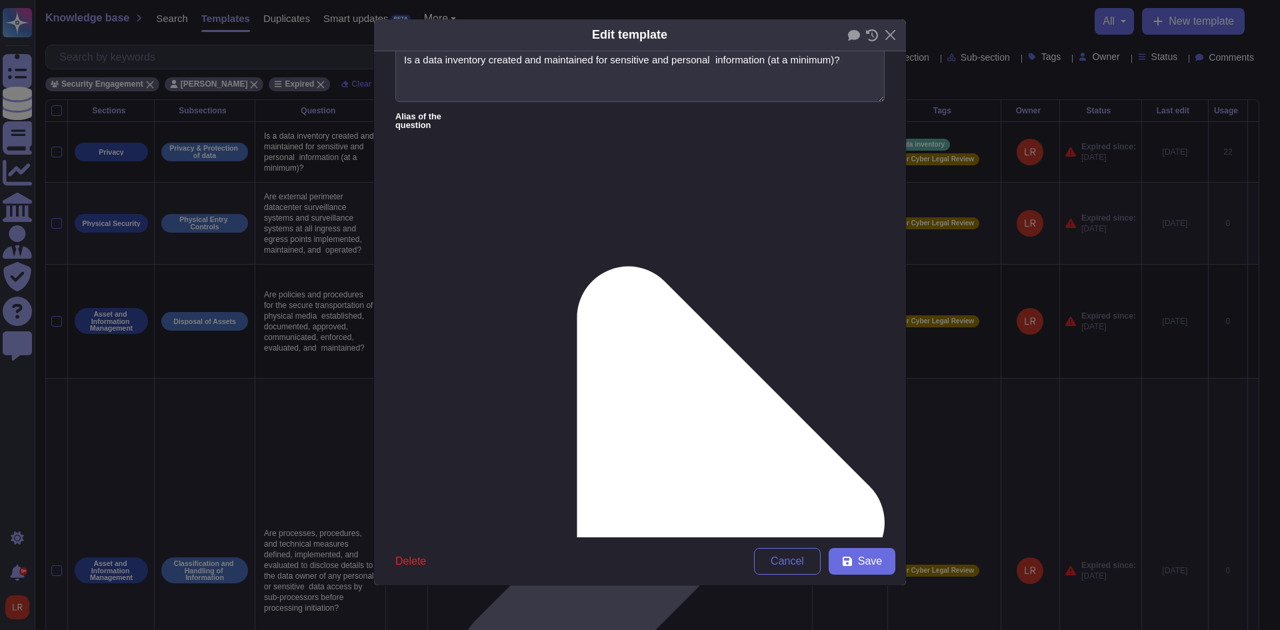
scroll to position [111, 0]
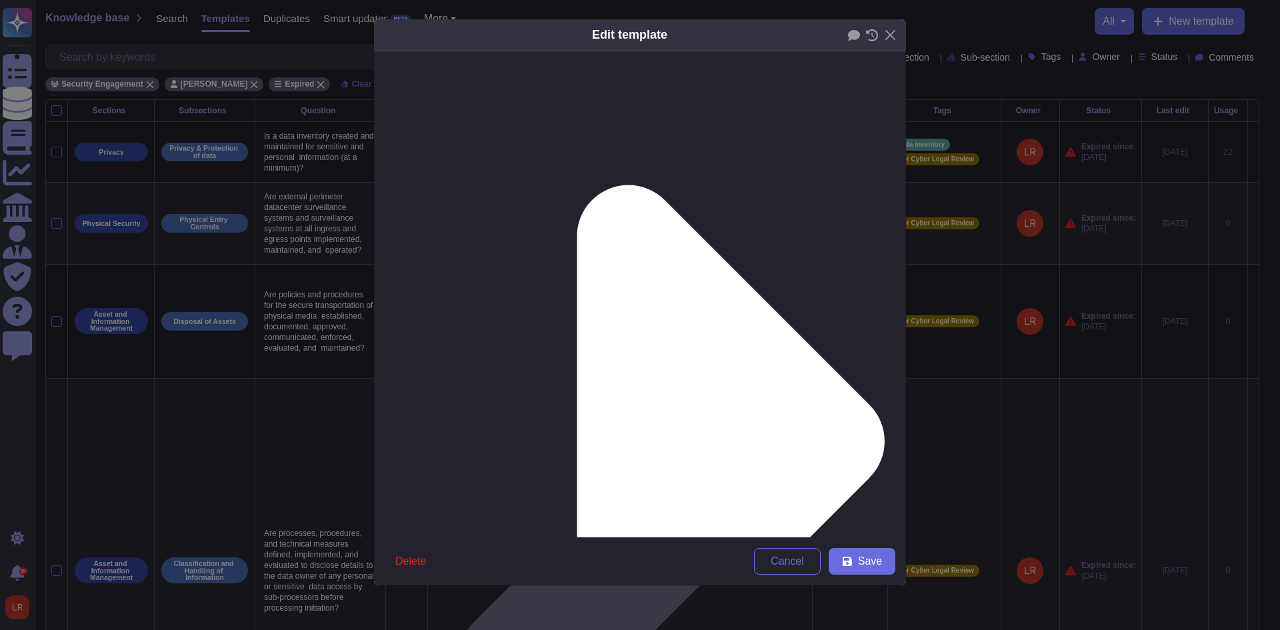
type textarea "Adobe Document Cloud creates and maintains a data inventory for sensitive and p…"
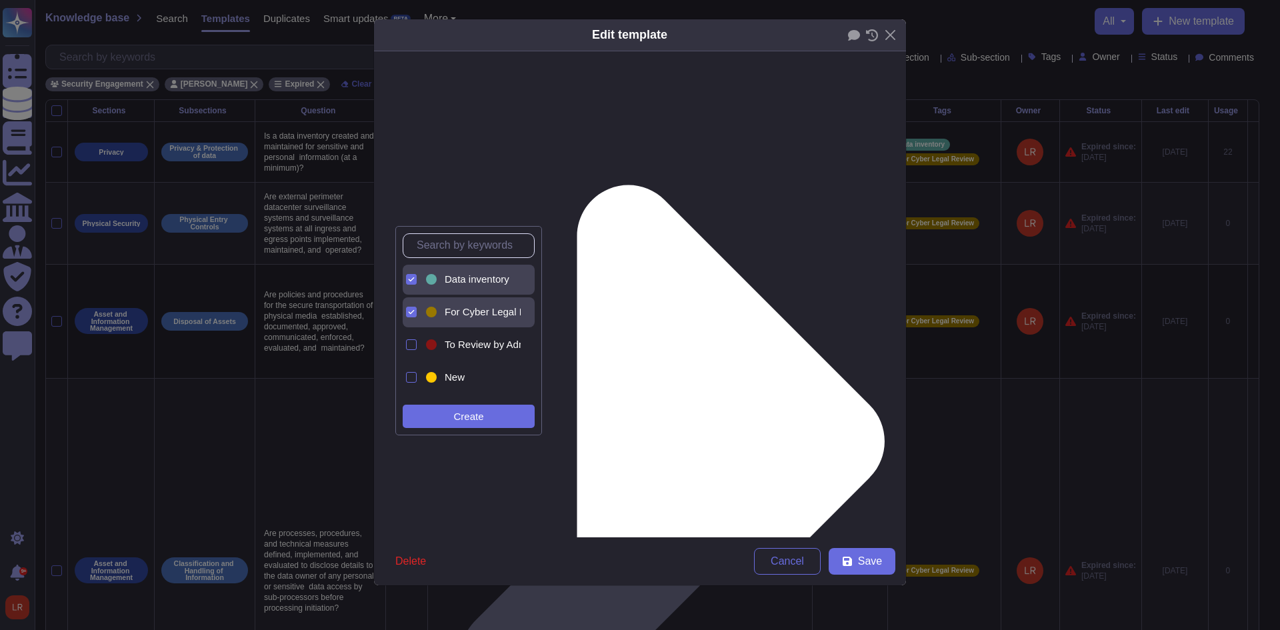
scroll to position [0, 0]
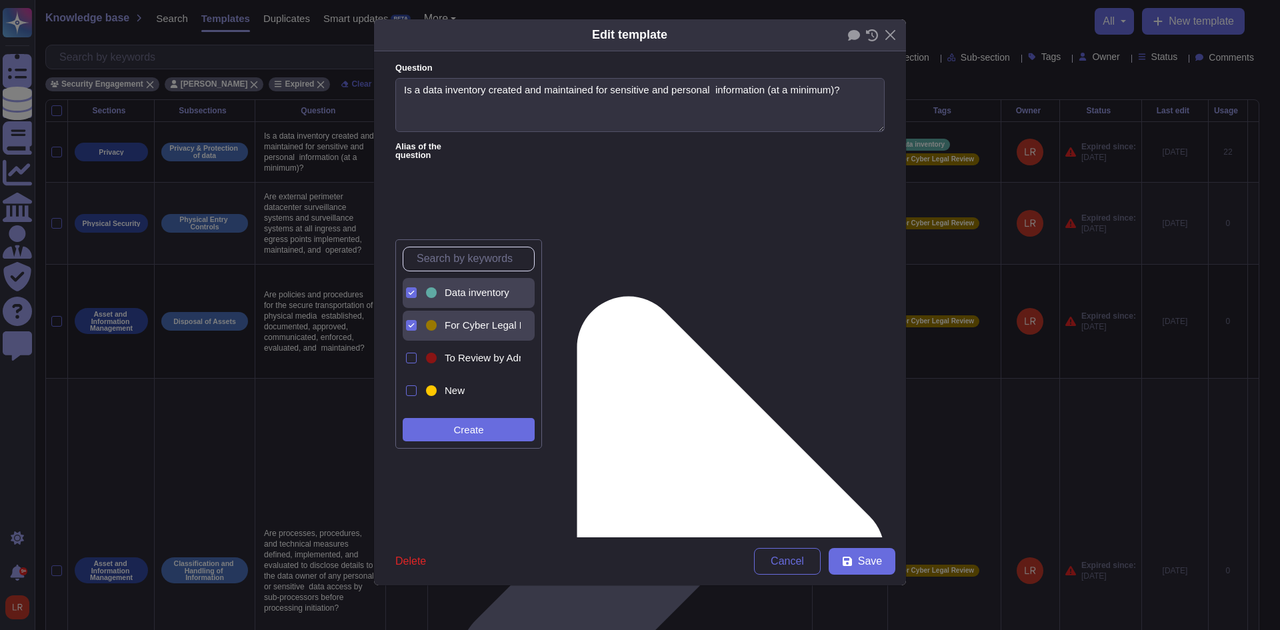
click at [456, 259] on input "text" at bounding box center [472, 258] width 124 height 23
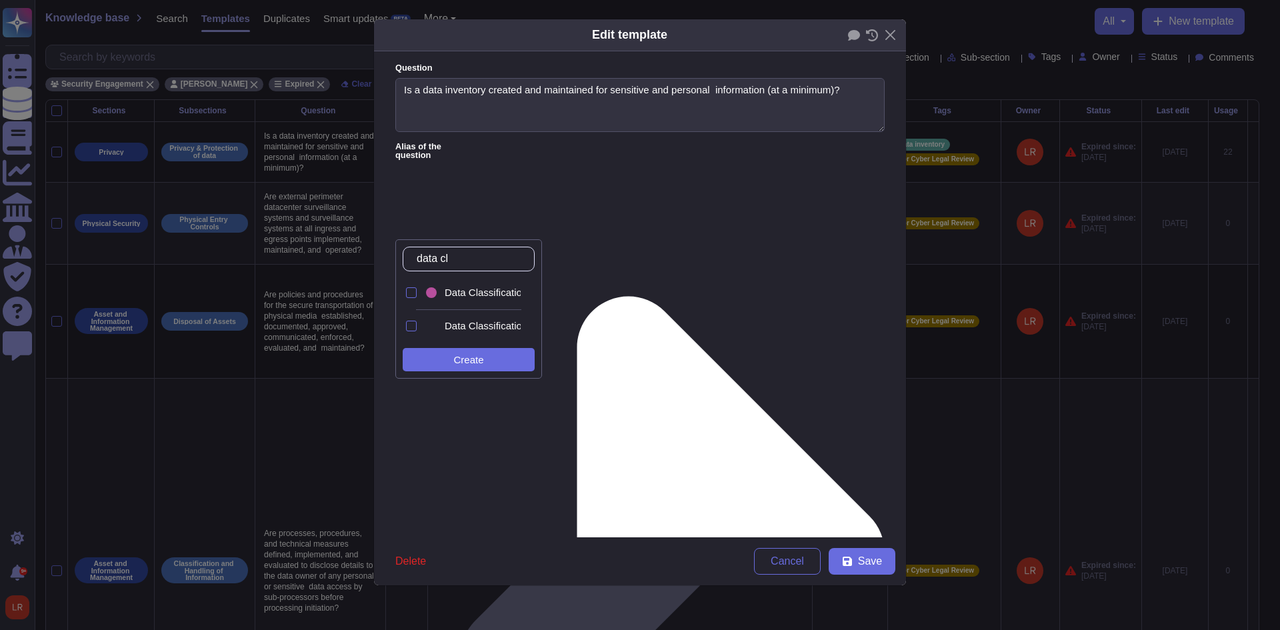
type input "data cla"
click at [410, 289] on div at bounding box center [411, 292] width 11 height 11
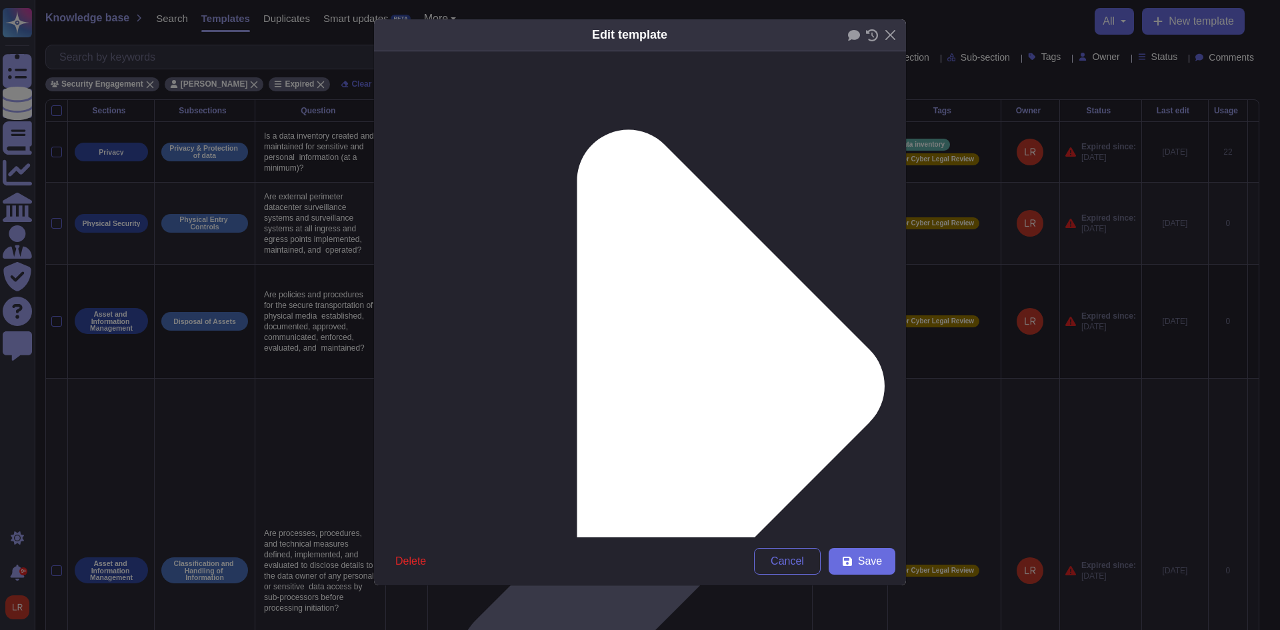
scroll to position [195, 0]
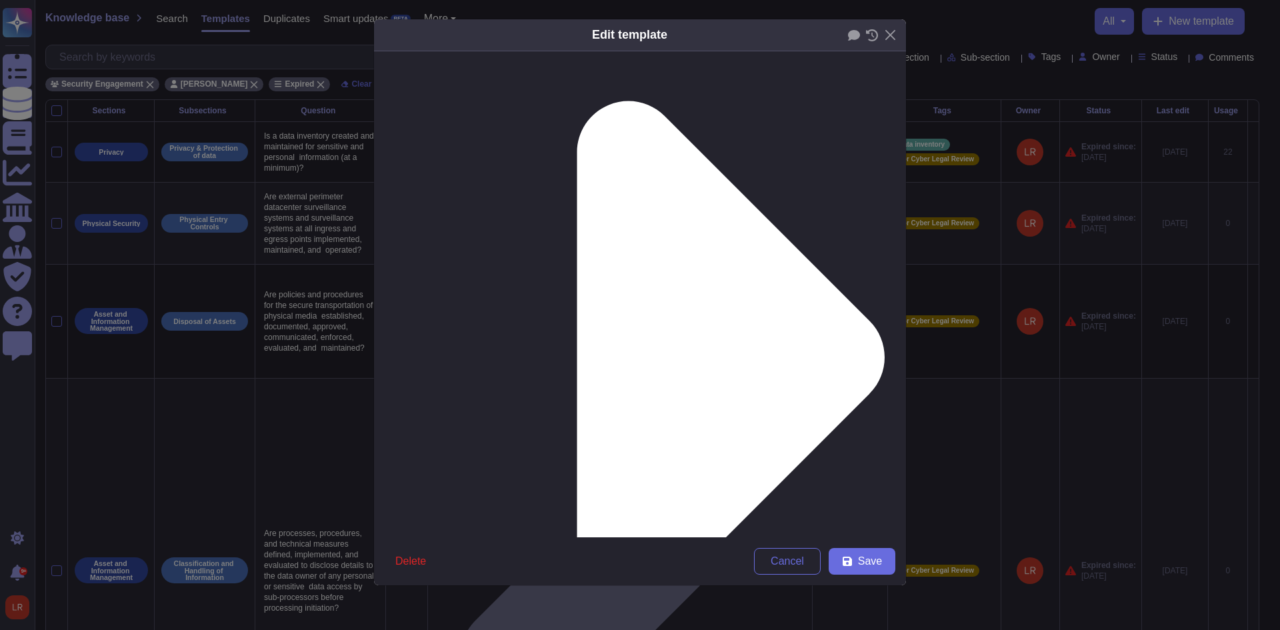
type input "2025-08-19"
click at [864, 559] on span "Save" at bounding box center [870, 561] width 24 height 11
type textarea "Customers determine and manage the types of personal data they process based on…"
type input "[DATE]"
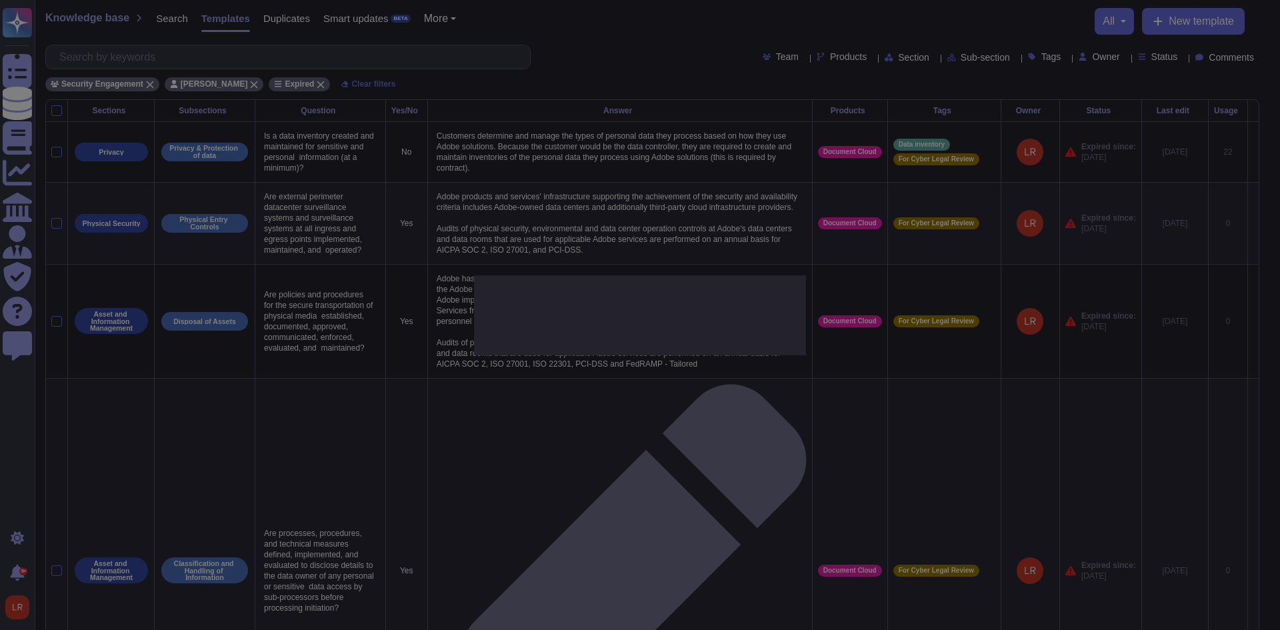
scroll to position [0, 0]
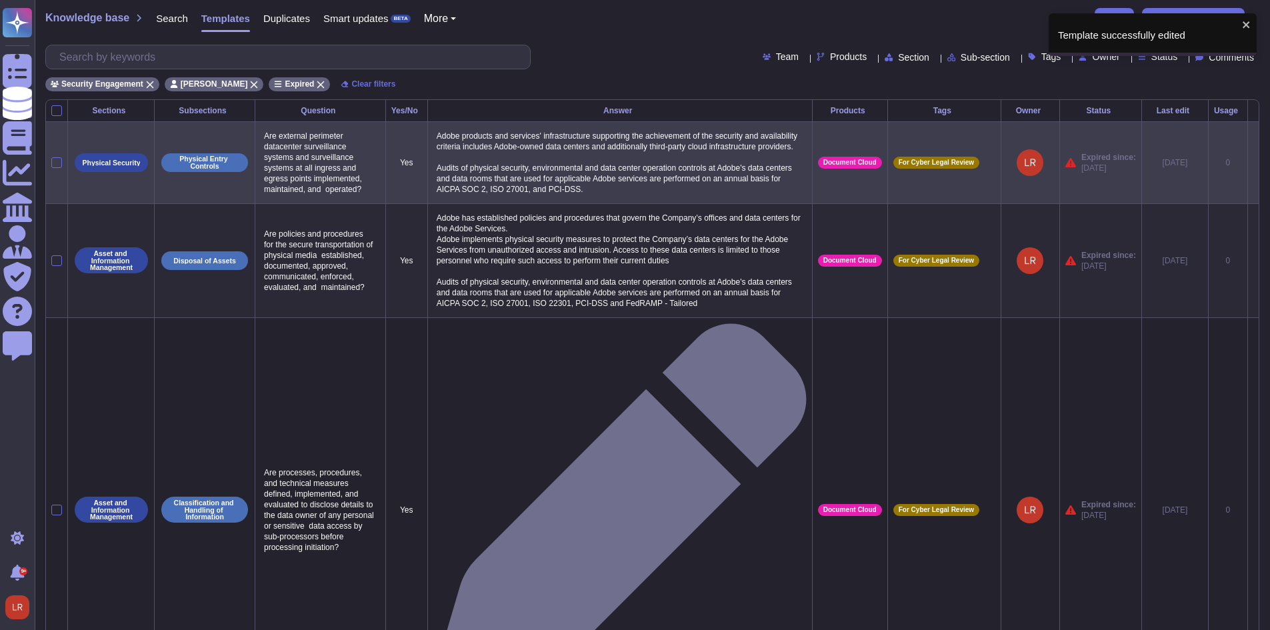
click at [313, 176] on p "Are external perimeter datacenter surveillance systems and surveillance systems…" at bounding box center [320, 162] width 119 height 71
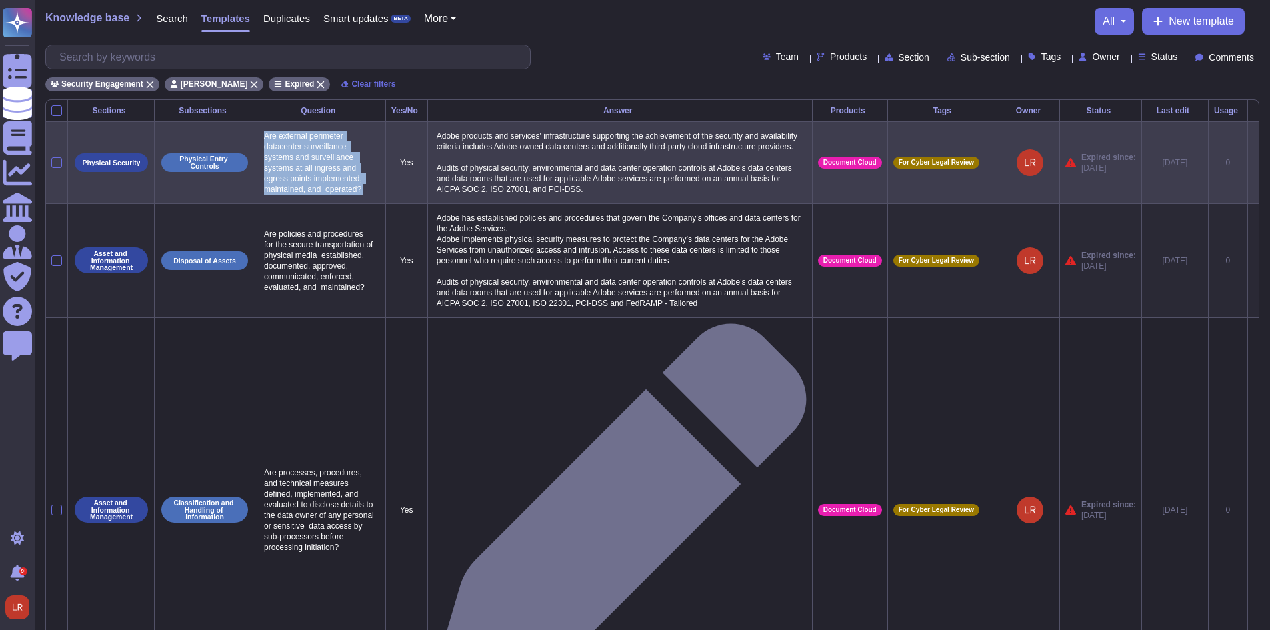
copy p "Are external perimeter datacenter surveillance systems and surveillance systems…"
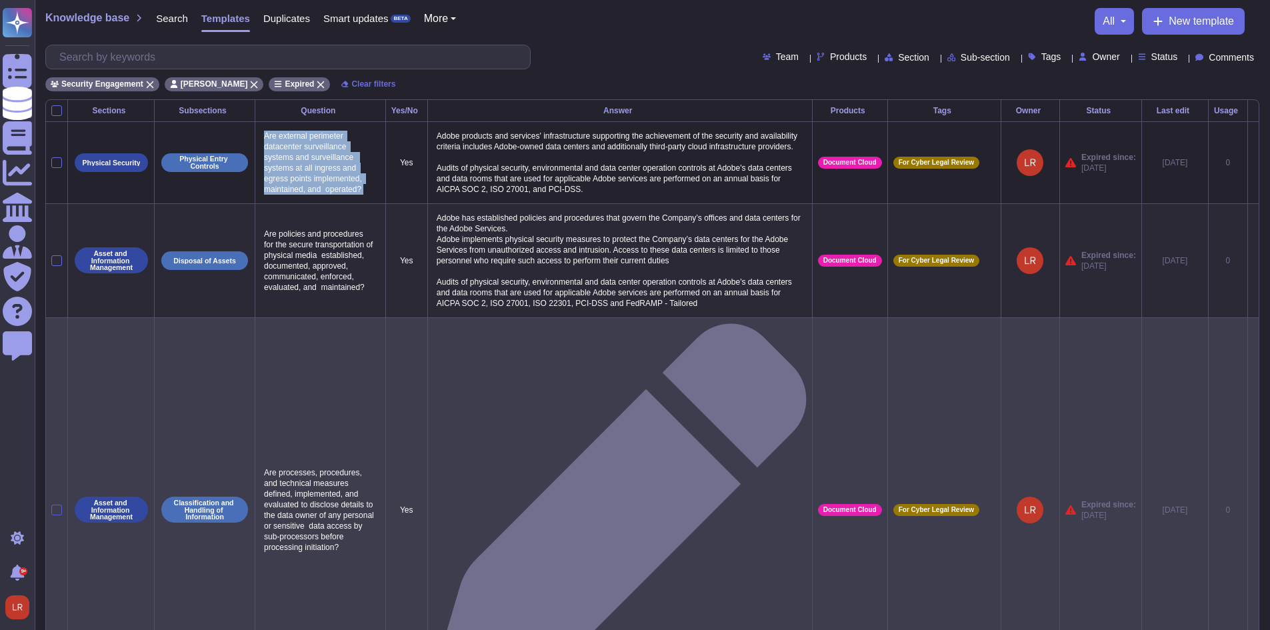
click at [57, 505] on div at bounding box center [56, 510] width 11 height 11
click at [0, 0] on input "checkbox" at bounding box center [0, 0] width 0 height 0
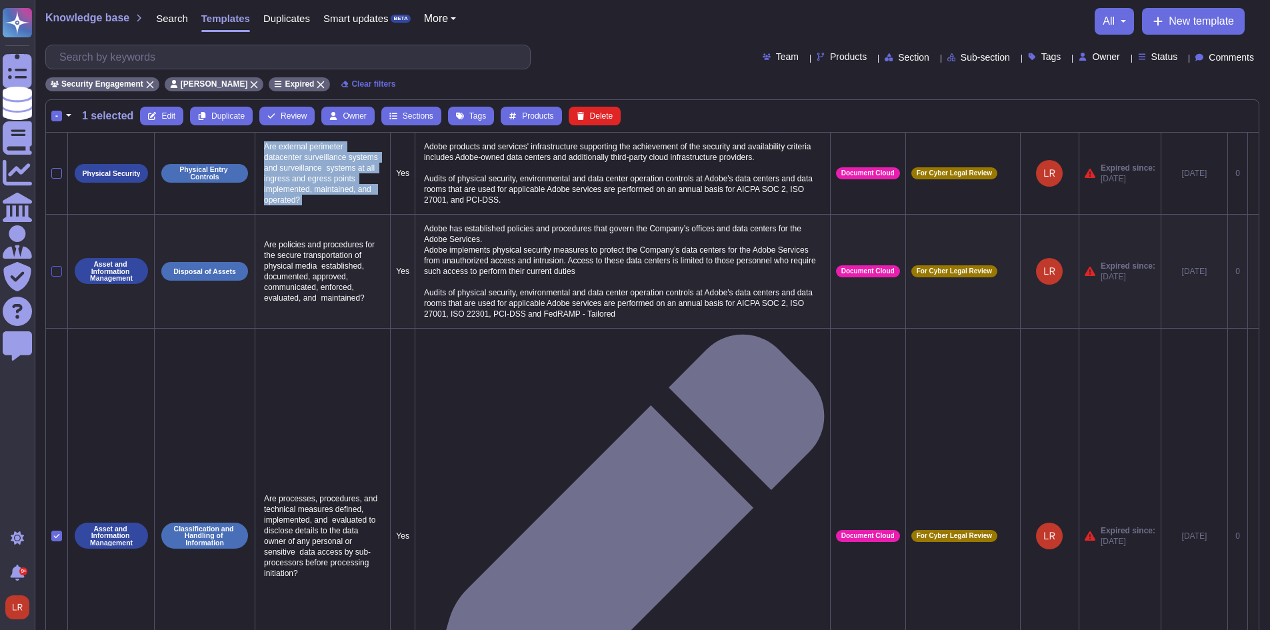
click at [55, 269] on div at bounding box center [56, 271] width 11 height 11
click at [0, 0] on input "checkbox" at bounding box center [0, 0] width 0 height 0
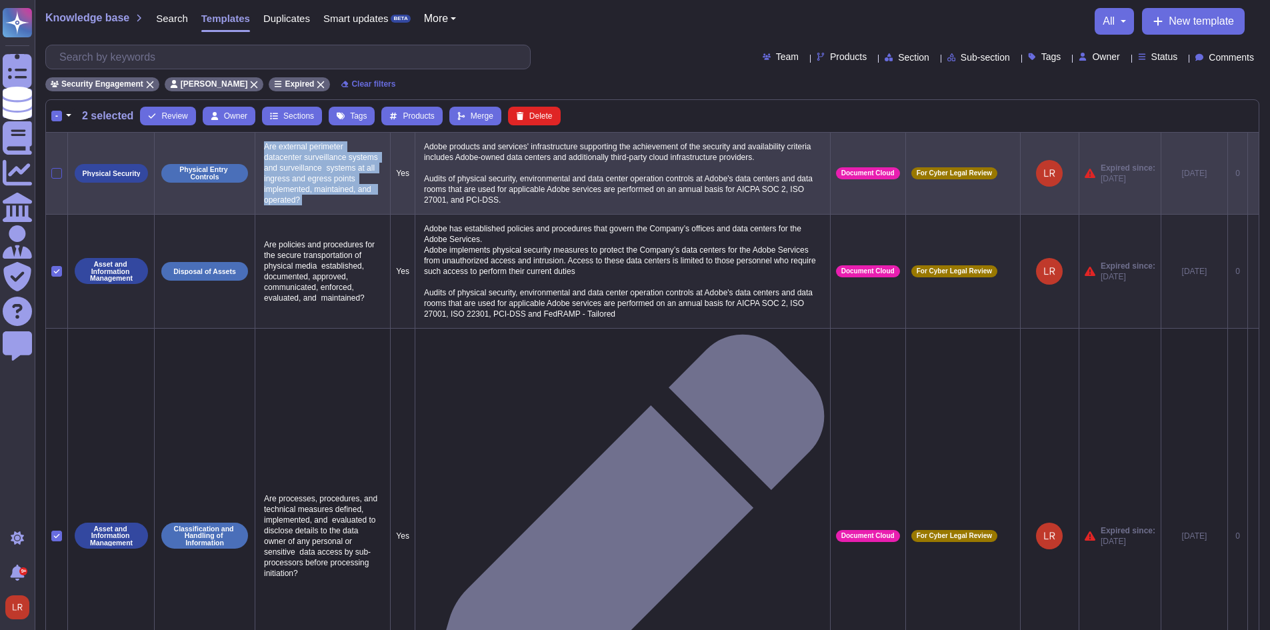
click at [55, 170] on div at bounding box center [56, 173] width 11 height 11
click at [0, 0] on input "checkbox" at bounding box center [0, 0] width 0 height 0
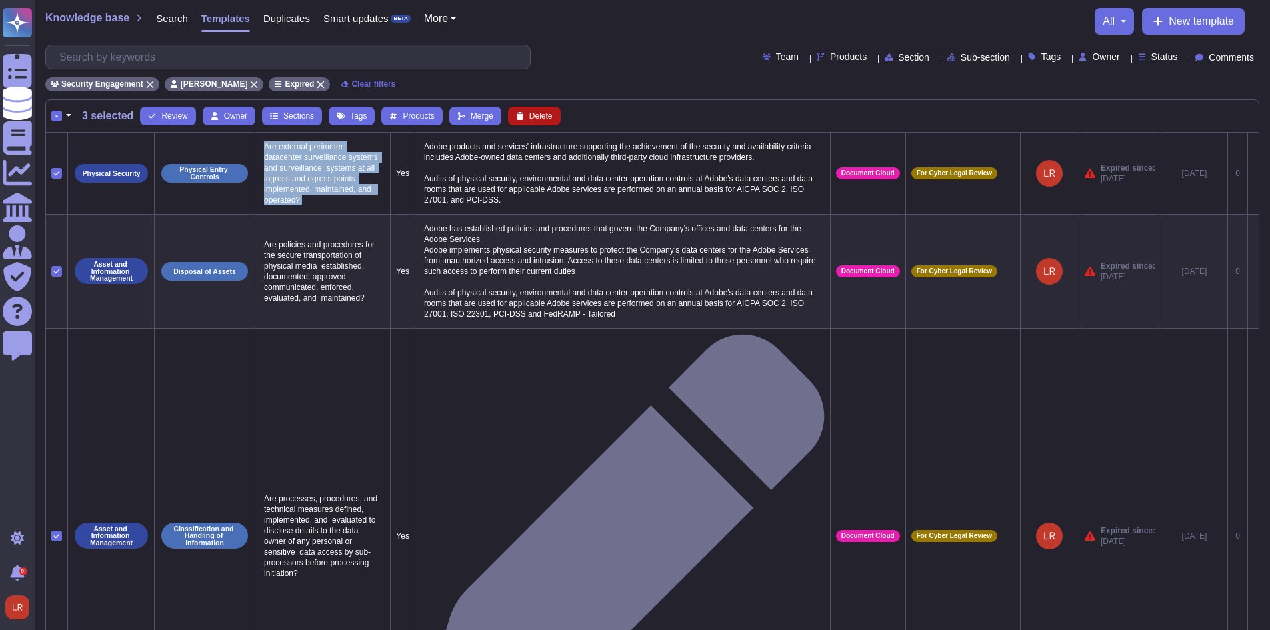
click at [545, 115] on span "Delete" at bounding box center [540, 116] width 23 height 8
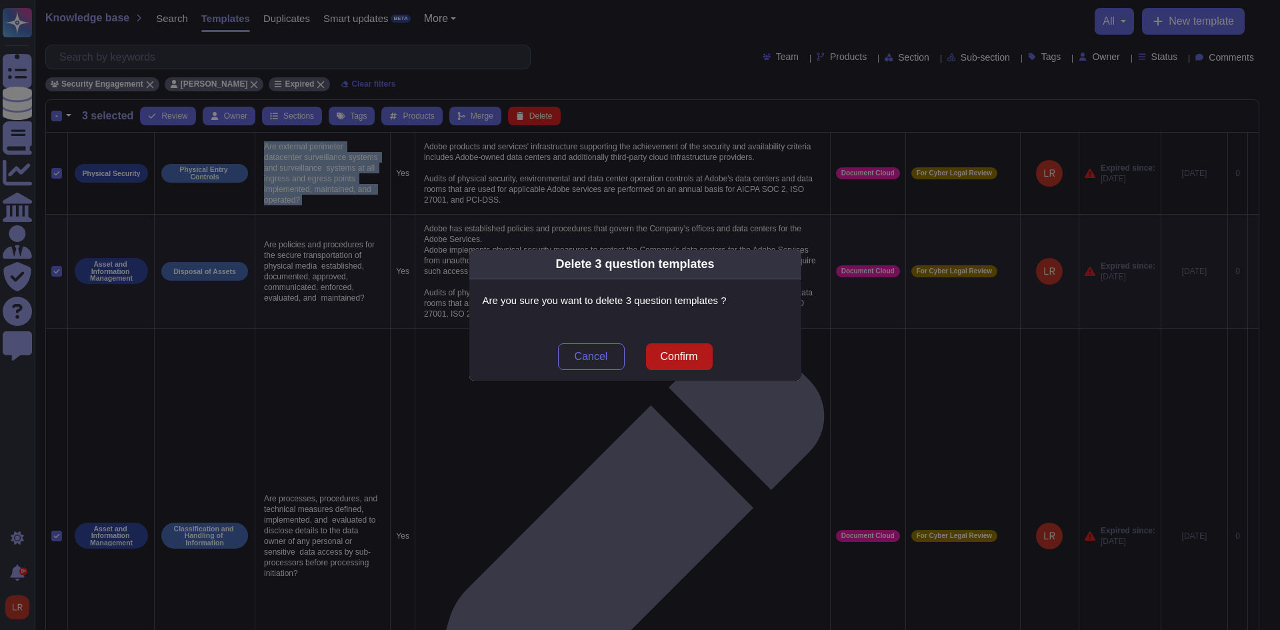
click at [700, 354] on button "Confirm" at bounding box center [679, 356] width 67 height 27
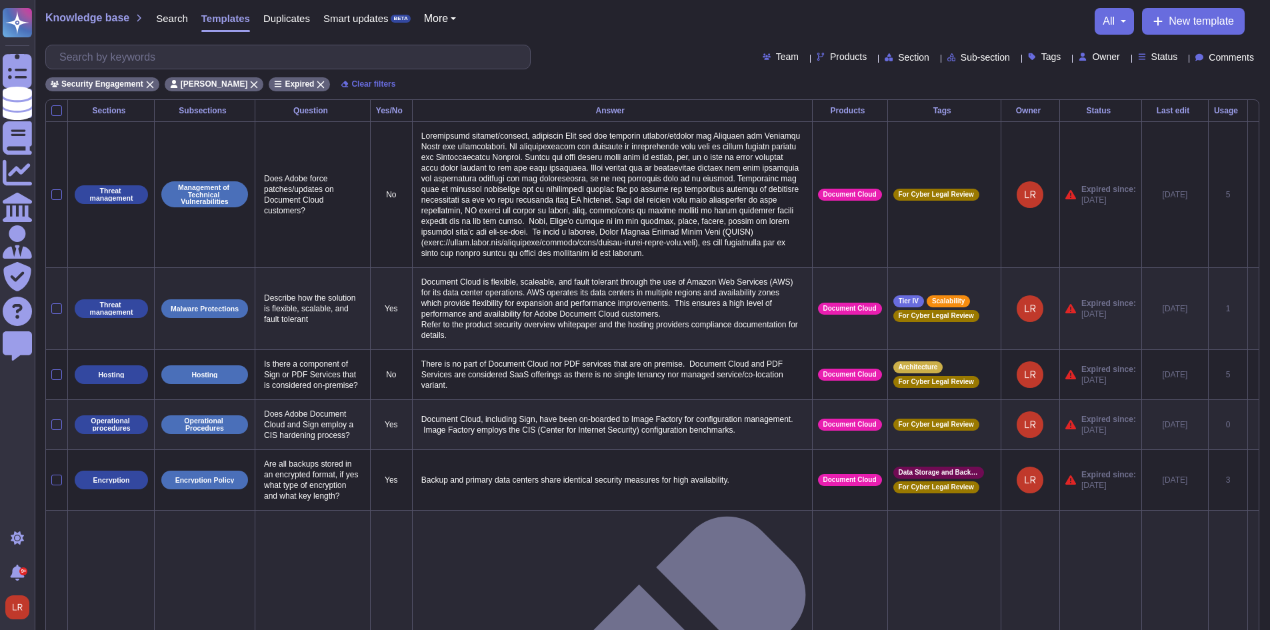
click at [1214, 112] on div "Usage" at bounding box center [1228, 111] width 28 height 8
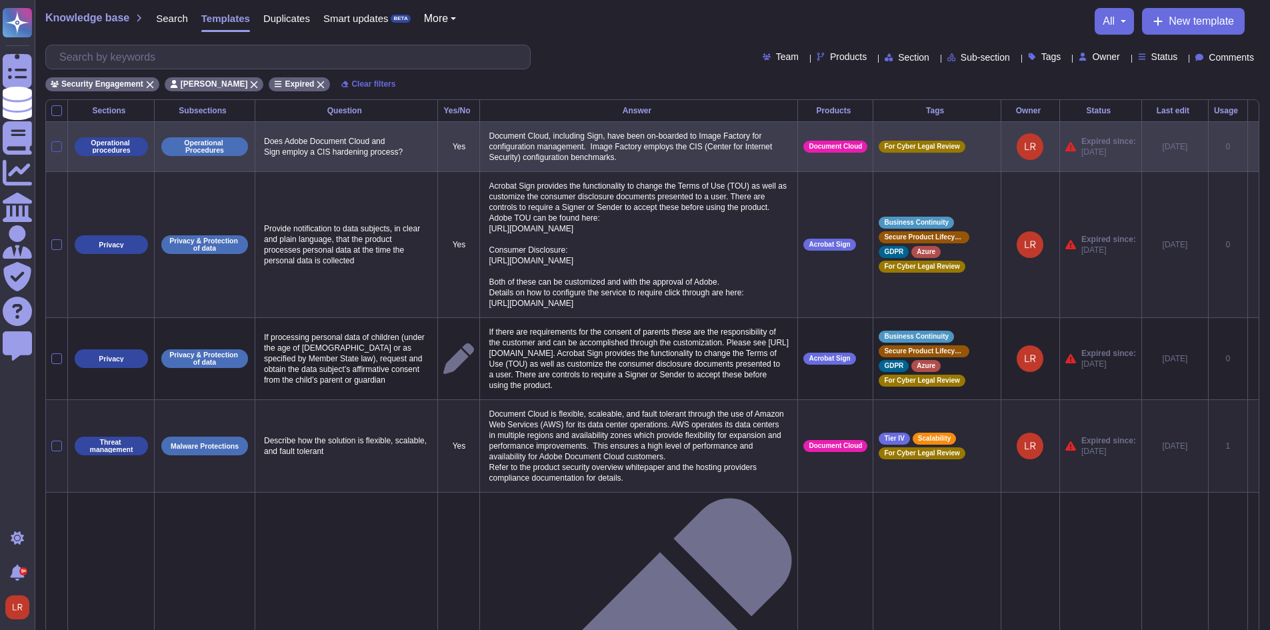
click at [59, 143] on div at bounding box center [56, 146] width 11 height 11
click at [0, 0] on input "checkbox" at bounding box center [0, 0] width 0 height 0
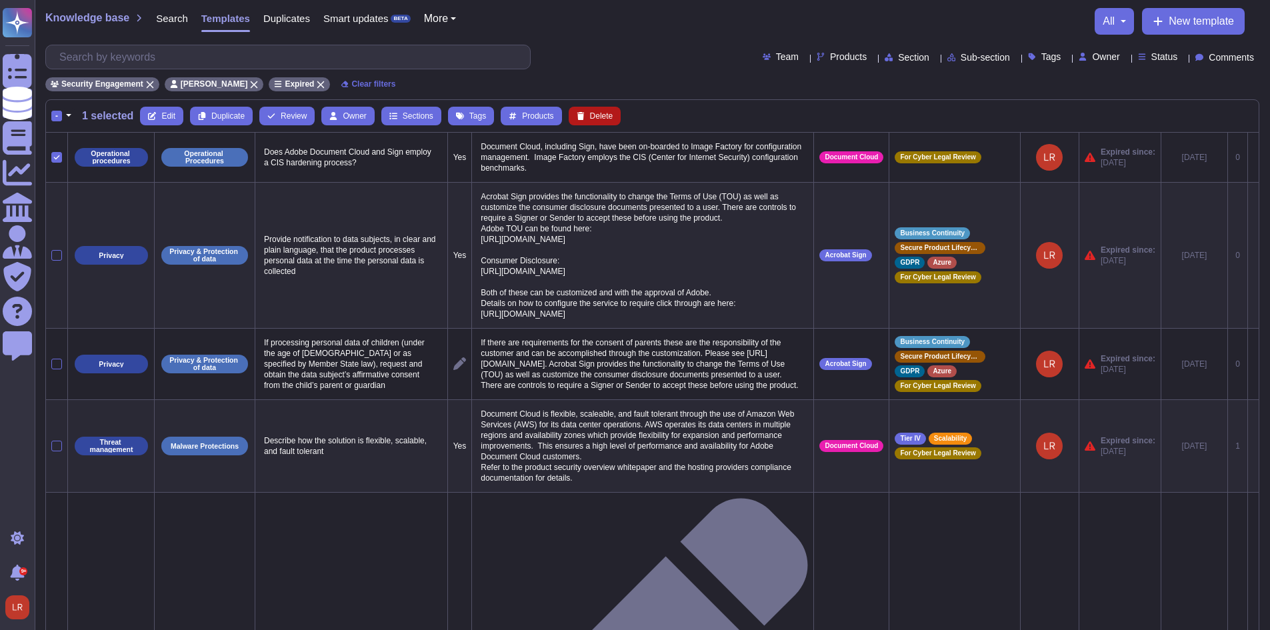
click at [599, 112] on span "Delete" at bounding box center [601, 116] width 23 height 8
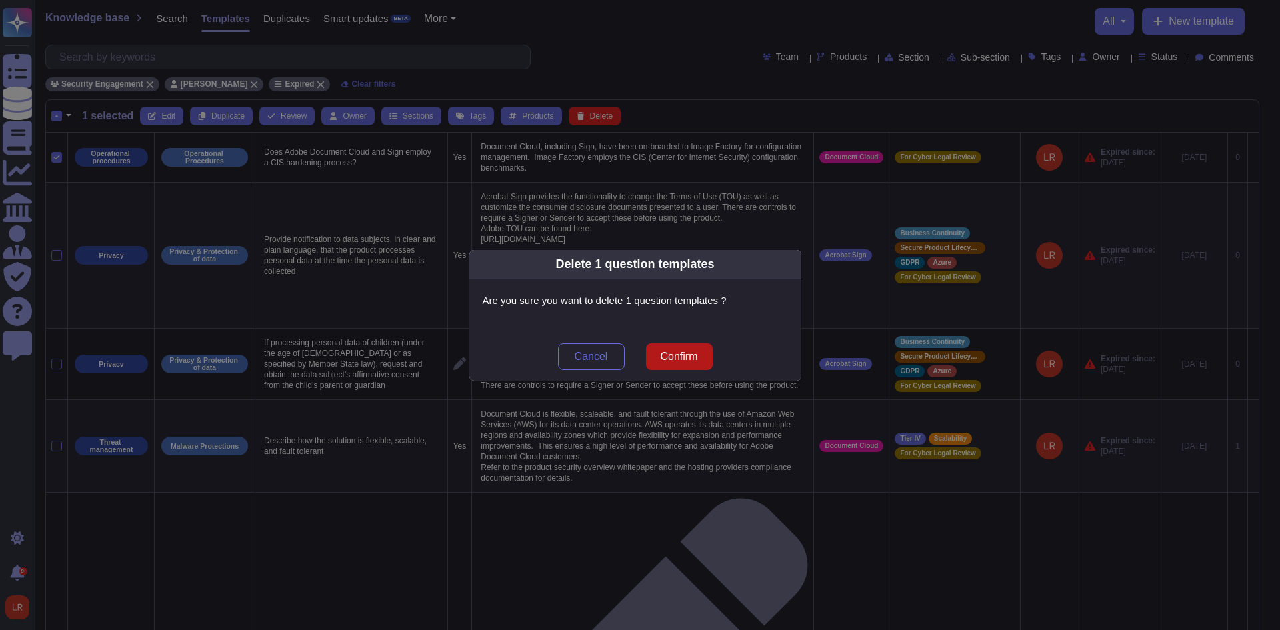
click at [683, 358] on span "Confirm" at bounding box center [678, 356] width 37 height 11
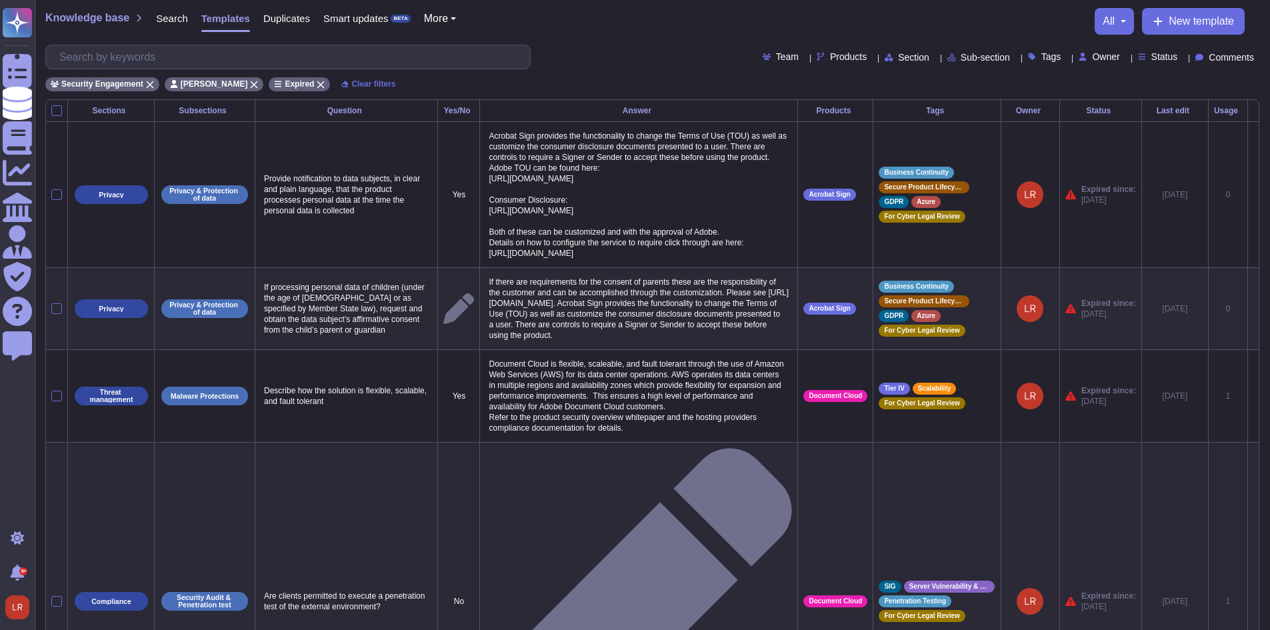
click at [1217, 107] on div "Usage" at bounding box center [1228, 111] width 28 height 8
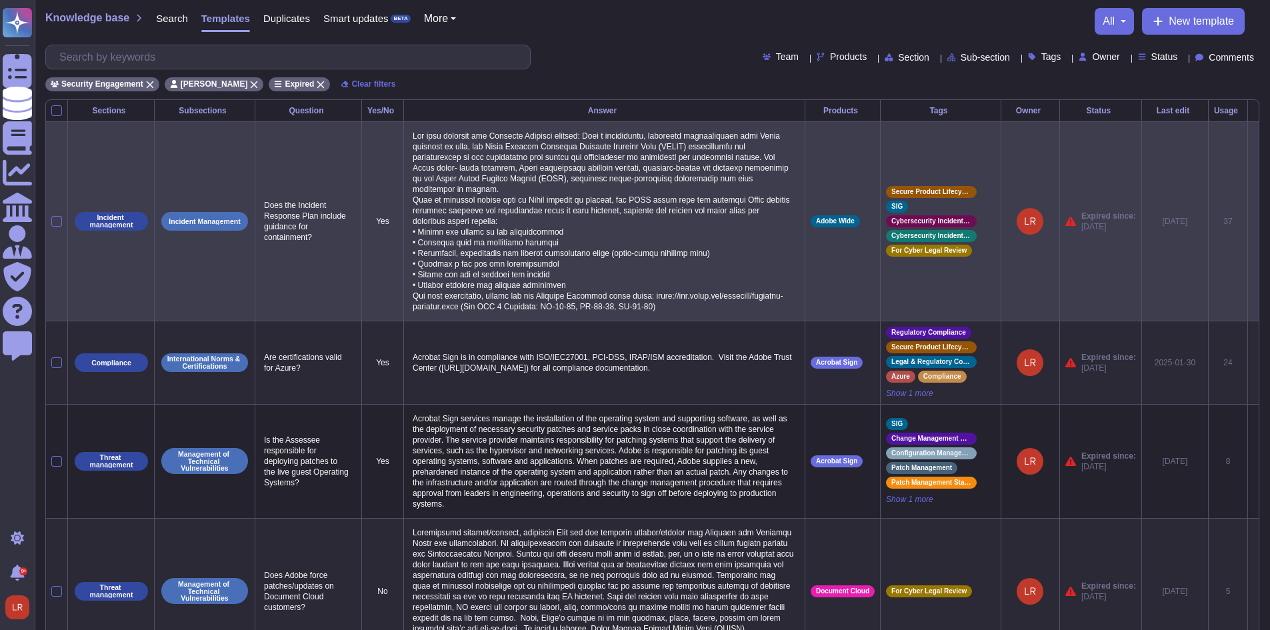
click at [289, 225] on p "Does the Incident Response Plan include guidance for containment?" at bounding box center [308, 221] width 95 height 49
copy p "Does the Incident Response Plan include guidance for containment?"
click at [1253, 222] on icon at bounding box center [1253, 222] width 0 height 0
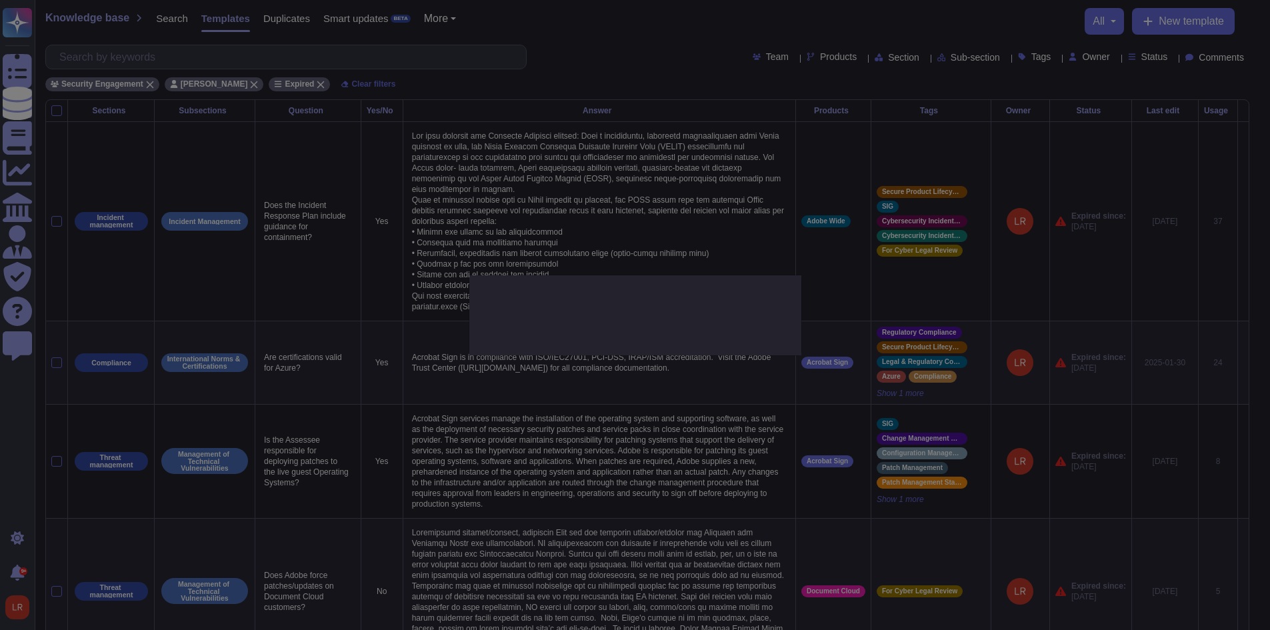
type textarea "Does the Incident Response Plan include guidance for containment?"
type textarea "The plan outlines the Incident Response process: When a significant, announced …"
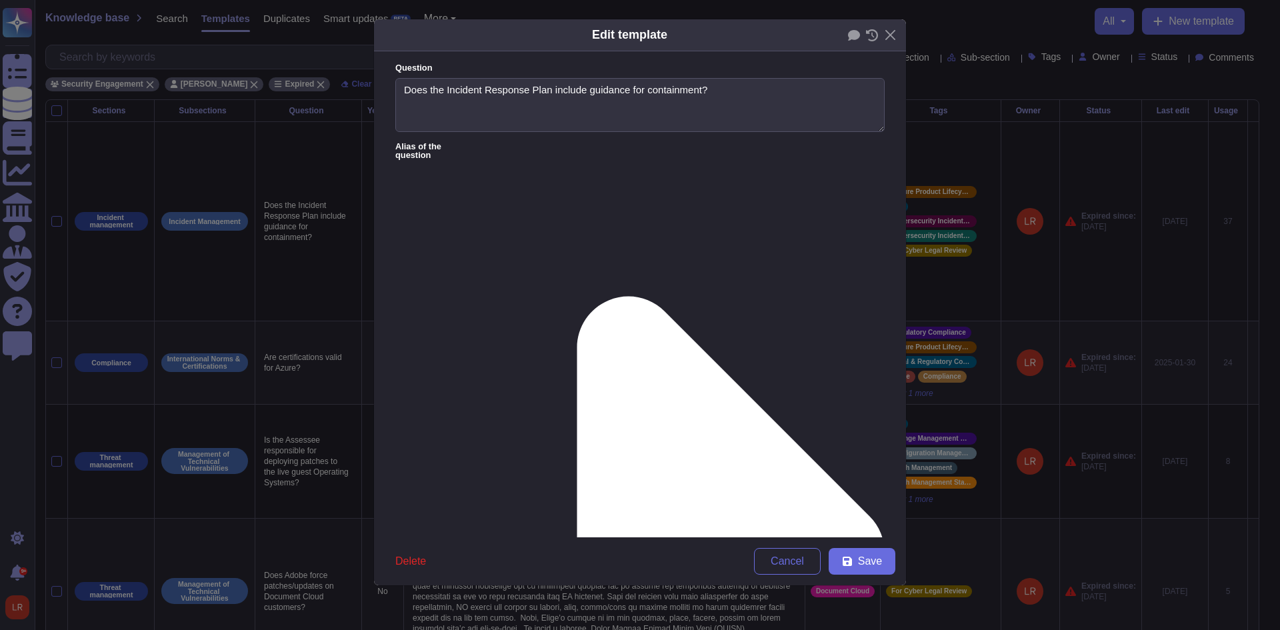
type textarea "Does the Incident Response Plan include guidance for containment?"
type textarea "The plan outlines the Incident Response process: When a significant, announced …"
drag, startPoint x: 634, startPoint y: 537, endPoint x: 666, endPoint y: 514, distance: 39.2
click at [637, 535] on div "Edit template Question Does the Incident Response Plan include guidance for con…" at bounding box center [639, 302] width 533 height 567
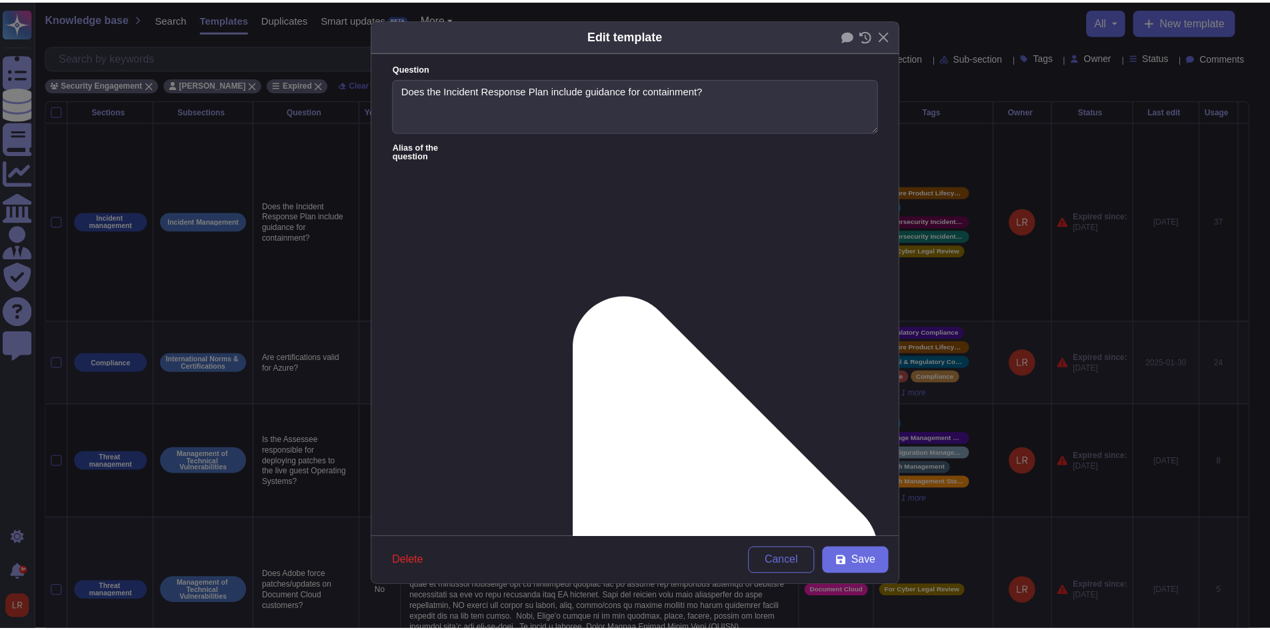
scroll to position [39, 0]
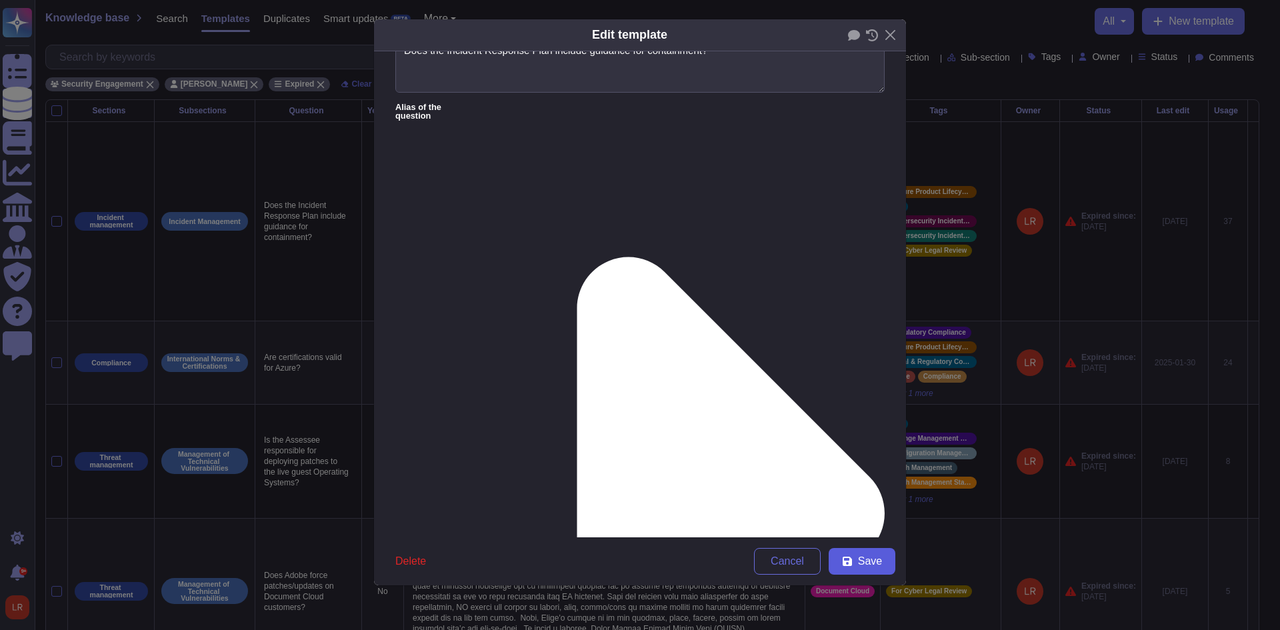
click at [868, 562] on span "Save" at bounding box center [870, 561] width 24 height 11
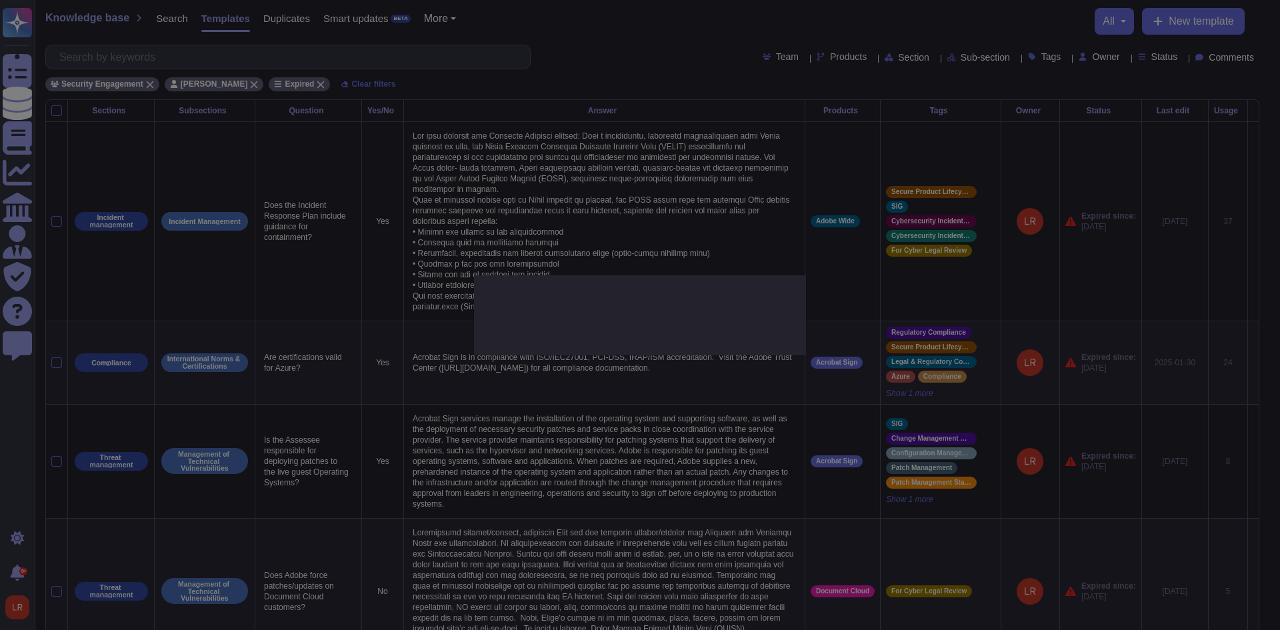
type input "2024-08-12"
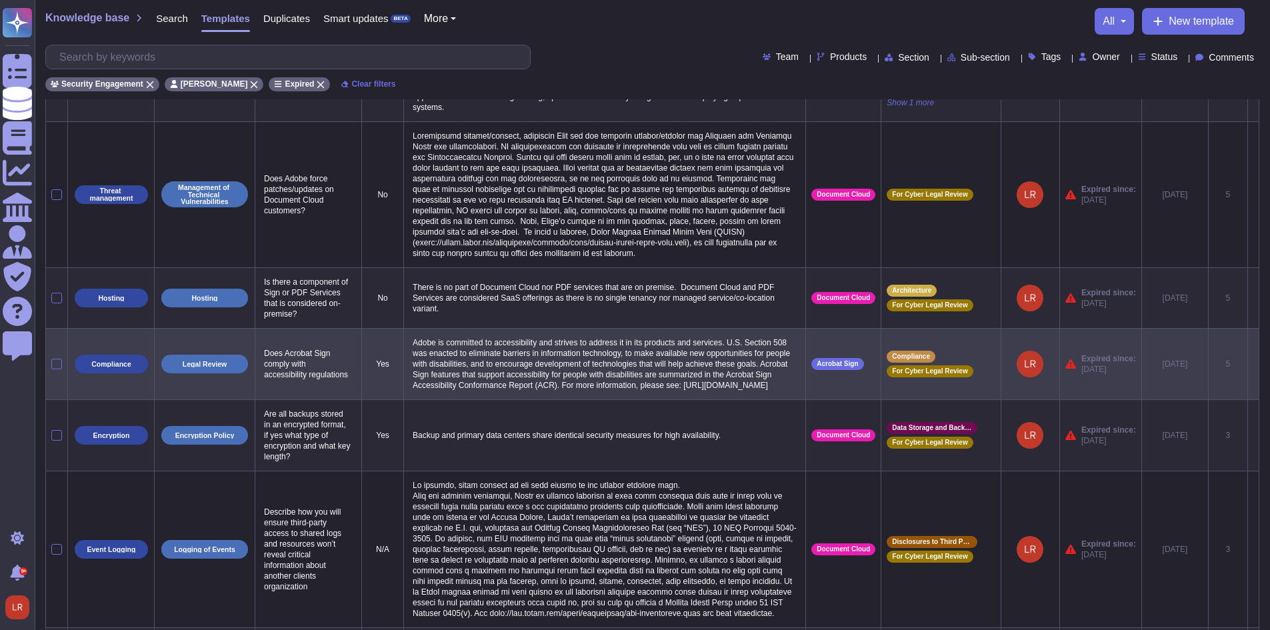
scroll to position [222, 0]
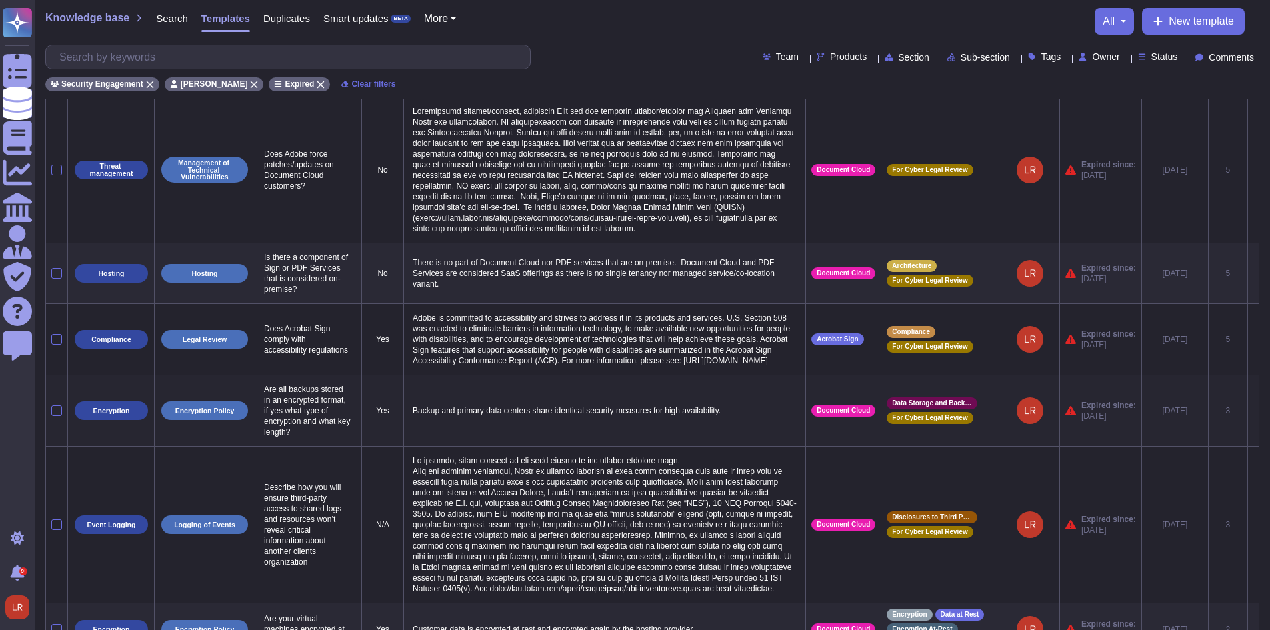
click at [320, 441] on p "Are all backups stored in an encrypted format, if yes what type of encryption a…" at bounding box center [308, 411] width 95 height 60
copy p "Are all backups stored in an encrypted format, if yes what type of encryption a…"
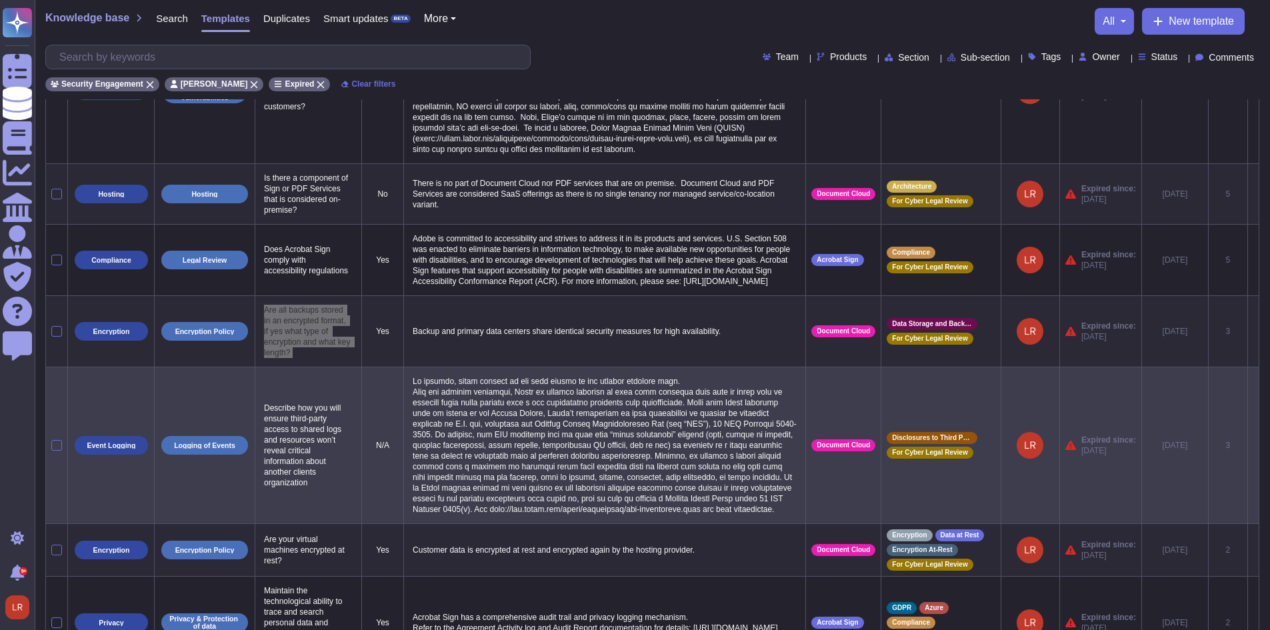
scroll to position [333, 0]
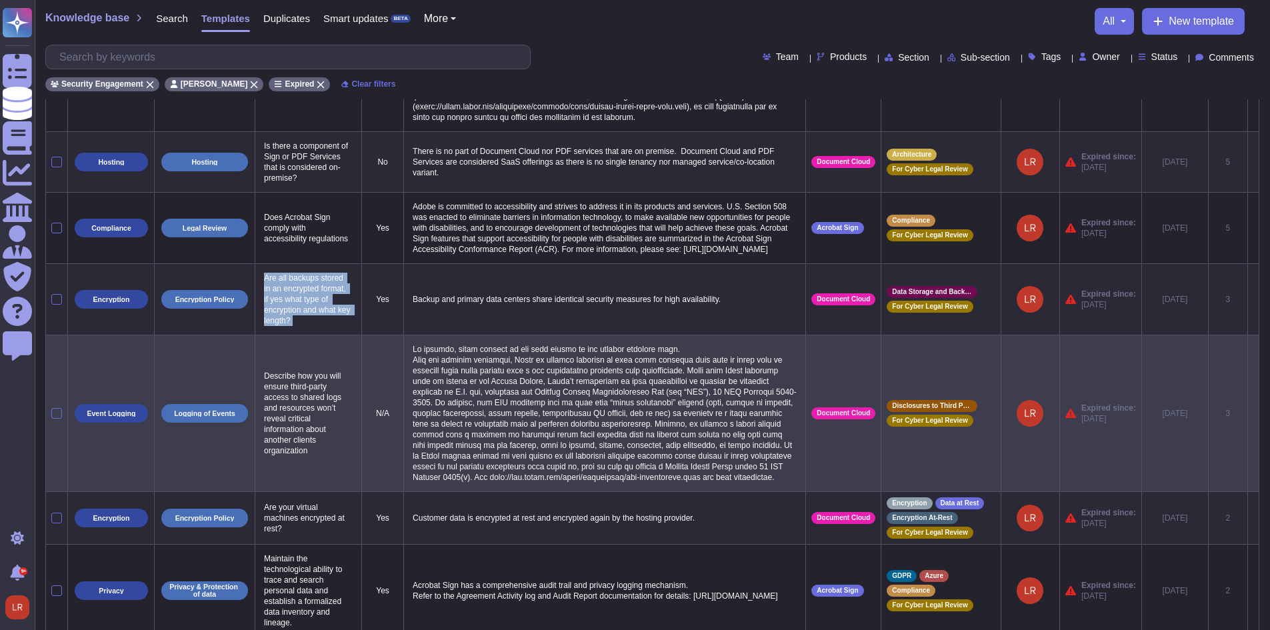
click at [299, 440] on p "Describe how you will ensure third-party access to shared logs and resources wo…" at bounding box center [308, 413] width 95 height 92
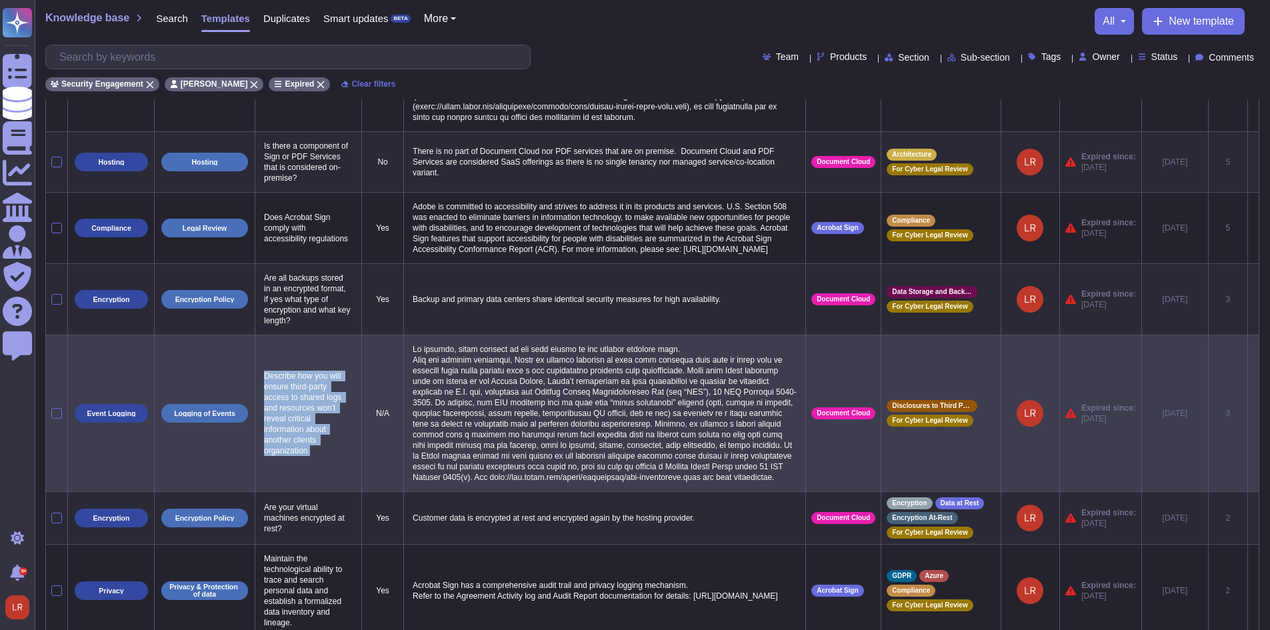
click at [299, 440] on p "Describe how you will ensure third-party access to shared logs and resources wo…" at bounding box center [308, 413] width 95 height 92
copy p "Describe how you will ensure third-party access to shared logs and resources wo…"
click at [337, 448] on p "Describe how you will ensure third-party access to shared logs and resources wo…" at bounding box center [308, 413] width 95 height 92
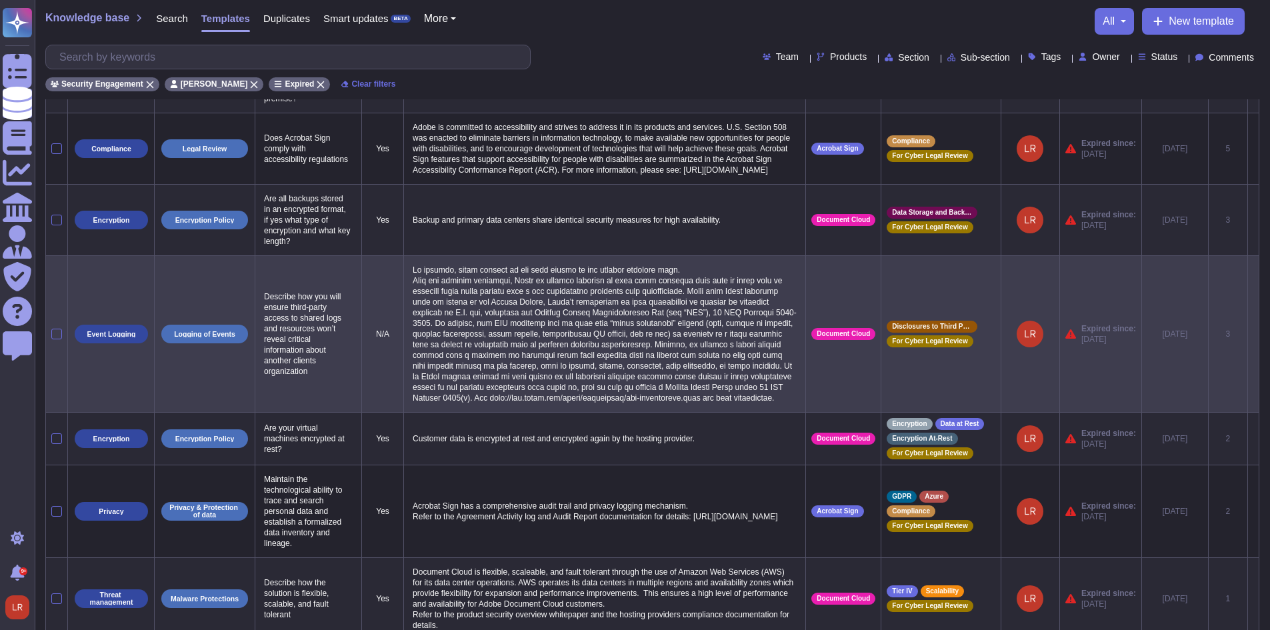
scroll to position [445, 0]
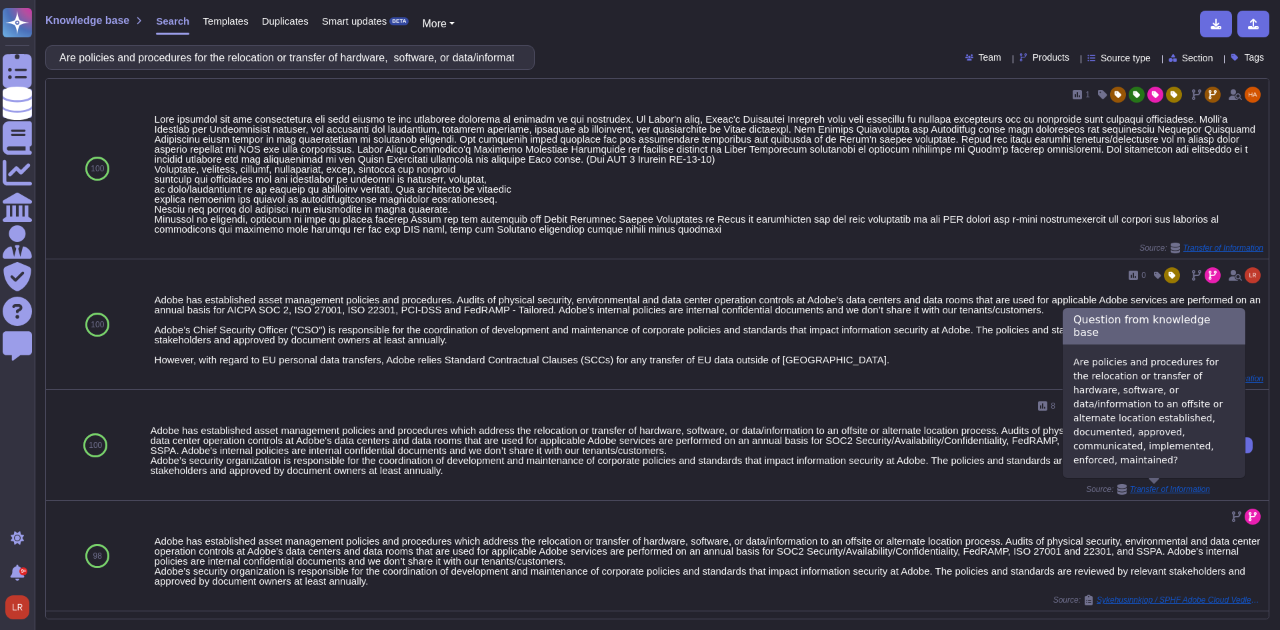
click at [1117, 490] on icon at bounding box center [1121, 489] width 9 height 11
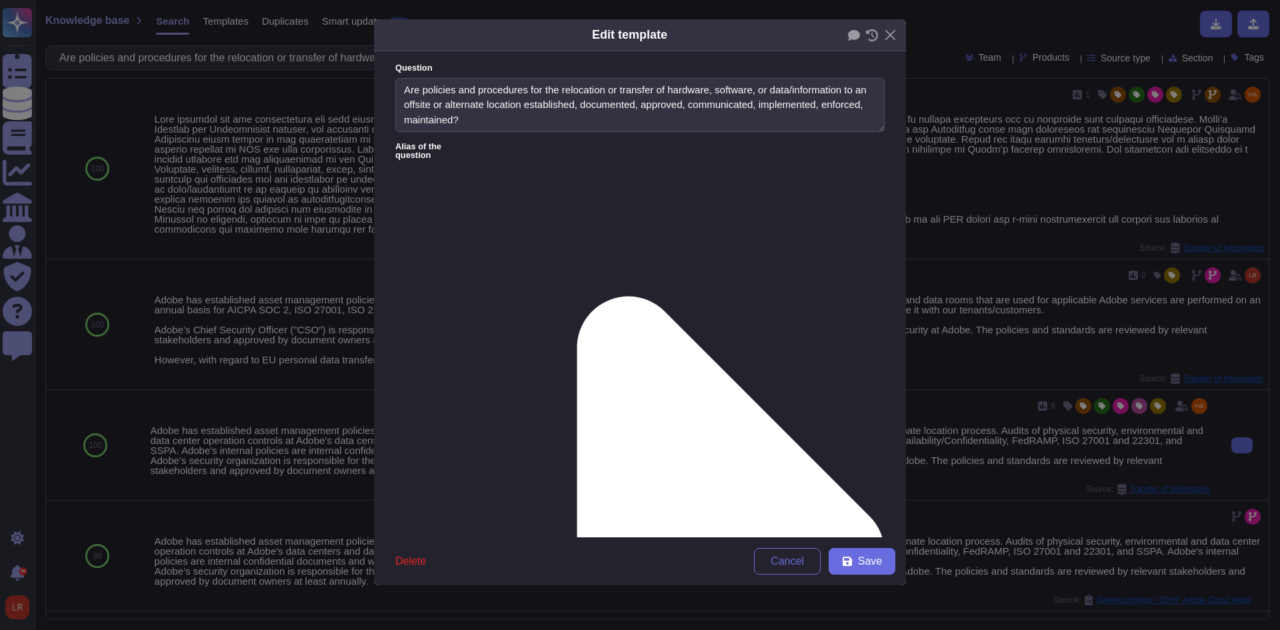
type textarea "Are policies and procedures for the relocation or transfer of hardware, softwar…"
type textarea "Adobe has established asset management policies and procedures which address th…"
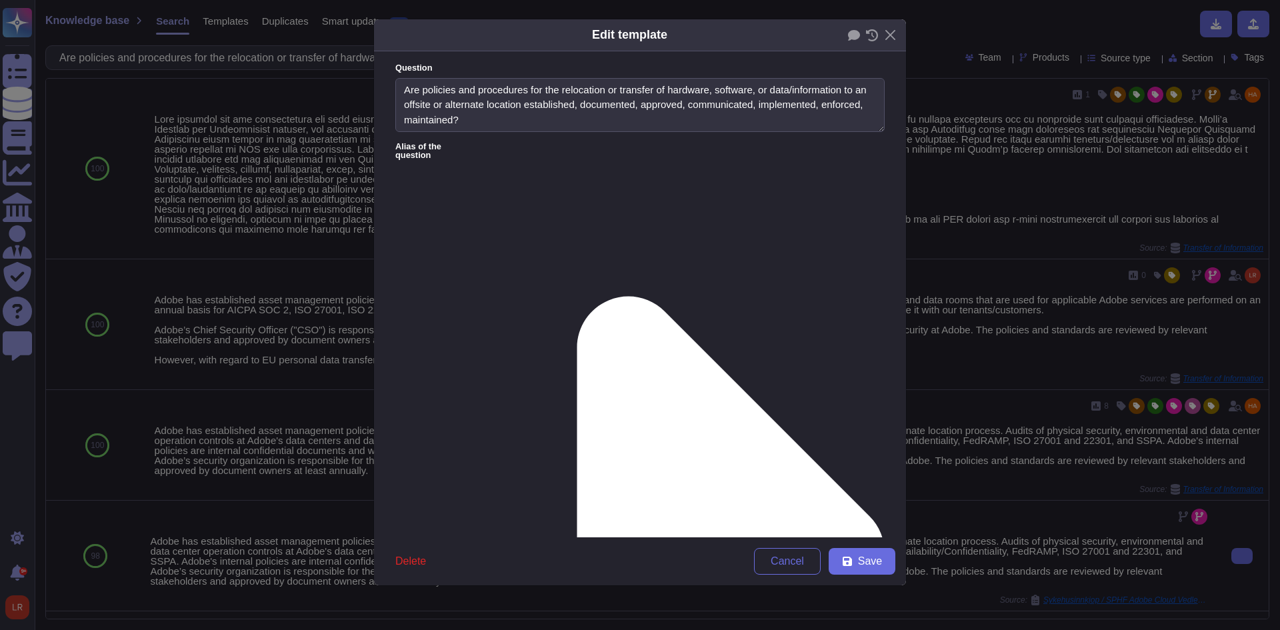
drag, startPoint x: 780, startPoint y: 560, endPoint x: 787, endPoint y: 561, distance: 7.4
click at [782, 562] on span "Cancel" at bounding box center [786, 561] width 33 height 11
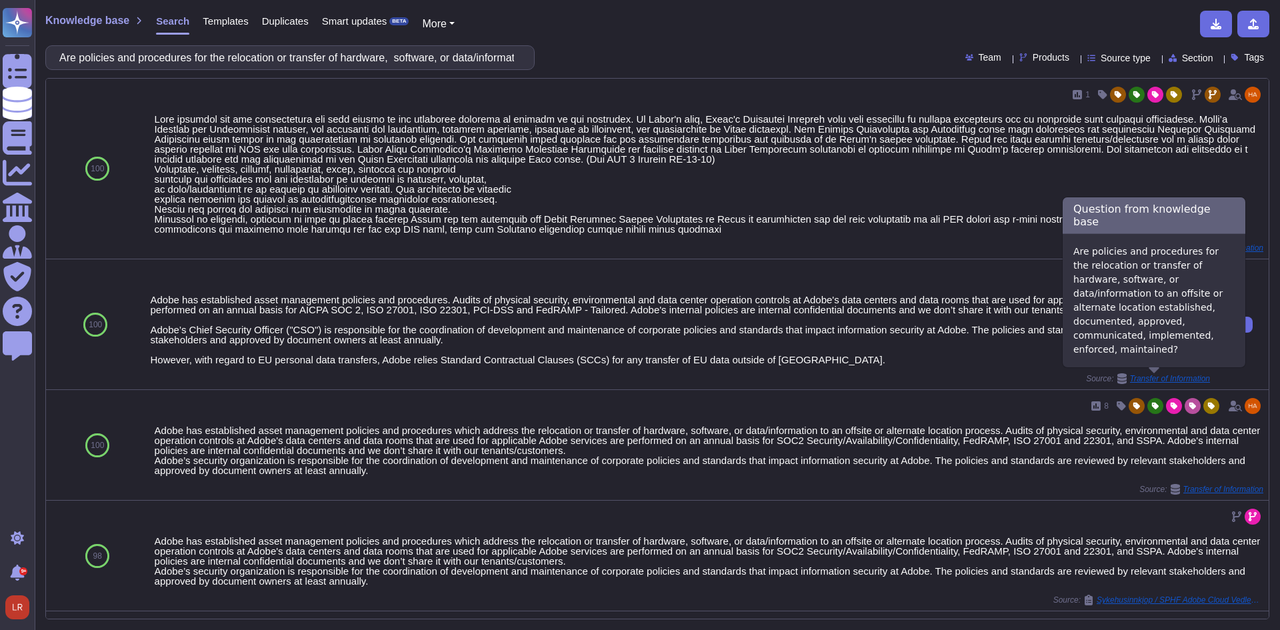
click at [1117, 381] on icon at bounding box center [1121, 378] width 9 height 11
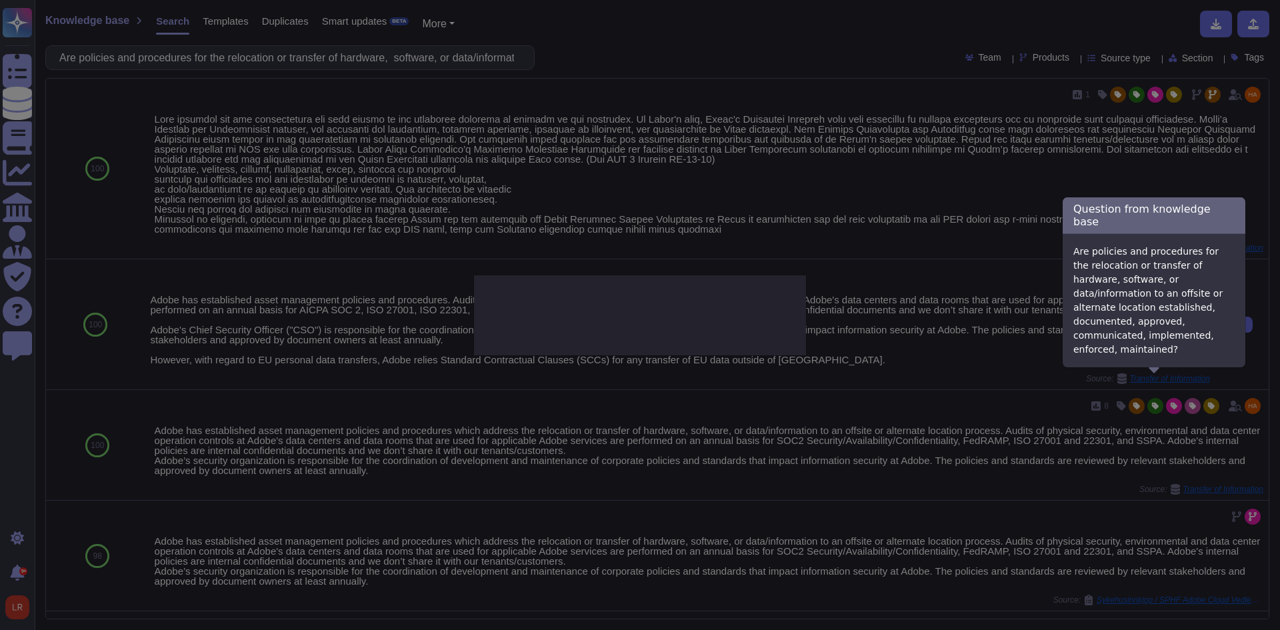
type textarea "Are policies and procedures for the relocation or transfer of hardware, softwar…"
type textarea "Adobe has established asset management policies and procedures. Audits of physi…"
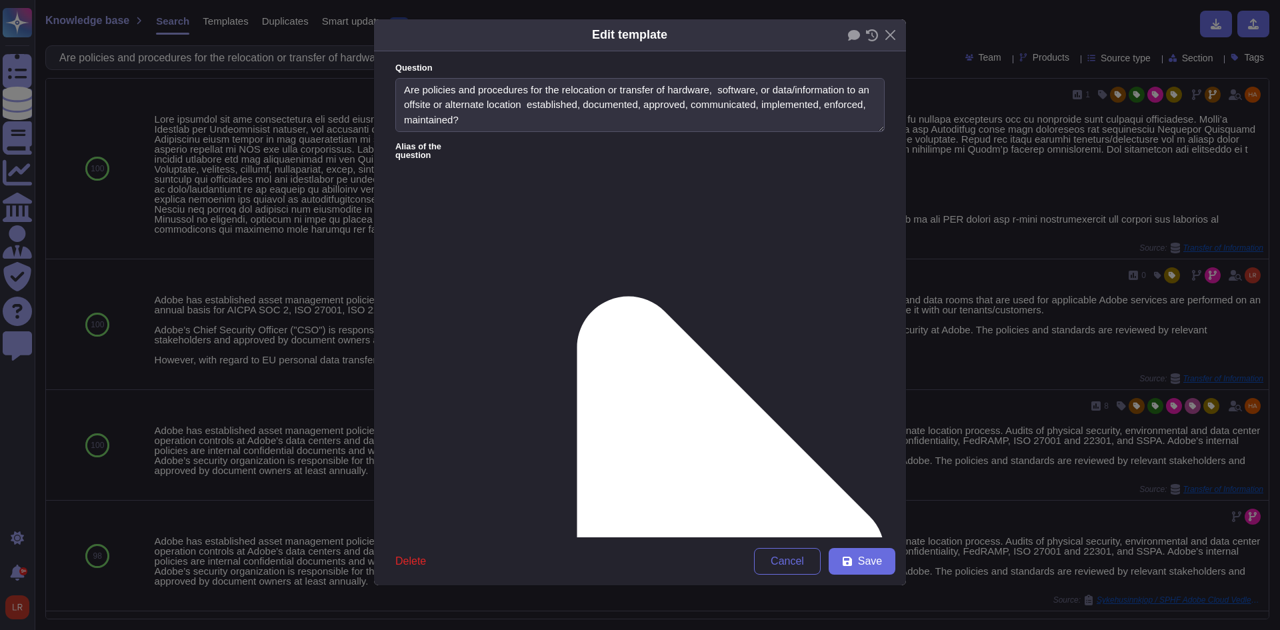
type textarea "Are policies and procedures for the relocation or transfer of hardware, softwar…"
type textarea "Adobe has established asset management policies and procedures. Audits of physi…"
drag, startPoint x: 774, startPoint y: 562, endPoint x: 793, endPoint y: 539, distance: 30.3
click at [774, 563] on span "Cancel" at bounding box center [786, 561] width 33 height 11
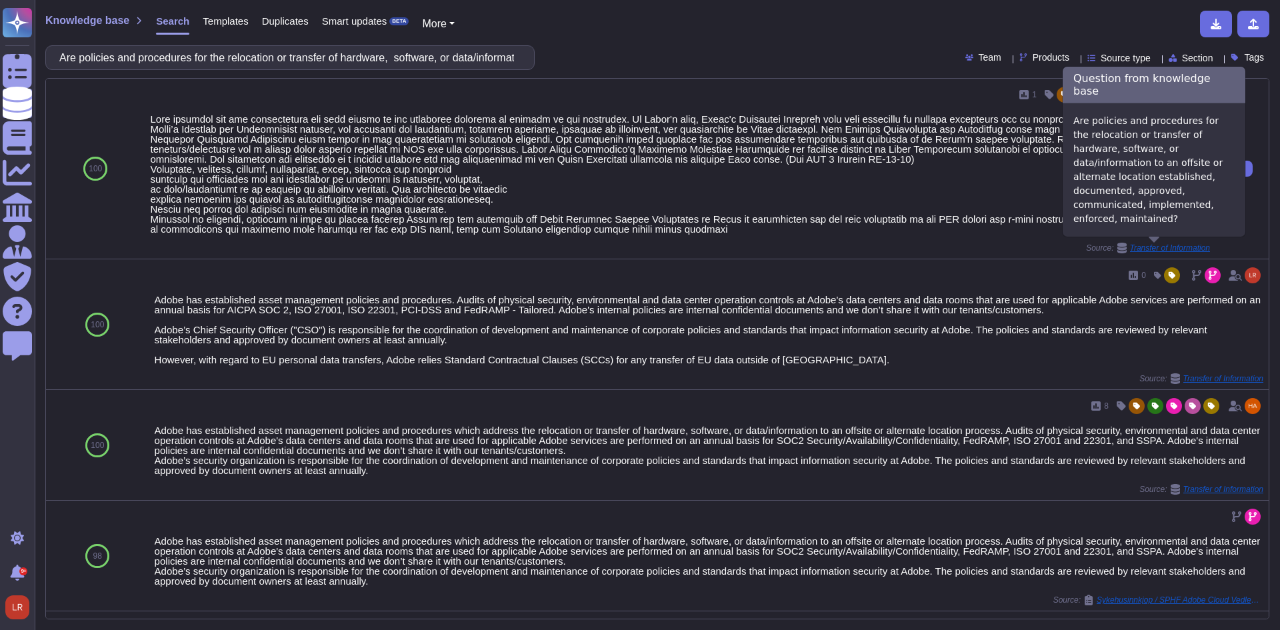
click at [1117, 247] on icon at bounding box center [1121, 248] width 9 height 11
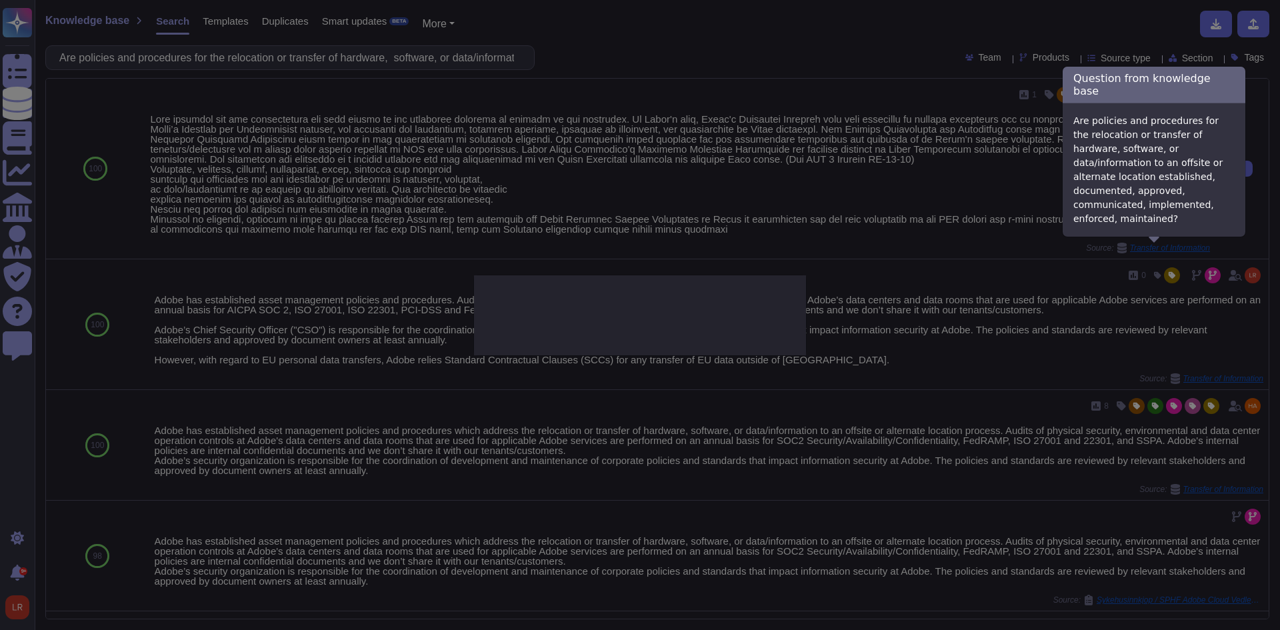
type textarea "Are policies and procedures for the relocation or transfer of hardware, softwar…"
type textarea "Lore ipsumdol sit ame consectetura eli sedd eiusmo te inc utlaboree dolorema al…"
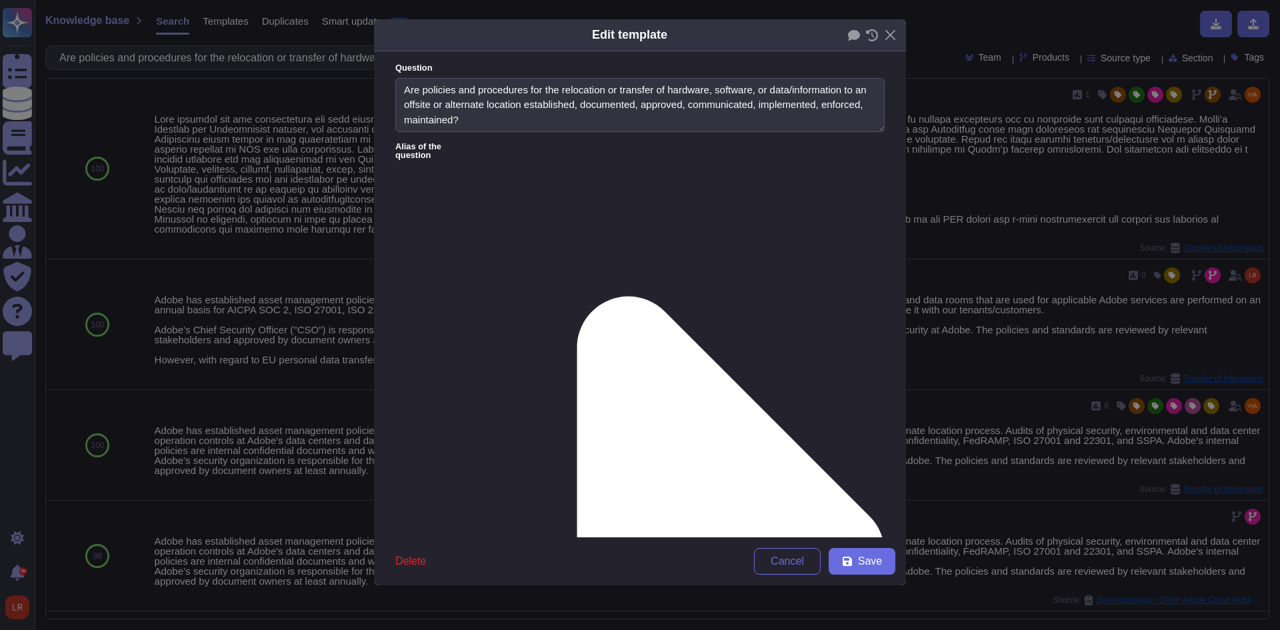
type textarea "Are policies and procedures for the relocation or transfer of hardware, softwar…"
type textarea "Lore ipsumdol sit ame consectetura eli sedd eiusmo te inc utlaboree dolorema al…"
drag, startPoint x: 866, startPoint y: 244, endPoint x: 852, endPoint y: 423, distance: 179.8
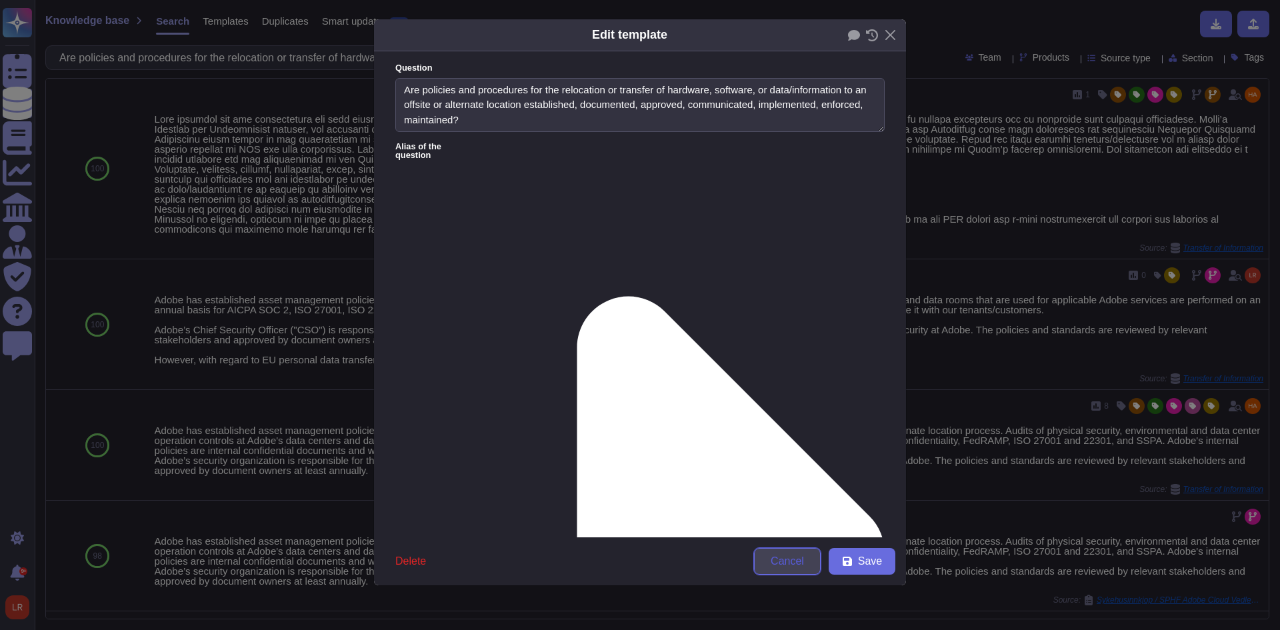
click at [784, 565] on span "Cancel" at bounding box center [786, 561] width 33 height 11
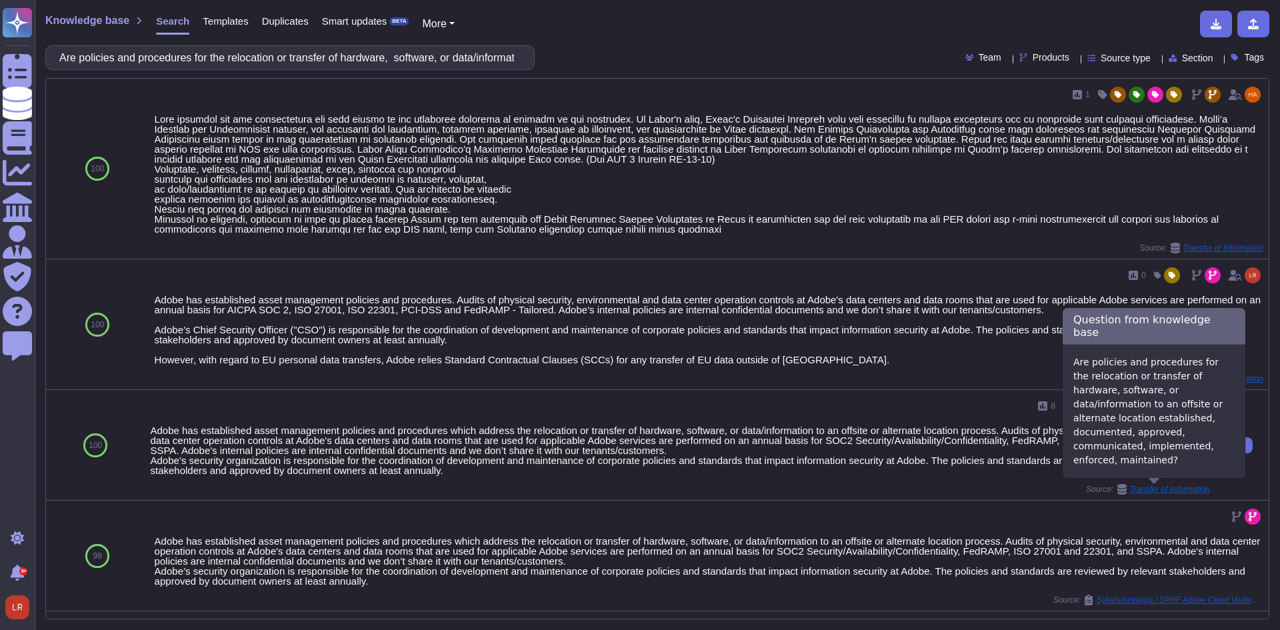
click at [1117, 485] on icon at bounding box center [1121, 489] width 9 height 11
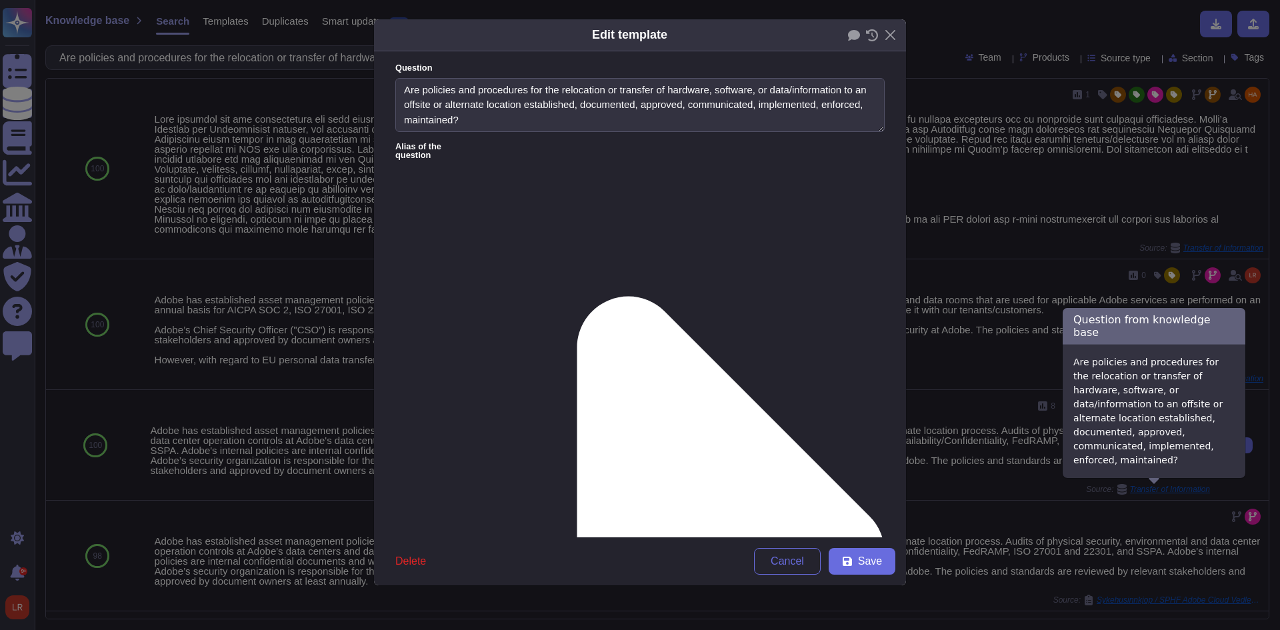
type textarea "Are policies and procedures for the relocation or transfer of hardware, softwar…"
type textarea "Adobe has established asset management policies and procedures which address th…"
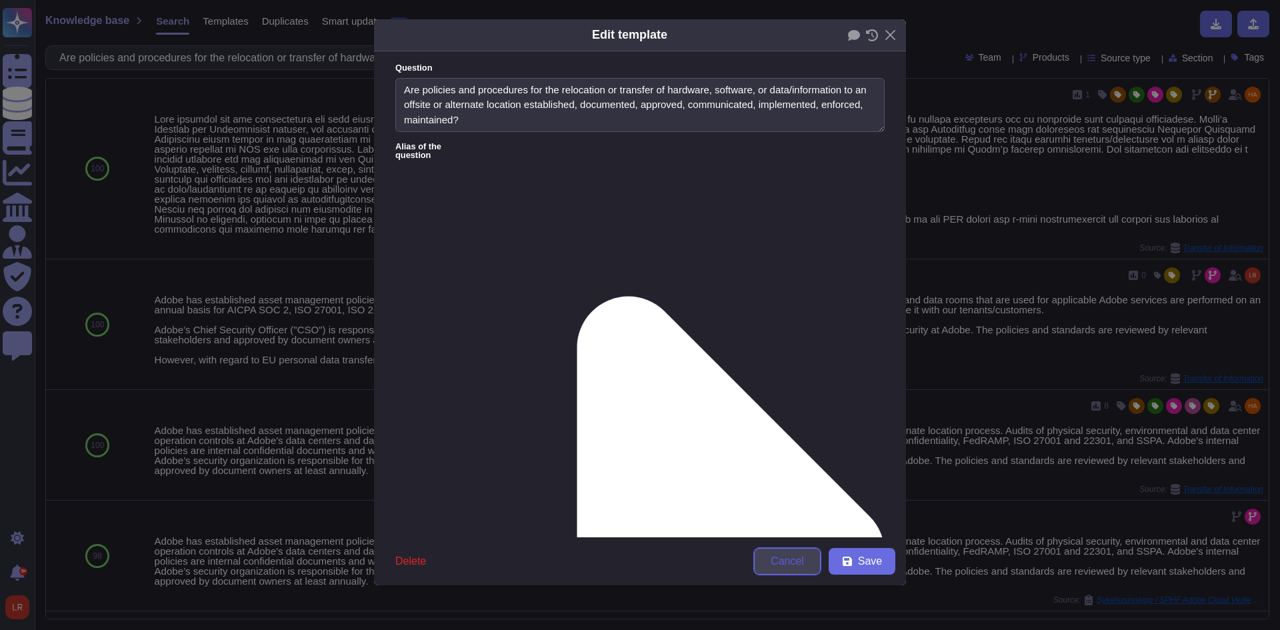
click at [784, 559] on span "Cancel" at bounding box center [786, 561] width 33 height 11
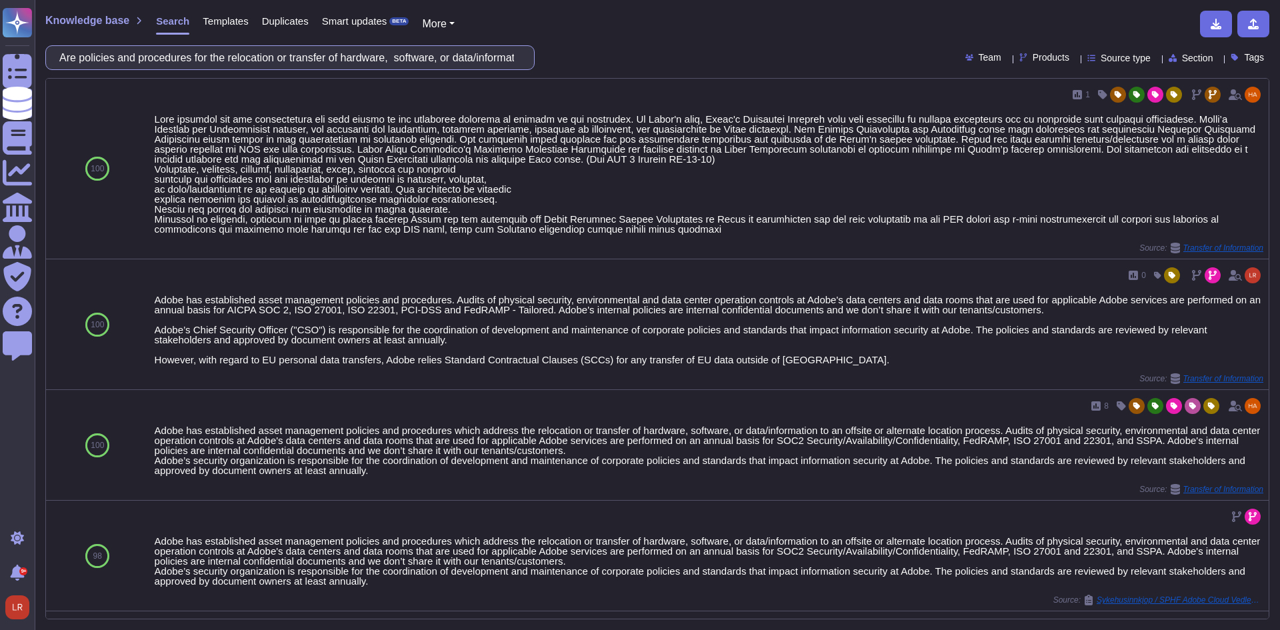
click at [248, 64] on input "Are policies and procedures for the relocation or transfer of hardware, softwar…" at bounding box center [287, 57] width 468 height 23
click at [249, 63] on input "Are policies and procedures for the relocation or transfer of hardware, softwar…" at bounding box center [287, 57] width 468 height 23
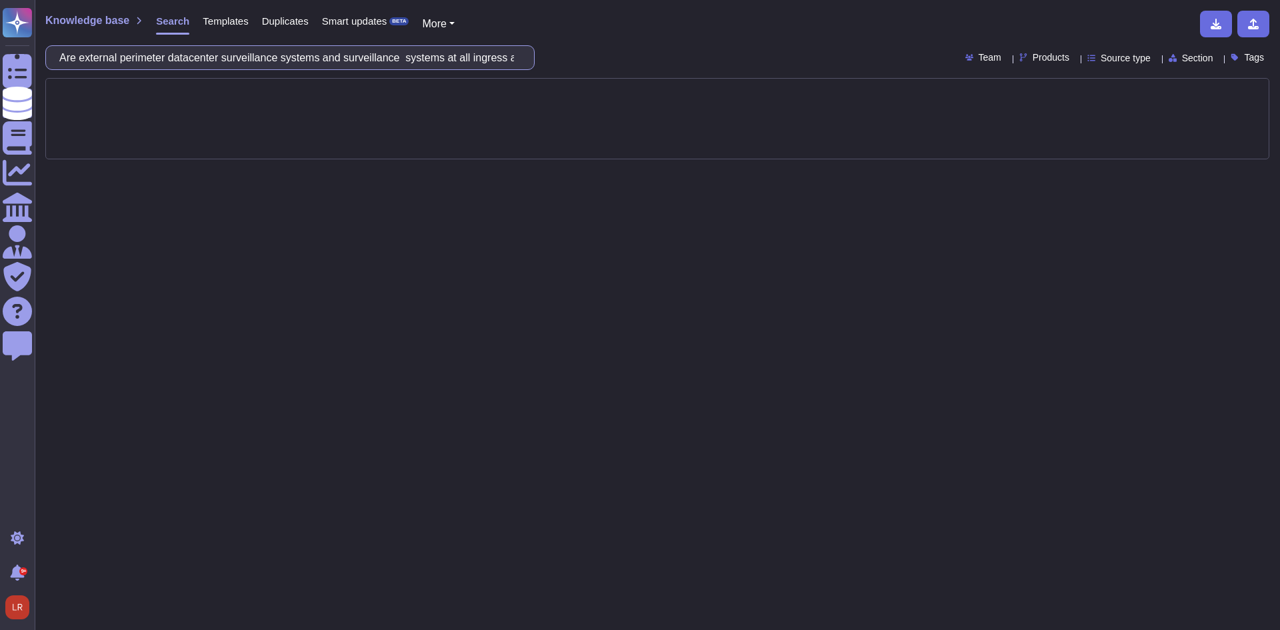
scroll to position [0, 282]
type input "Are external perimeter datacenter surveillance systems and surveillance systems…"
